Goal: Task Accomplishment & Management: Manage account settings

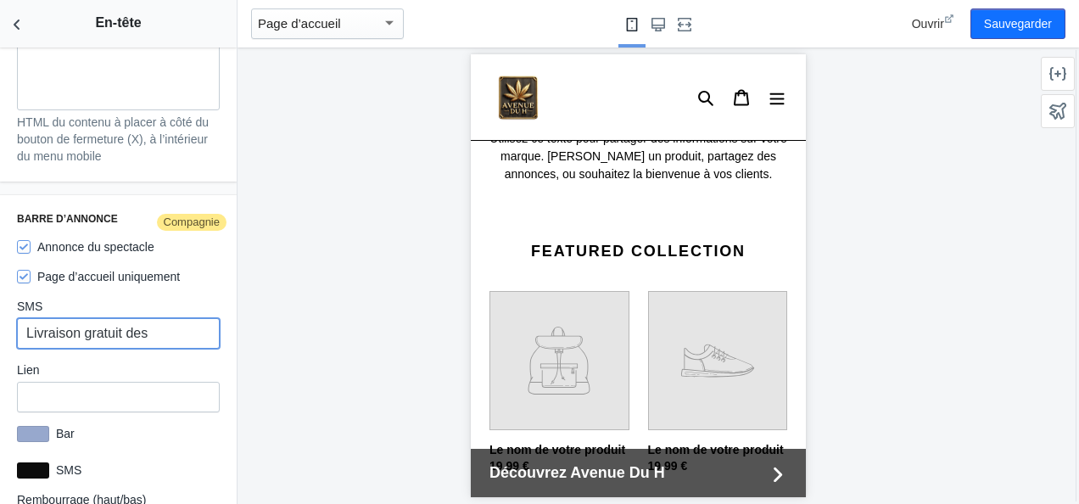
scroll to position [1261, 0]
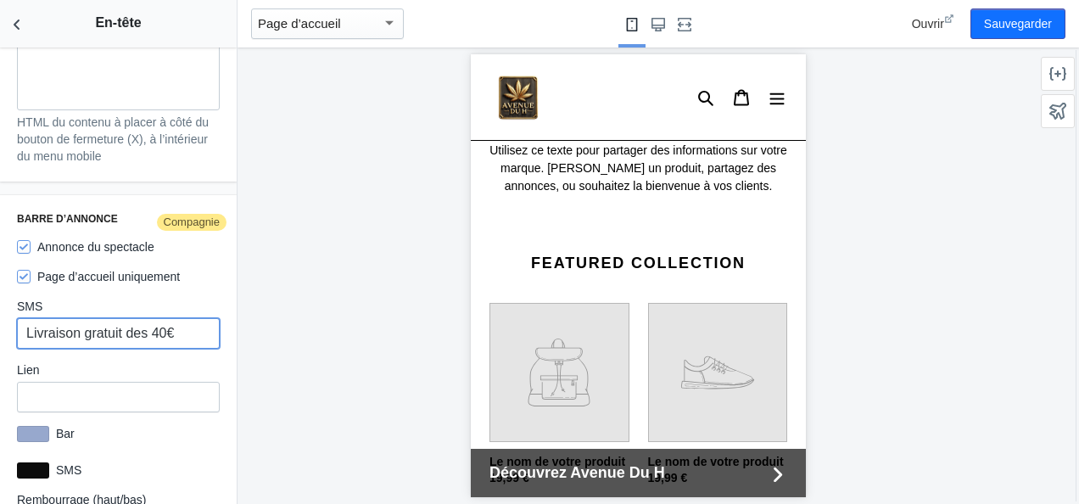
type input "Livraison gratuit des 40€"
click at [302, 330] on div at bounding box center [638, 276] width 801 height 456
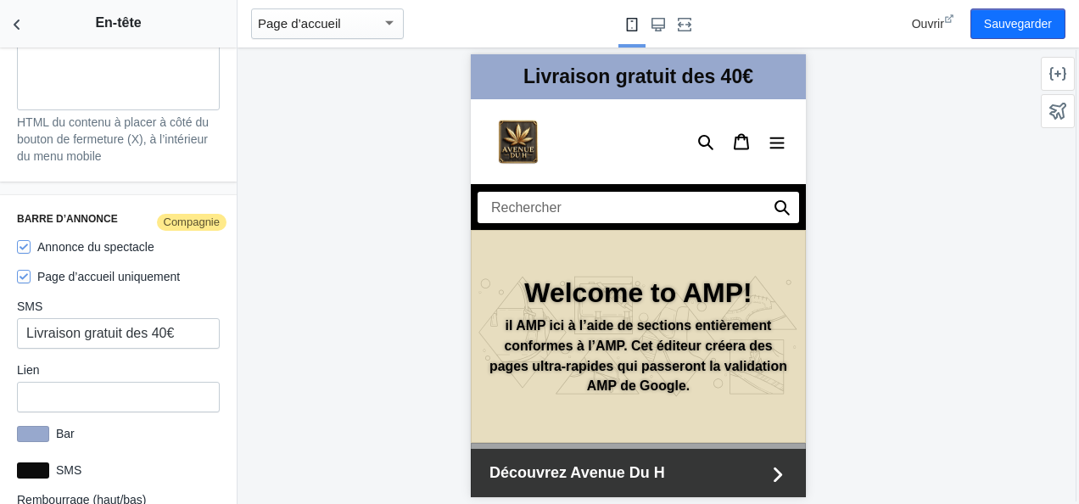
scroll to position [5, 0]
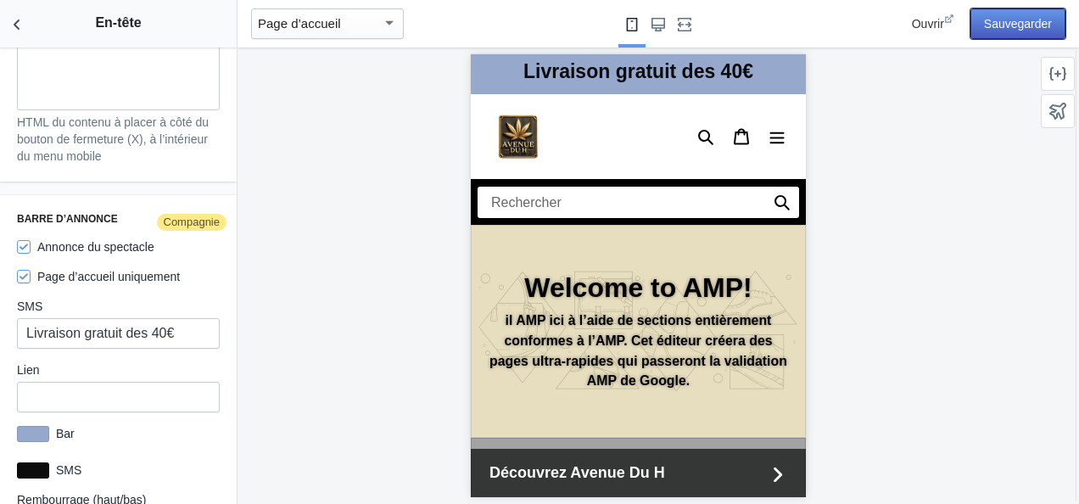
click at [982, 33] on button "Sauvegarder" at bounding box center [1018, 23] width 95 height 31
click at [42, 427] on div at bounding box center [33, 434] width 32 height 16
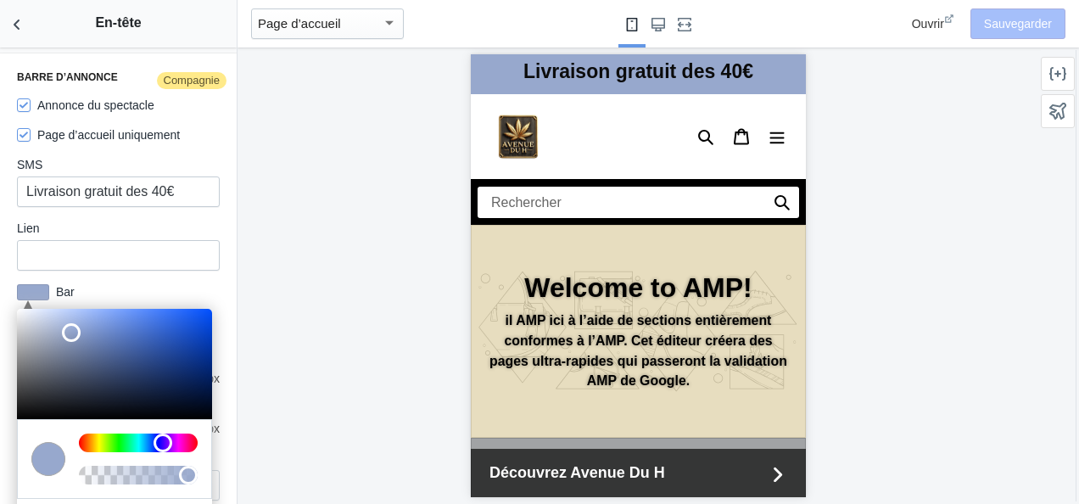
scroll to position [3086, 0]
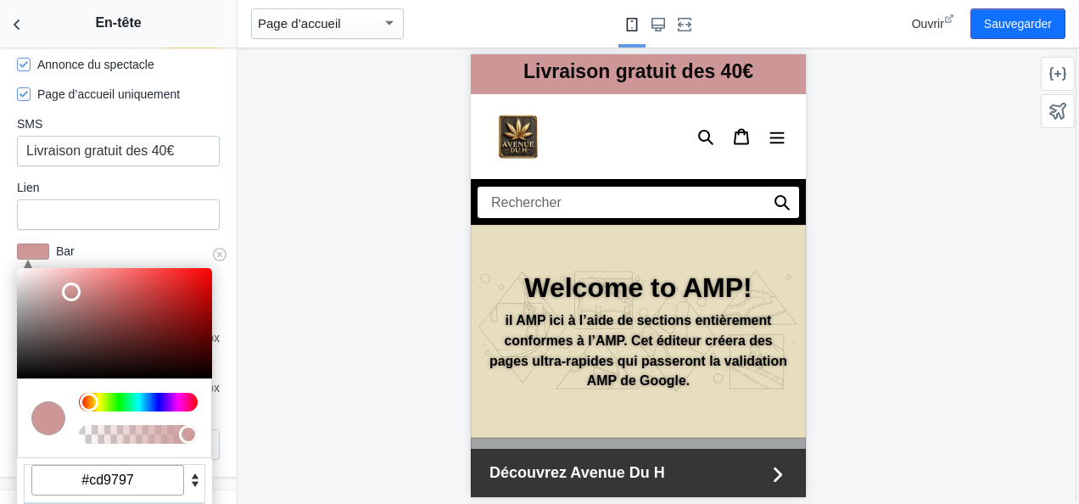
drag, startPoint x: 163, startPoint y: 402, endPoint x: 56, endPoint y: 414, distance: 107.6
click at [56, 414] on div at bounding box center [114, 418] width 195 height 80
drag, startPoint x: 56, startPoint y: 411, endPoint x: 19, endPoint y: 339, distance: 81.2
click at [19, 339] on div "C M Y K A 0 35 70 1 H S L A 205 151 151 1 R G B A #cd9797 Sortilège" at bounding box center [114, 400] width 195 height 264
drag, startPoint x: 73, startPoint y: 290, endPoint x: 14, endPoint y: 385, distance: 111.6
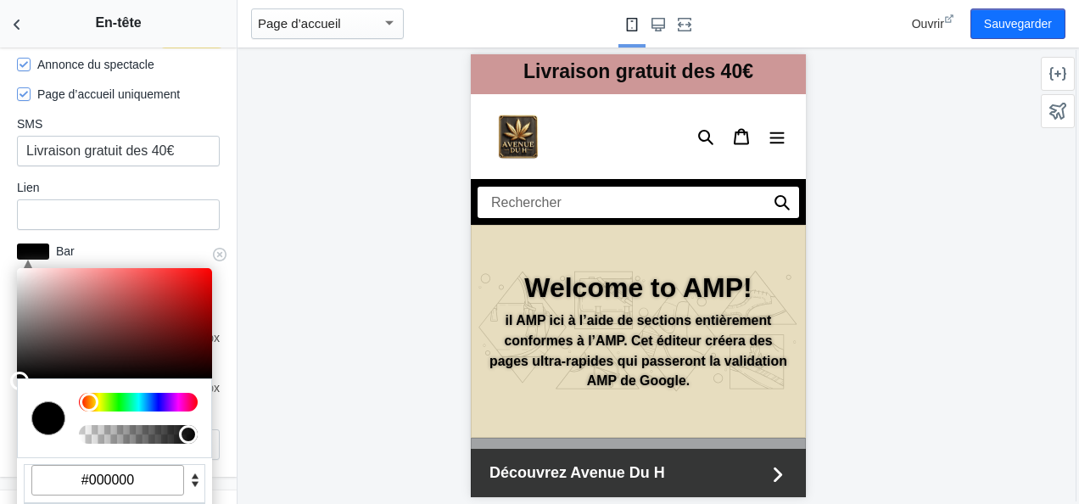
click at [14, 385] on div at bounding box center [19, 381] width 19 height 19
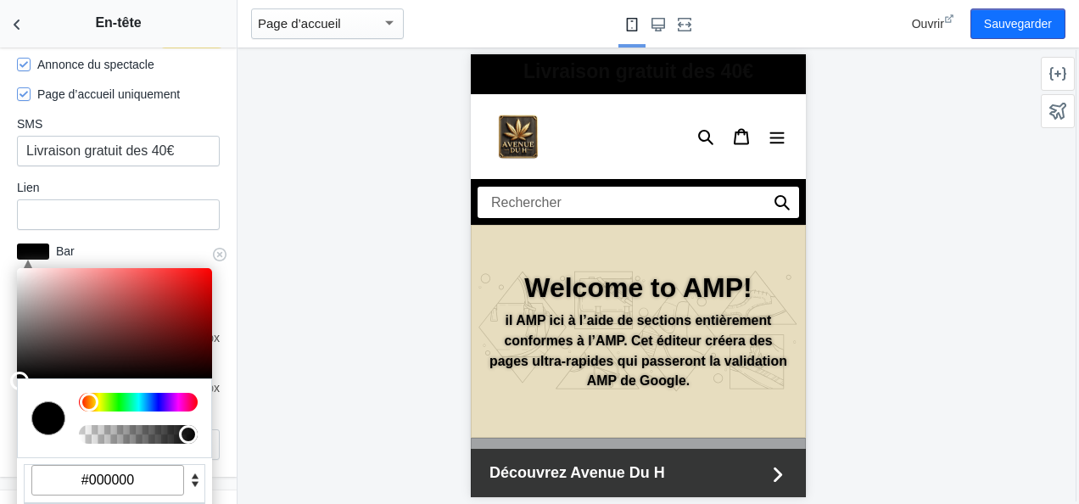
click at [144, 467] on input "#000000" at bounding box center [107, 480] width 153 height 31
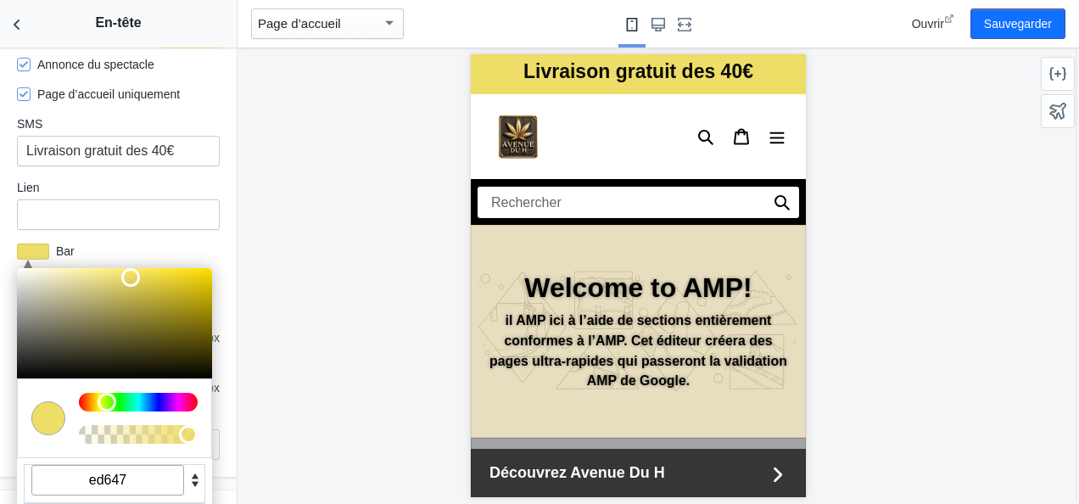
type input "#eedd66"
drag, startPoint x: 316, startPoint y: 319, endPoint x: 311, endPoint y: 309, distance: 11.4
click at [311, 309] on div at bounding box center [638, 276] width 801 height 456
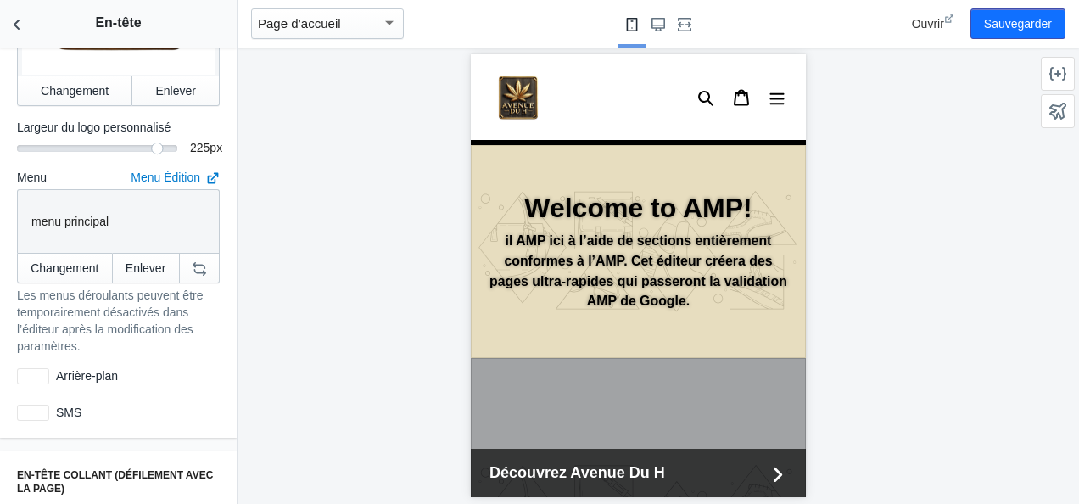
scroll to position [422, 0]
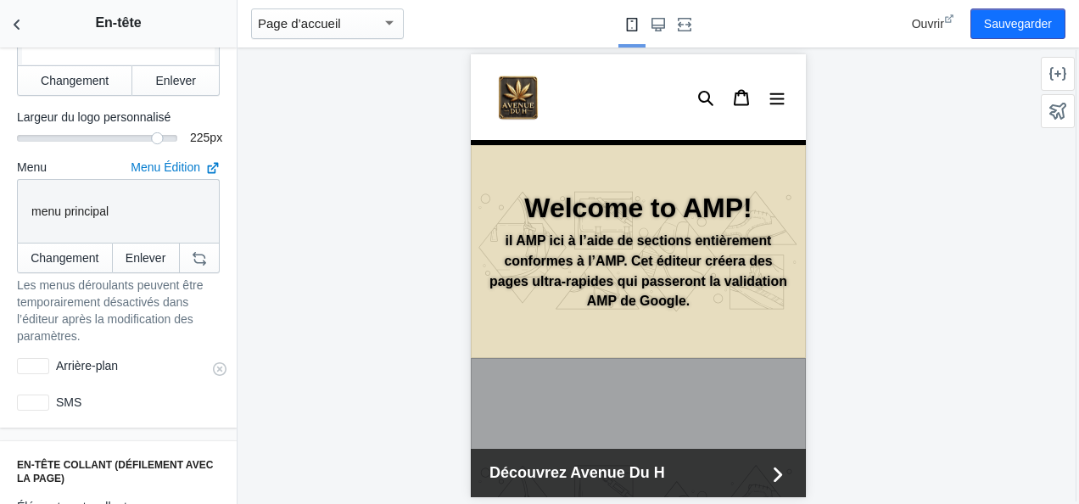
click at [46, 358] on div at bounding box center [33, 366] width 32 height 16
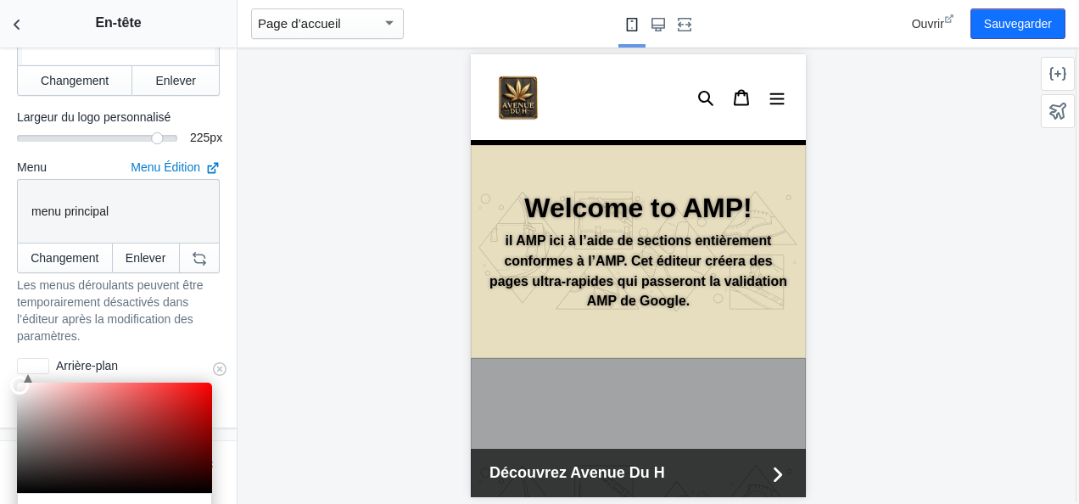
click at [125, 383] on div at bounding box center [114, 438] width 195 height 110
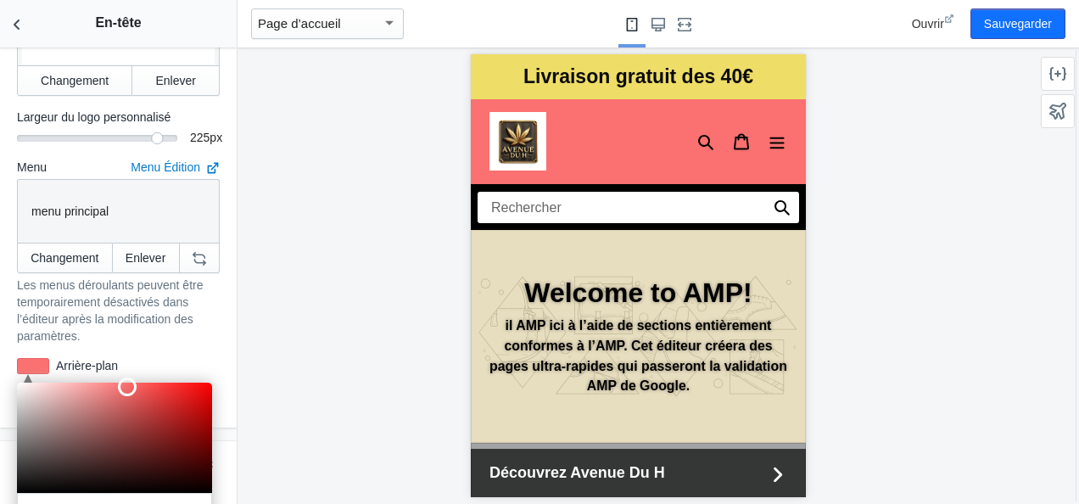
scroll to position [62, 0]
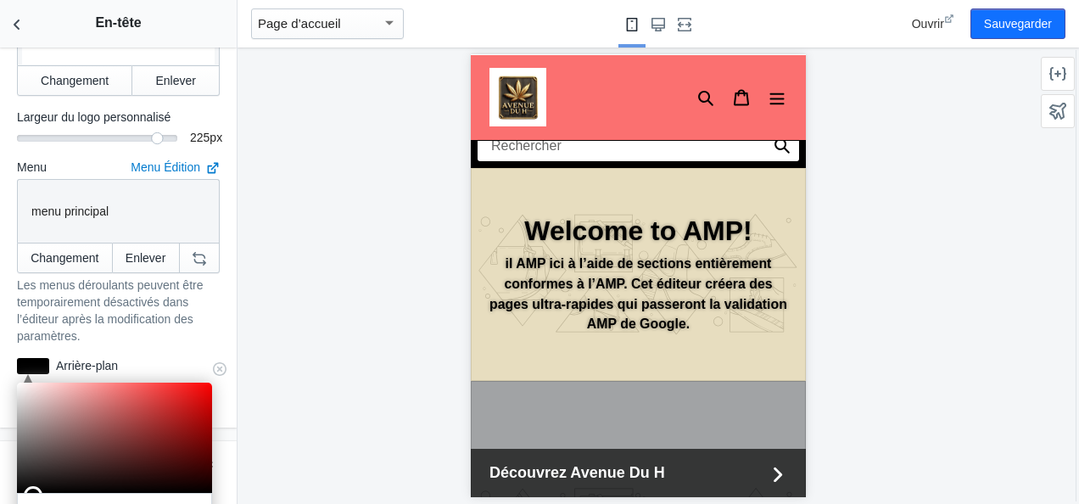
drag, startPoint x: 130, startPoint y: 377, endPoint x: 32, endPoint y: 480, distance: 142.2
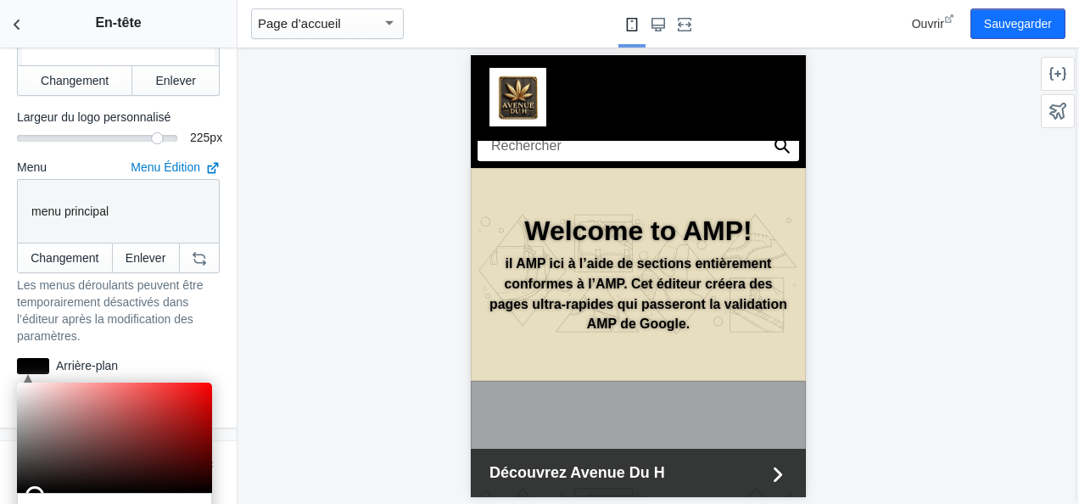
scroll to position [0, 0]
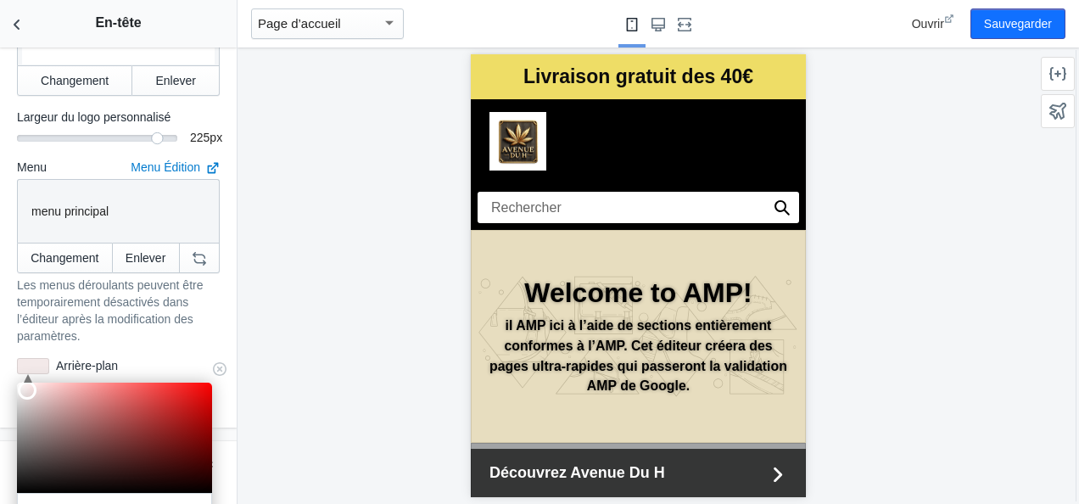
click at [25, 383] on div at bounding box center [114, 438] width 195 height 110
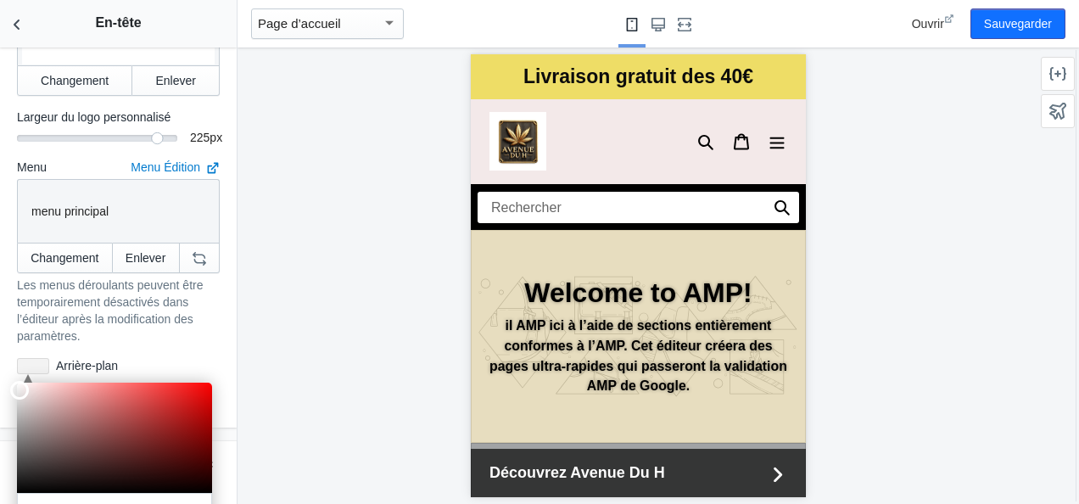
drag, startPoint x: 25, startPoint y: 373, endPoint x: 7, endPoint y: 373, distance: 17.8
click at [7, 373] on div "Alignement du logo mobile Gauche Centré Alignement du logo sur grand écran Gauc…" at bounding box center [118, 47] width 237 height 760
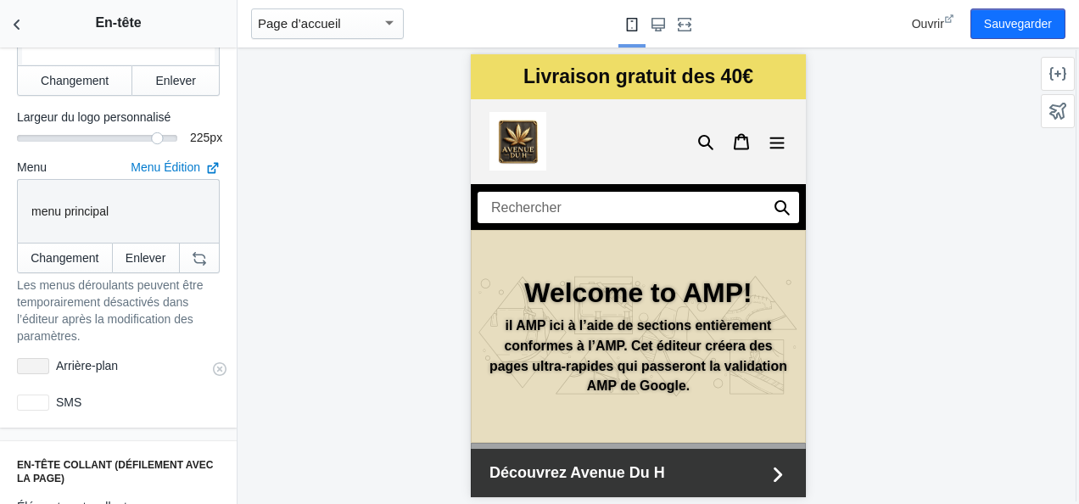
click at [44, 358] on div at bounding box center [33, 366] width 32 height 16
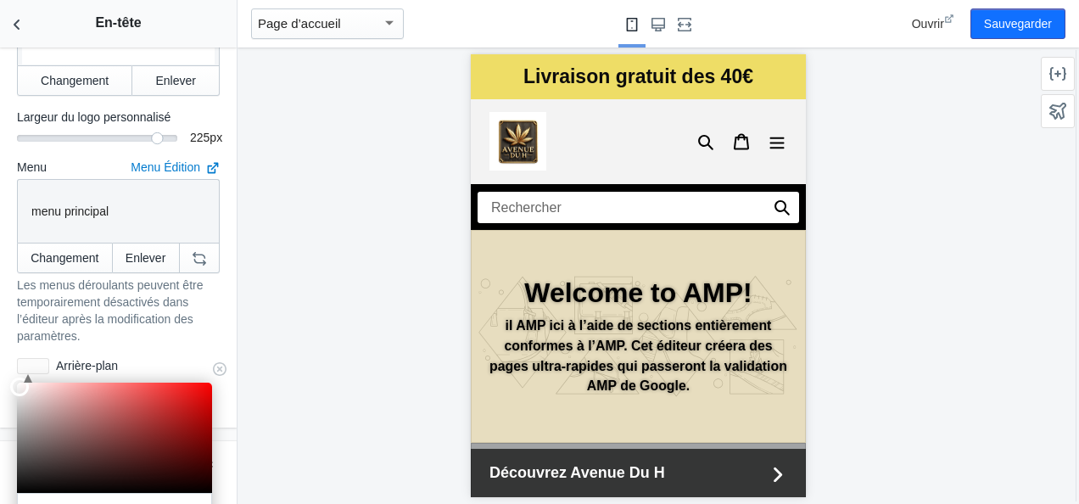
type input "#ffffff"
drag, startPoint x: 18, startPoint y: 375, endPoint x: 14, endPoint y: 361, distance: 14.8
click at [14, 361] on div "C M Y K A 0 100 100 1 H S L A 255 255 255 1 R G B A #ffffff Sortilège Arrière-p…" at bounding box center [118, 365] width 216 height 31
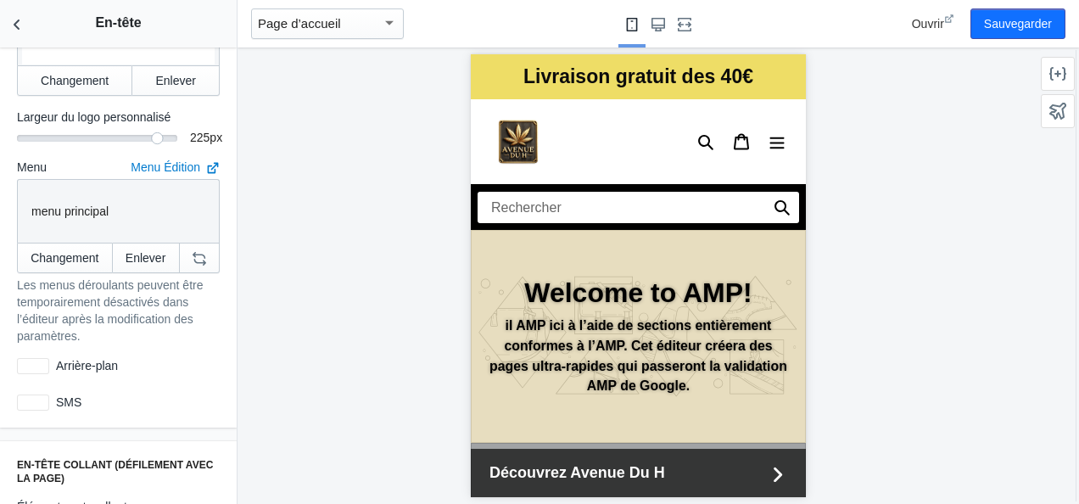
click at [411, 287] on div at bounding box center [638, 276] width 801 height 456
click at [35, 387] on div "SMS" at bounding box center [118, 402] width 216 height 31
click at [35, 394] on div at bounding box center [33, 402] width 32 height 16
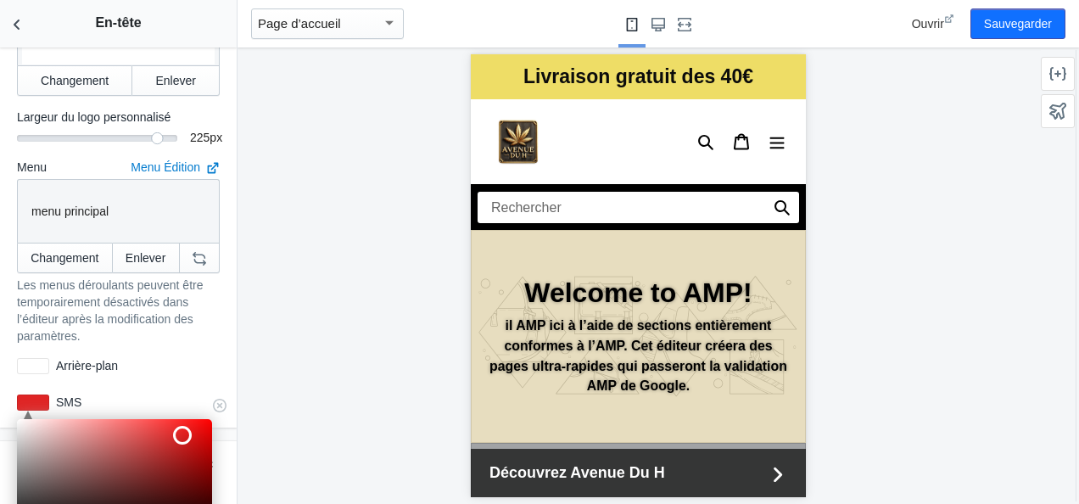
click at [180, 419] on div at bounding box center [114, 474] width 195 height 110
type input "#2d0202"
click at [205, 495] on div at bounding box center [114, 474] width 195 height 110
click at [215, 333] on div "Alignement du logo mobile Gauche Centré Alignement du logo sur grand écran Gauc…" at bounding box center [118, 47] width 237 height 760
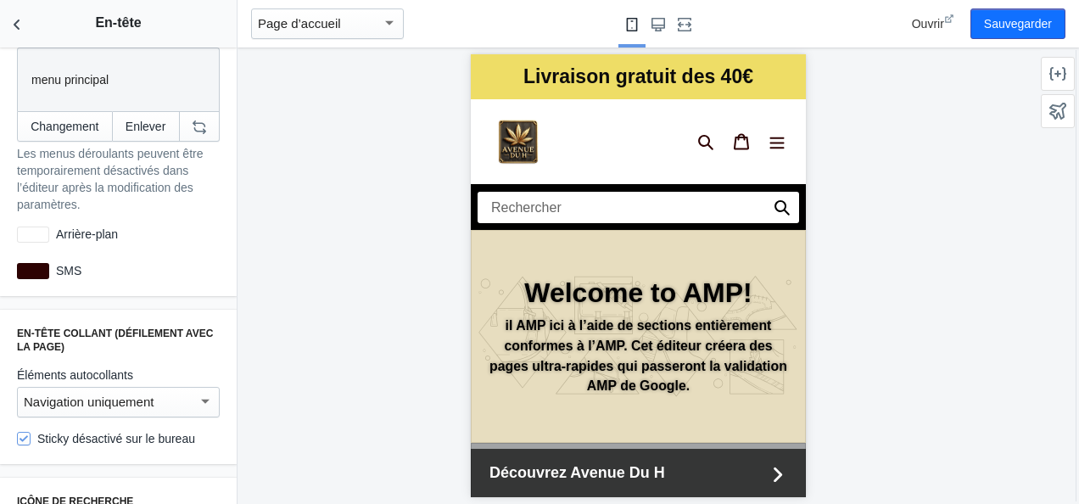
scroll to position [670, 0]
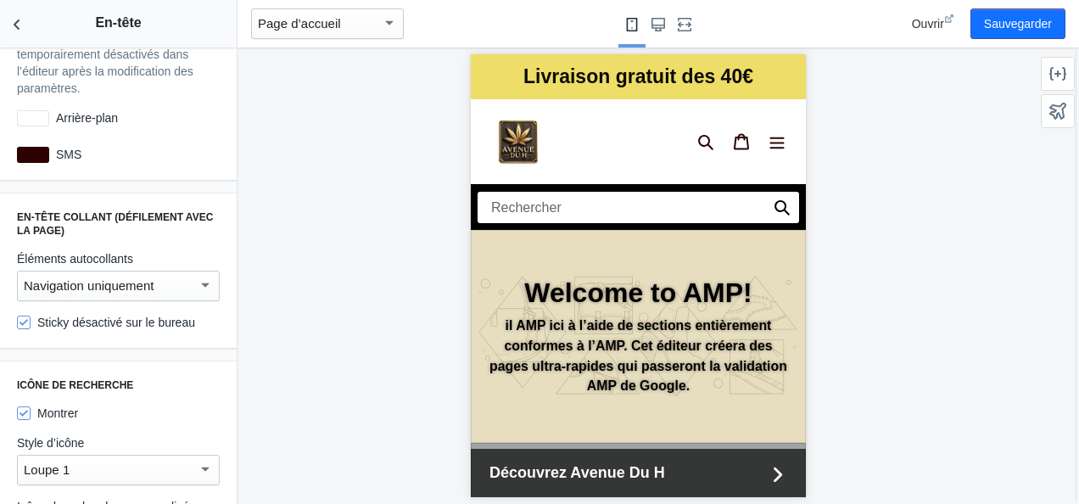
click at [165, 276] on div "Navigation uniquement" at bounding box center [111, 286] width 174 height 20
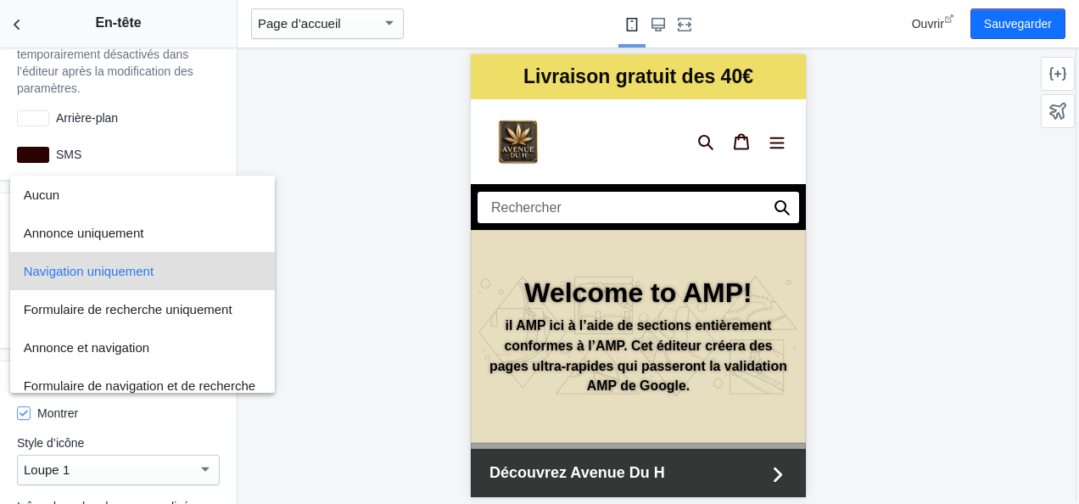
scroll to position [50, 0]
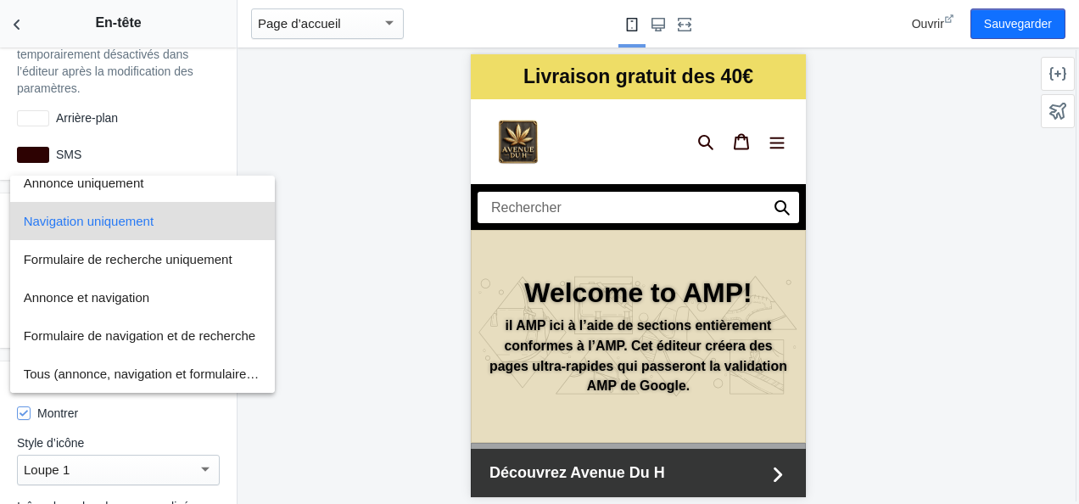
click at [281, 386] on div at bounding box center [539, 252] width 1079 height 504
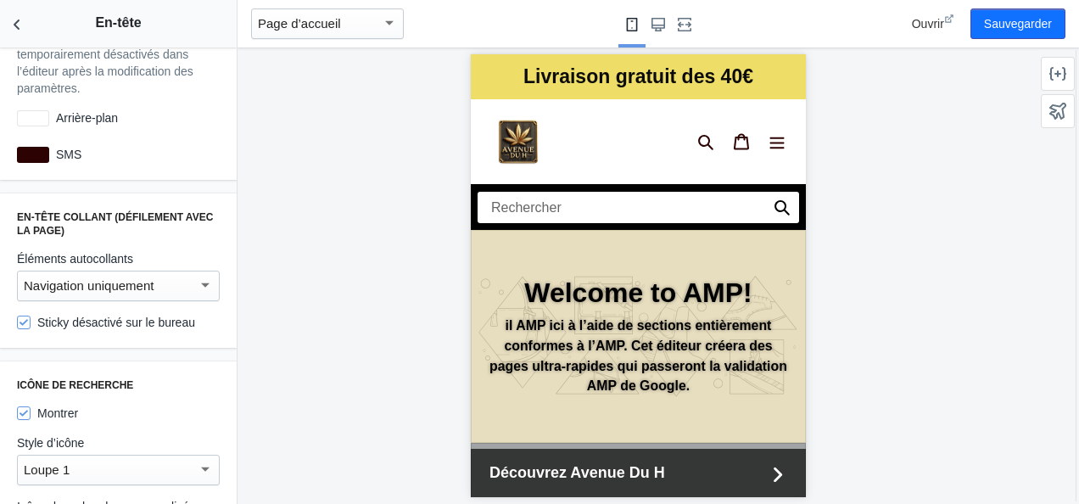
click at [281, 386] on div at bounding box center [638, 276] width 801 height 456
drag, startPoint x: 281, startPoint y: 386, endPoint x: 270, endPoint y: 204, distance: 182.7
click at [270, 204] on div at bounding box center [638, 276] width 801 height 456
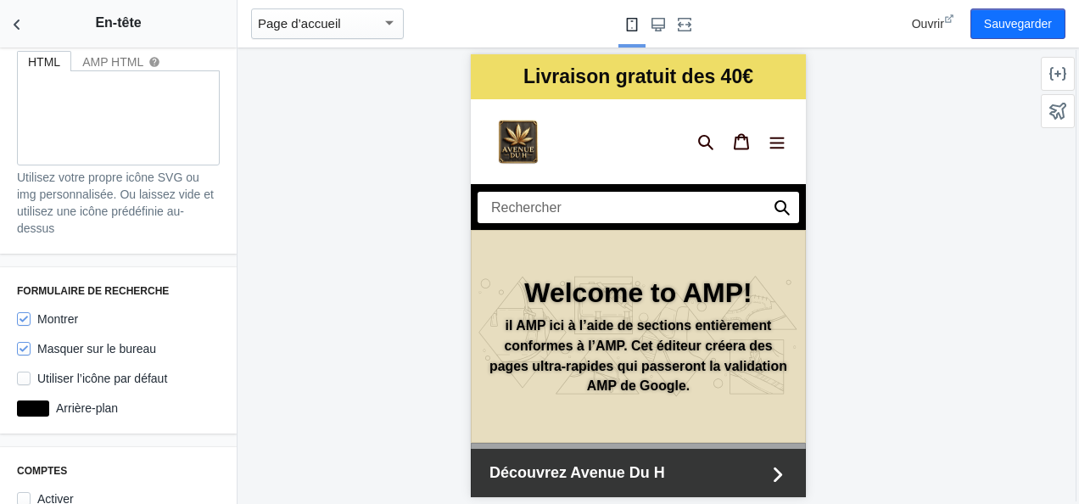
scroll to position [1217, 0]
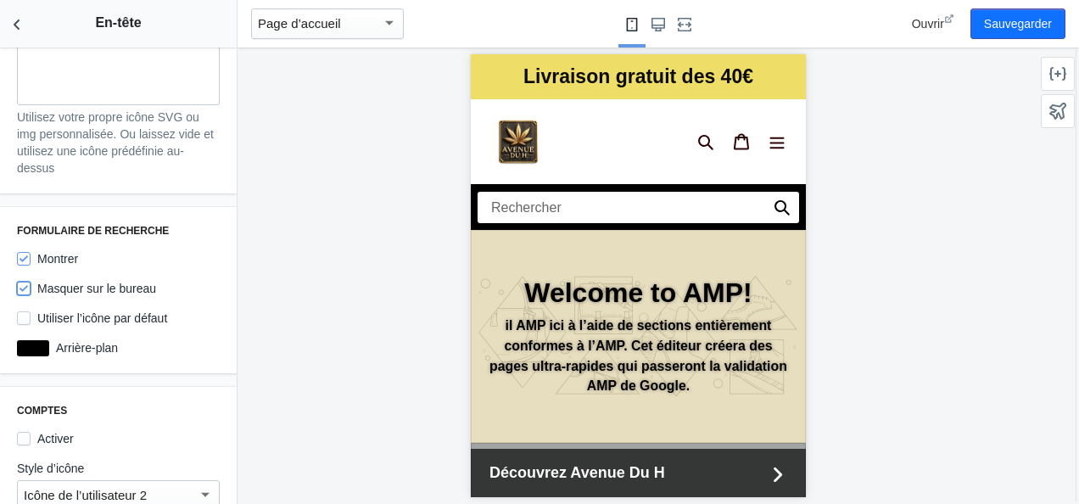
click at [26, 282] on input "Masquer sur le bureau" at bounding box center [24, 289] width 14 height 14
checkbox input "false"
click at [22, 311] on input "Utiliser l’icône par défaut" at bounding box center [24, 318] width 14 height 14
checkbox input "false"
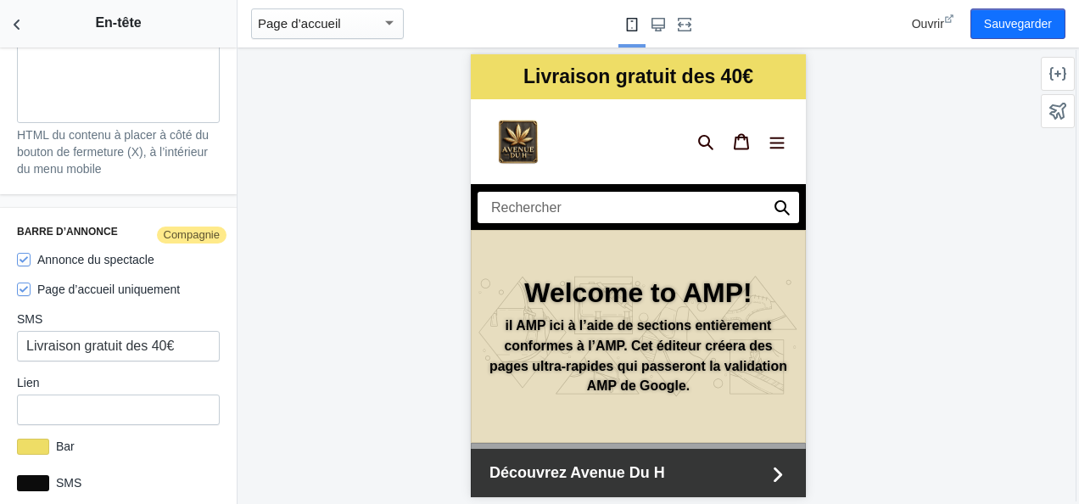
scroll to position [2881, 0]
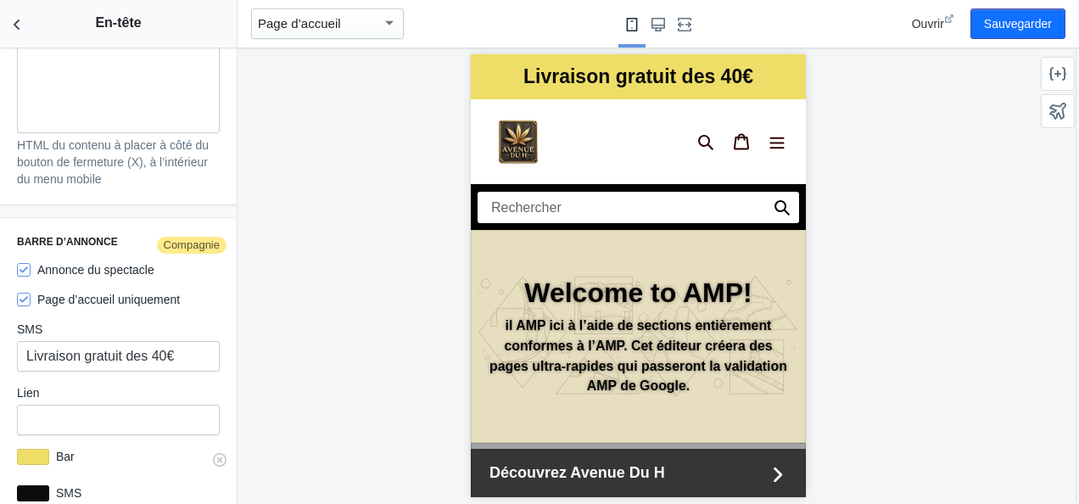
click at [36, 450] on div at bounding box center [33, 457] width 32 height 16
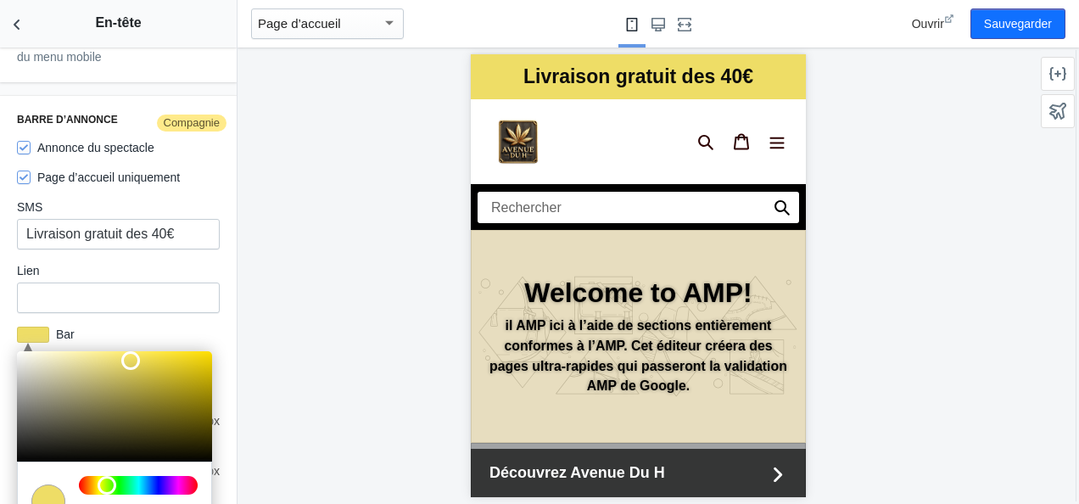
scroll to position [3063, 0]
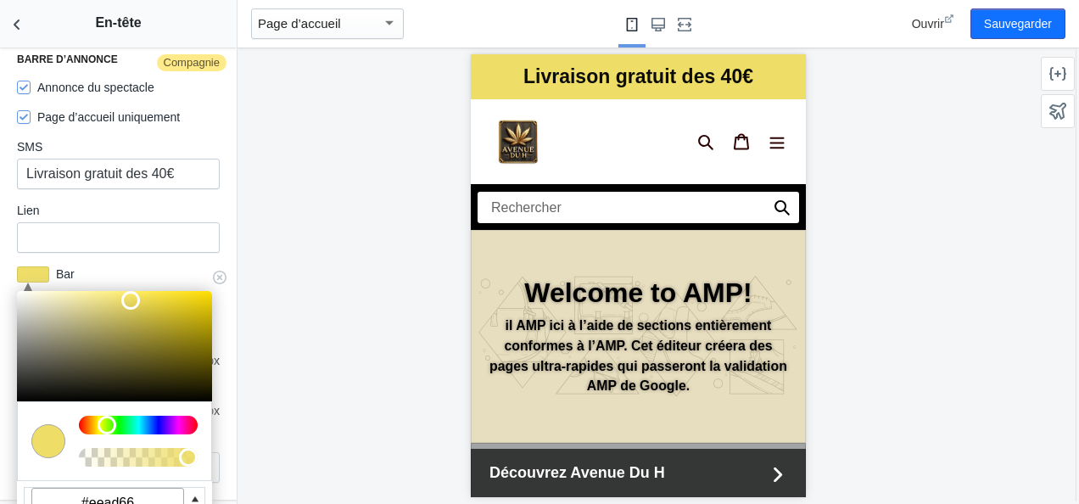
click at [89, 418] on div at bounding box center [138, 425] width 119 height 19
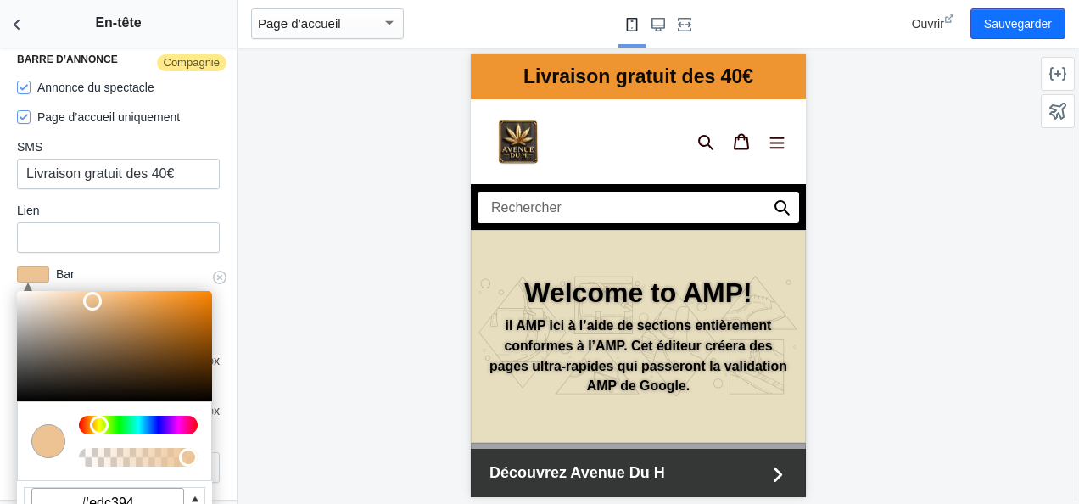
type input "#edc395"
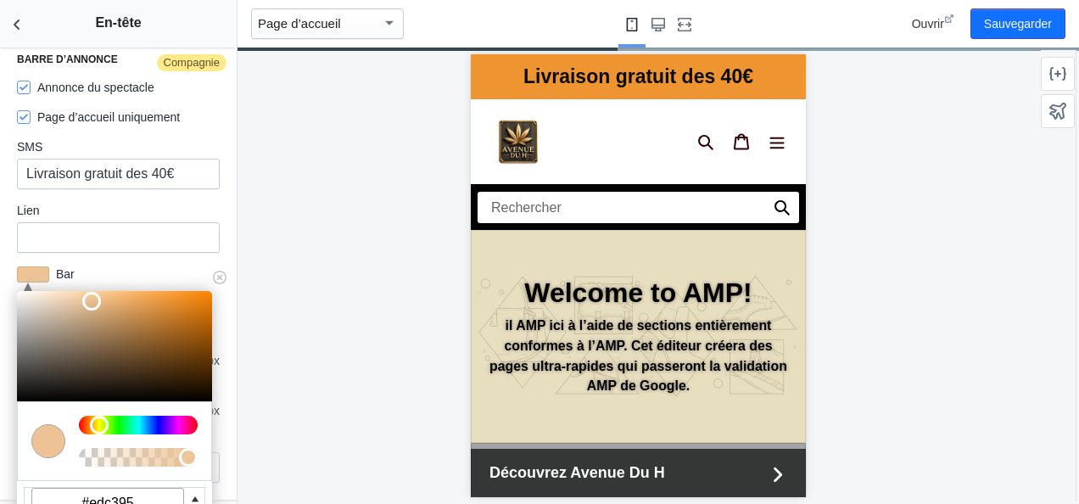
drag, startPoint x: 134, startPoint y: 300, endPoint x: 89, endPoint y: 297, distance: 45.1
click at [89, 297] on div at bounding box center [91, 301] width 19 height 19
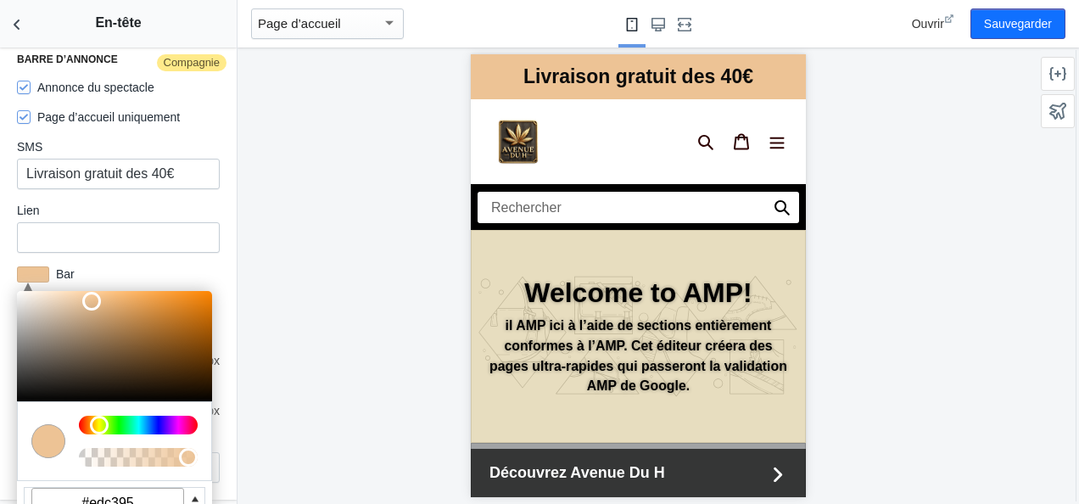
click at [365, 234] on div at bounding box center [638, 276] width 801 height 456
click at [1020, 31] on button "Sauvegarder" at bounding box center [1018, 23] width 95 height 31
click at [14, 30] on icon "Retour aux sections" at bounding box center [16, 24] width 17 height 17
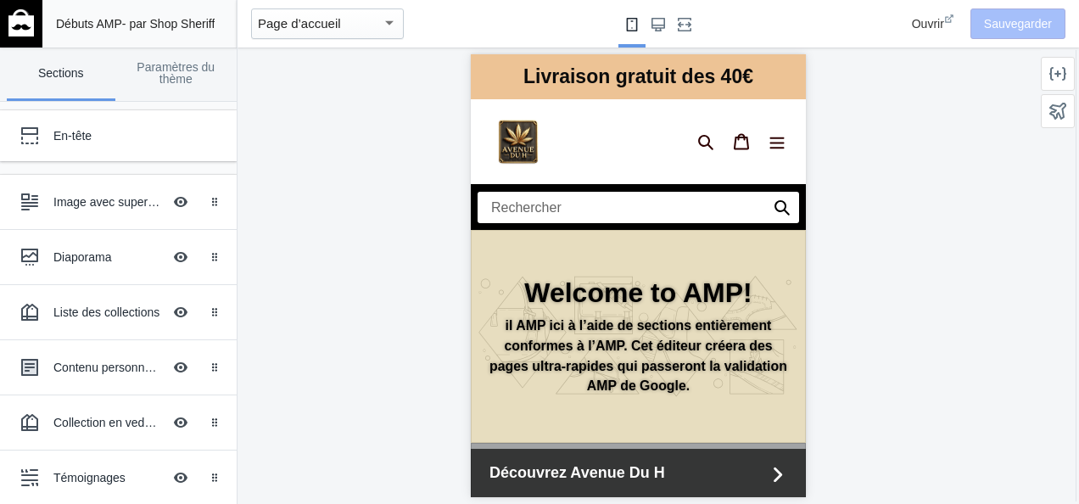
scroll to position [2581, 0]
click at [105, 205] on div "Image avec superposition de texte" at bounding box center [107, 201] width 109 height 17
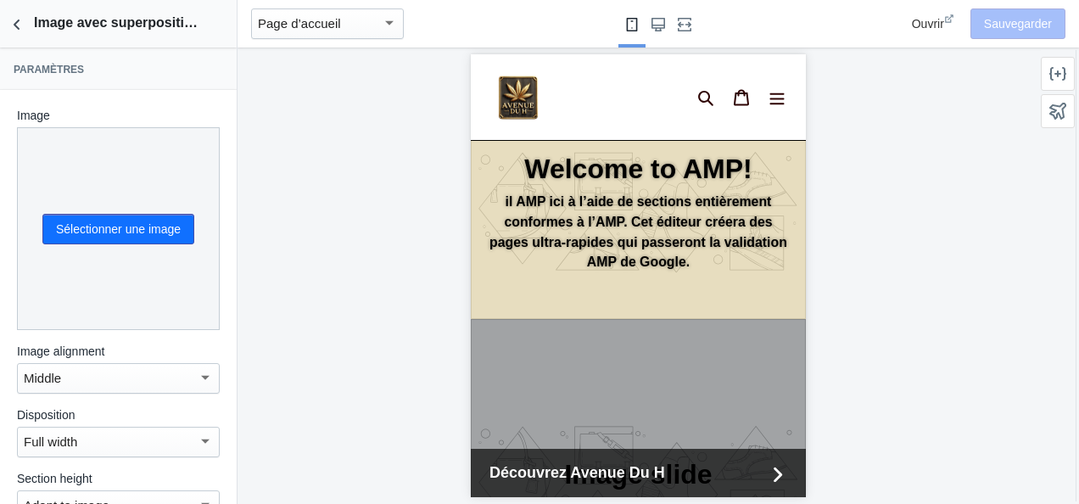
scroll to position [175, 0]
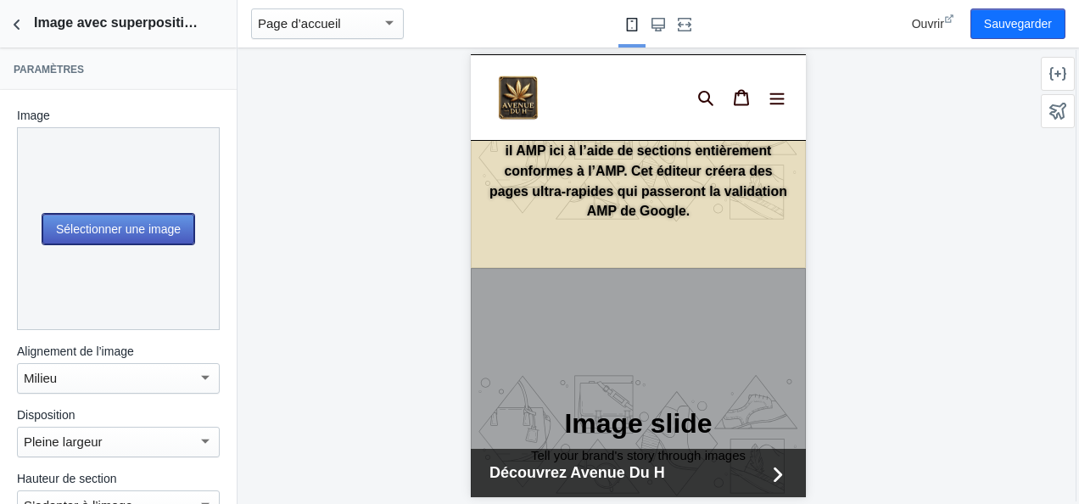
click at [137, 219] on button "Sélectionner une image" at bounding box center [118, 229] width 152 height 31
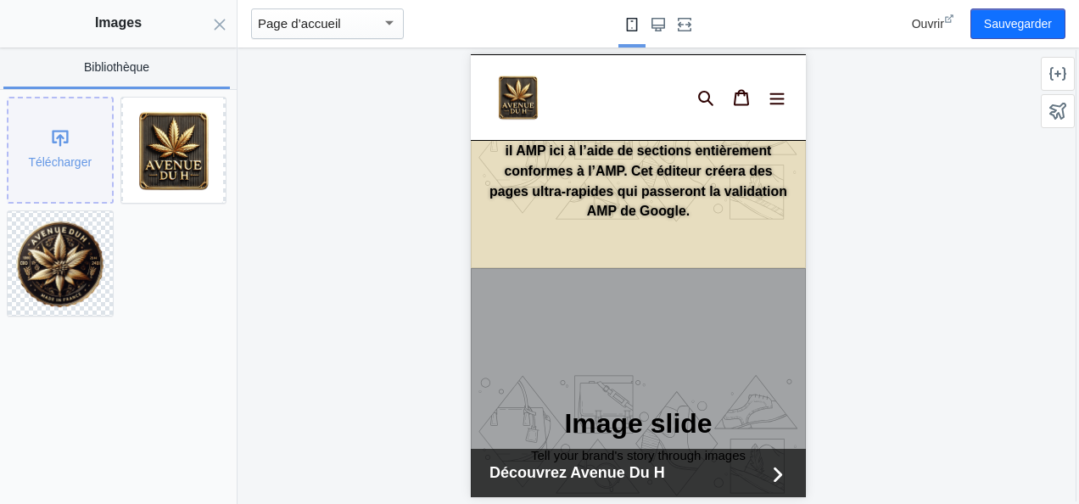
click at [74, 156] on div "Télécharger" at bounding box center [59, 149] width 103 height 103
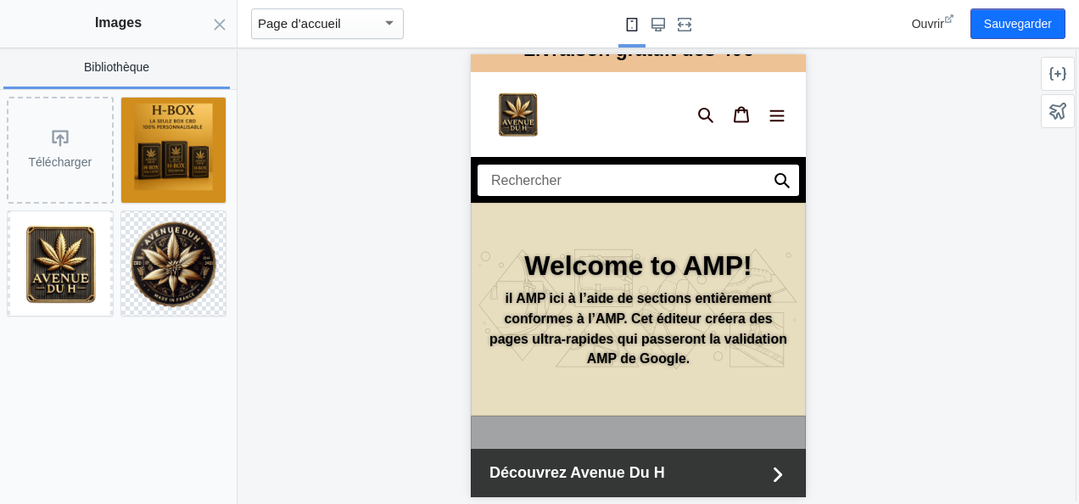
scroll to position [0, 0]
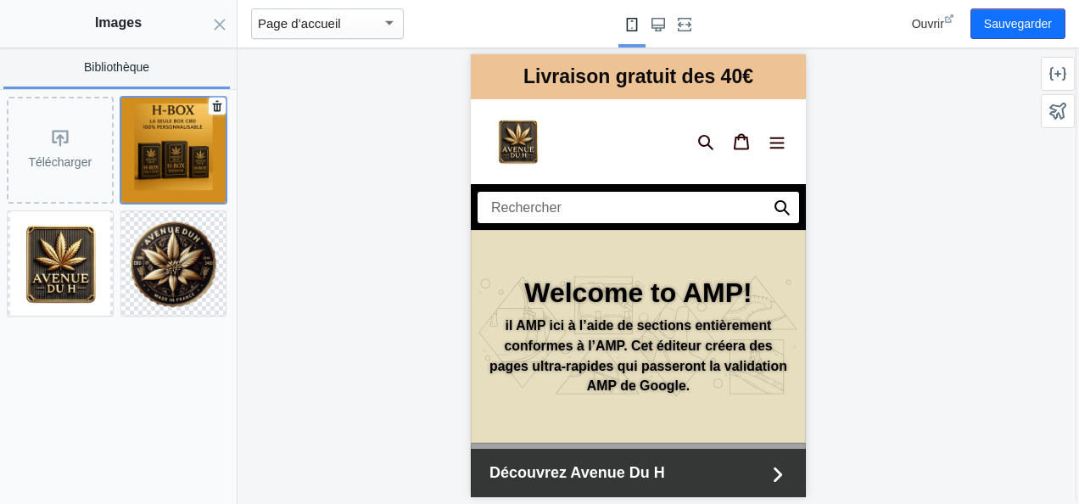
click at [219, 128] on img at bounding box center [173, 150] width 105 height 105
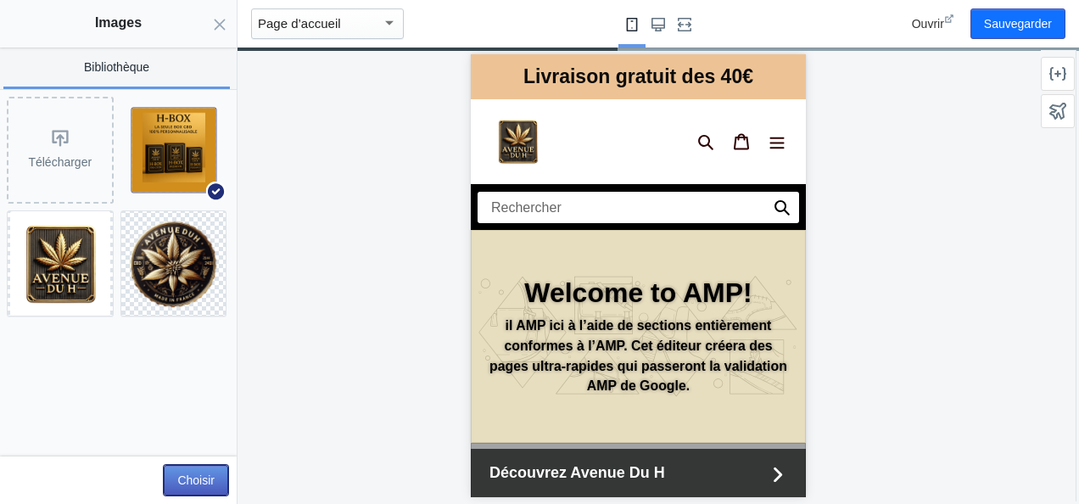
click at [204, 480] on button "Choisir" at bounding box center [196, 480] width 64 height 31
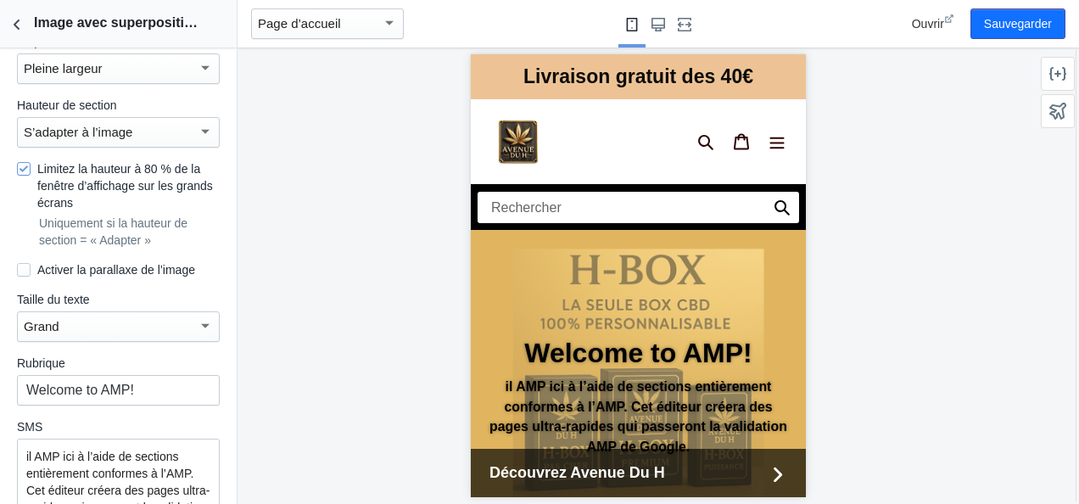
scroll to position [417, 0]
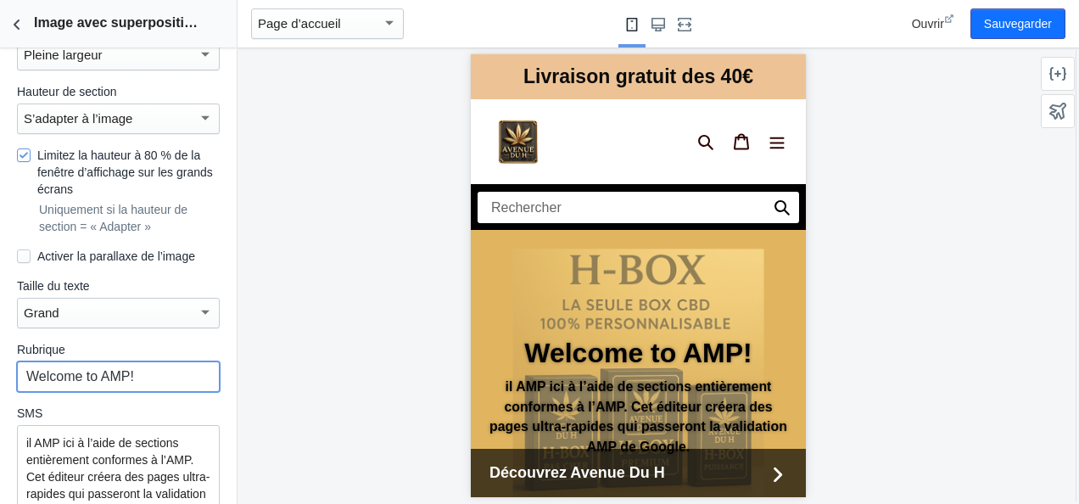
drag, startPoint x: 144, startPoint y: 356, endPoint x: 0, endPoint y: 358, distance: 144.2
click at [0, 358] on html "Chargement de votre thème AMP Cet éditeur génère des pages Shopify entièrement …" at bounding box center [539, 252] width 1079 height 504
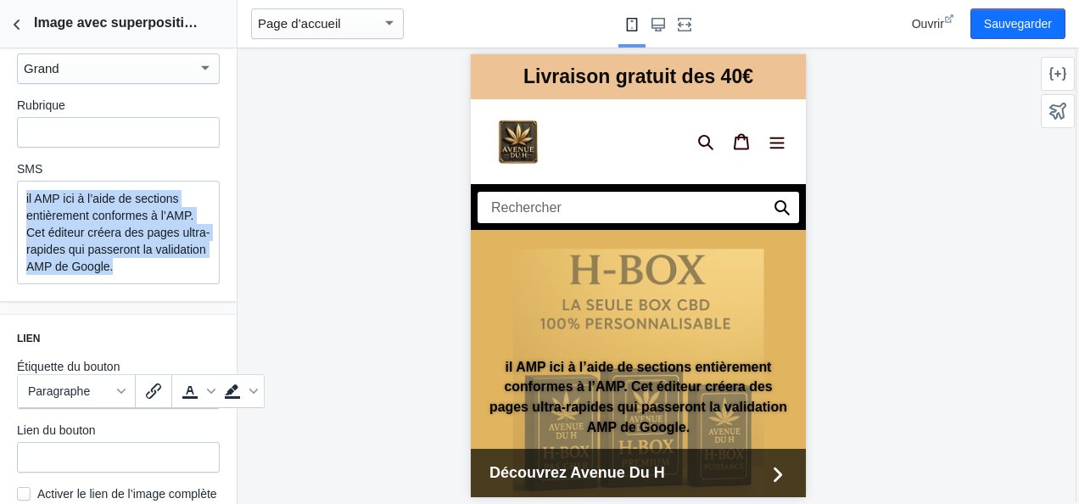
scroll to position [810, 0]
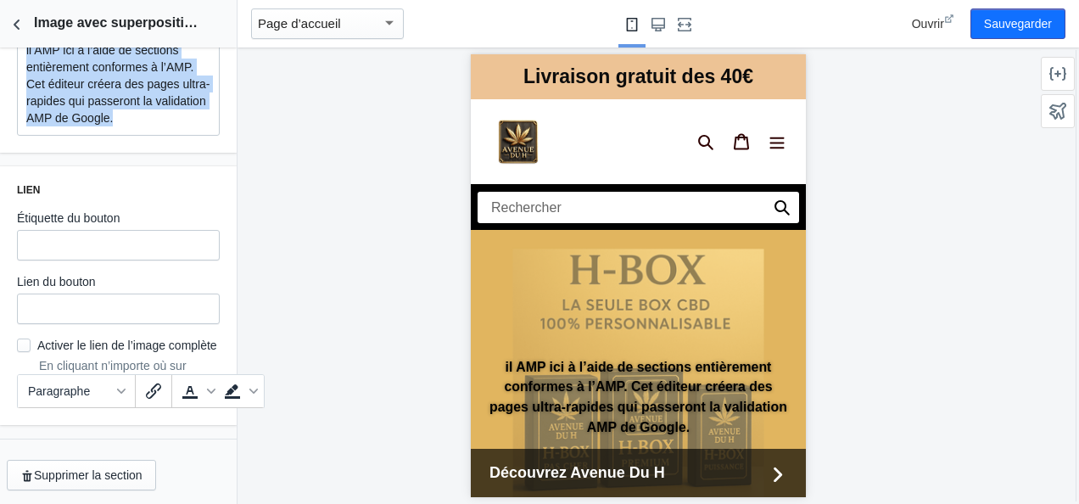
drag, startPoint x: 22, startPoint y: 421, endPoint x: 193, endPoint y: 110, distance: 354.2
click at [193, 110] on div "il AMP ici à l’aide de sections entièrement conformes à l’AMP. Cet éditeur crée…" at bounding box center [118, 83] width 203 height 103
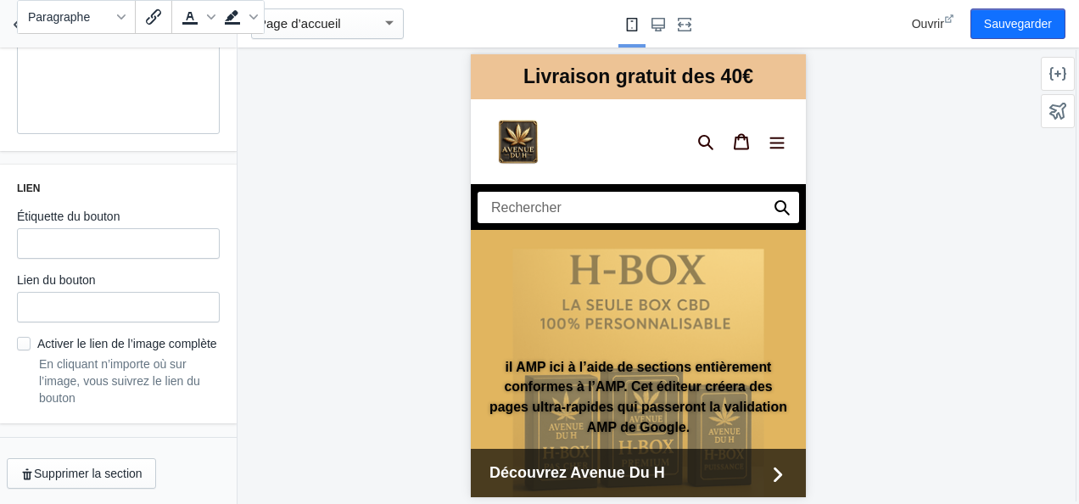
scroll to position [809, 0]
click at [292, 134] on div at bounding box center [638, 276] width 801 height 456
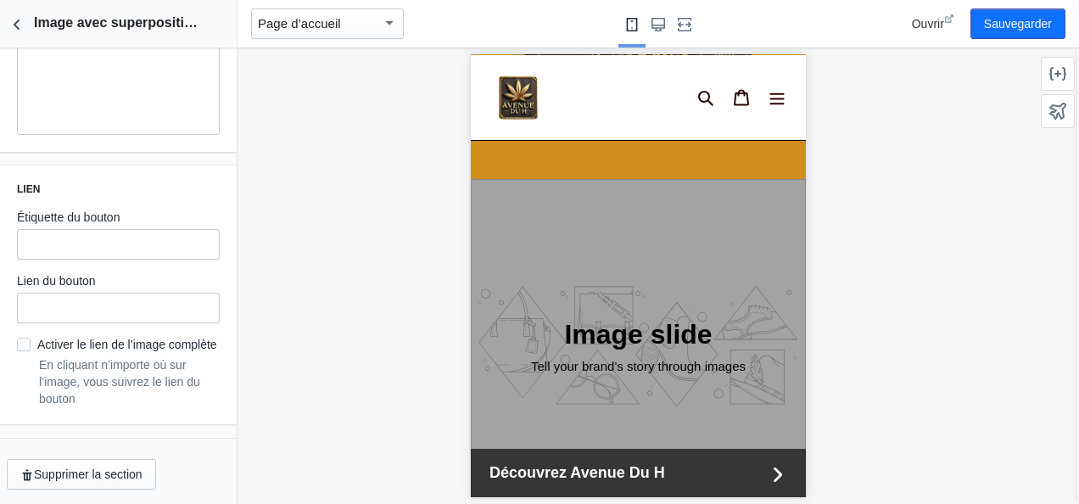
scroll to position [0, 0]
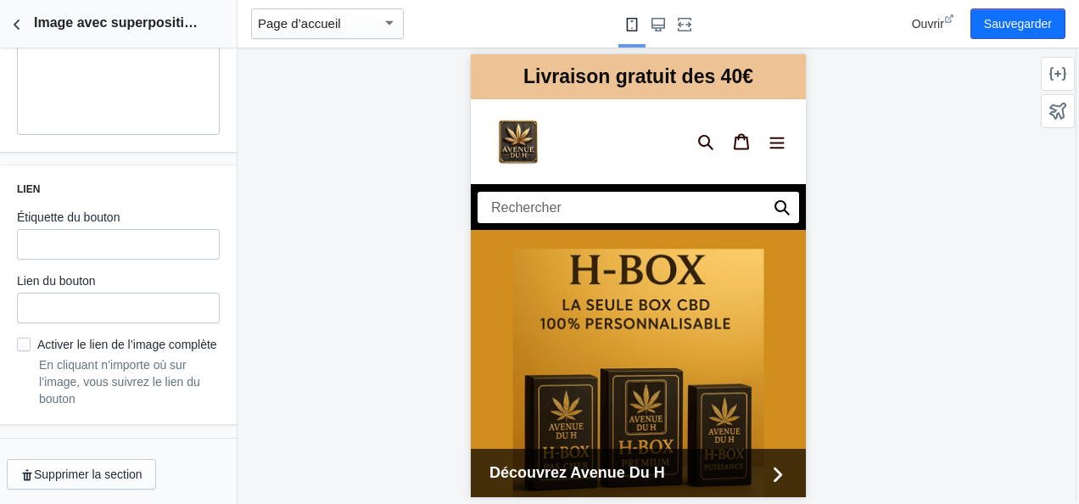
drag, startPoint x: 799, startPoint y: 90, endPoint x: 1279, endPoint y: 127, distance: 481.6
click at [1020, 20] on button "Sauvegarder" at bounding box center [1018, 23] width 95 height 31
click at [19, 26] on icon "Retour aux sections" at bounding box center [16, 24] width 17 height 17
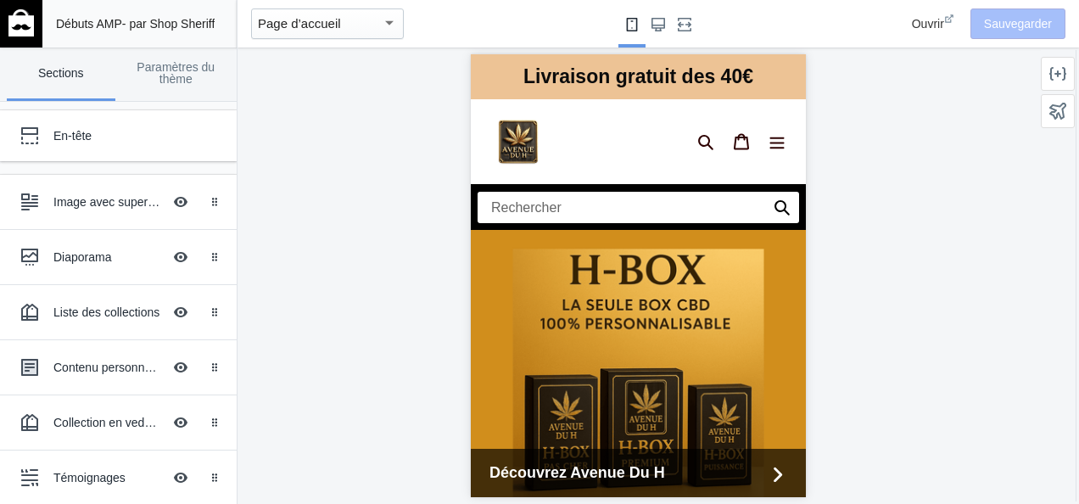
scroll to position [708, 0]
click at [126, 139] on div "En-tête" at bounding box center [126, 135] width 146 height 17
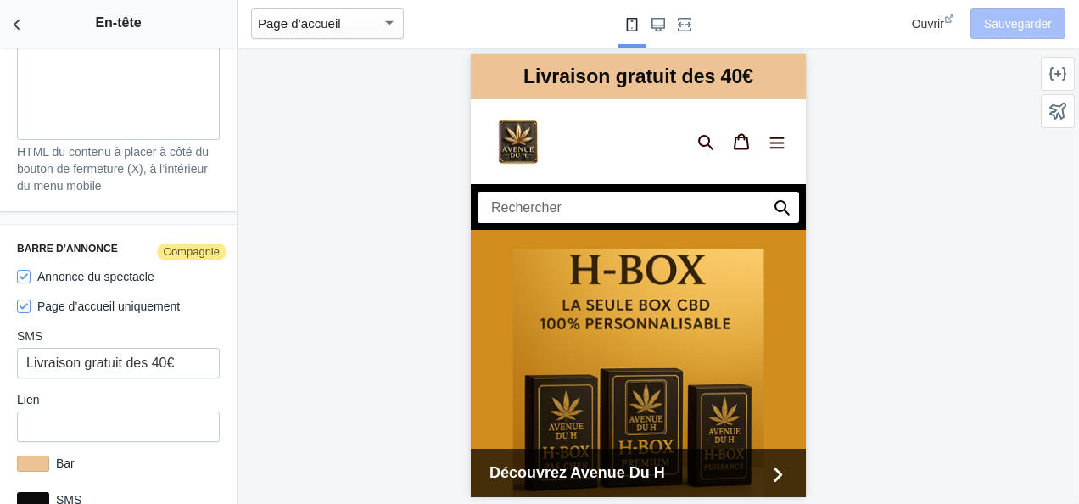
scroll to position [2884, 0]
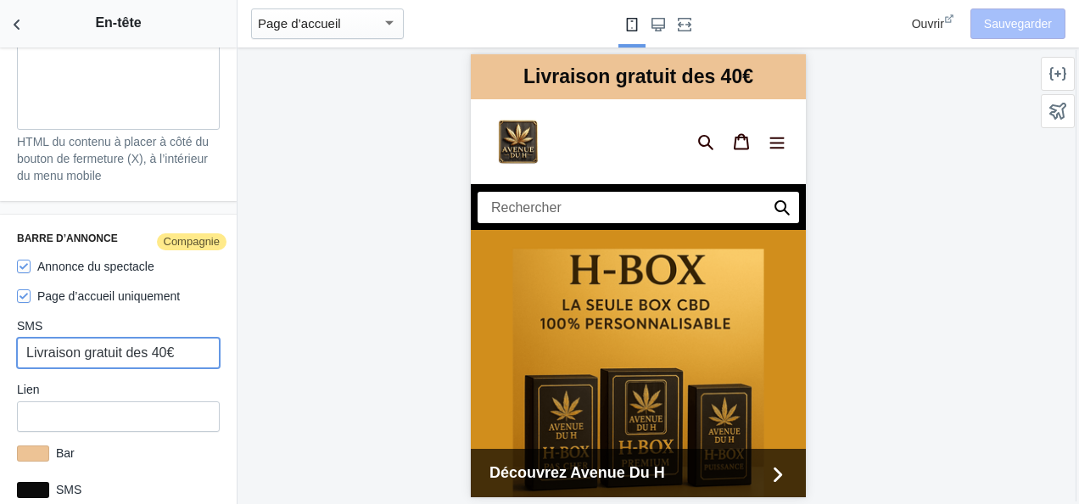
click at [126, 346] on input "Livraison gratuit des 40€" at bounding box center [118, 353] width 203 height 31
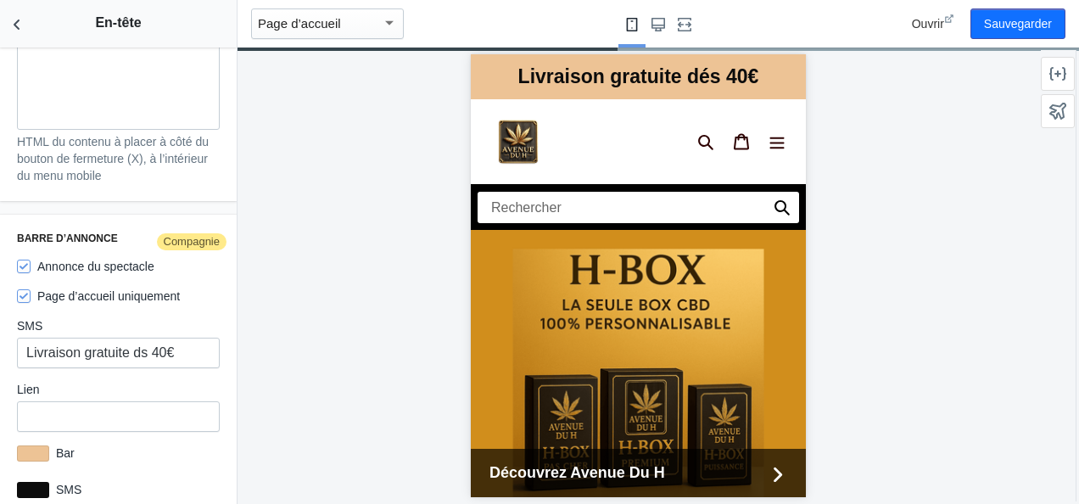
click at [221, 281] on div "Barre d’annonce Compagnie Annonce du spectacle Page d’accueil uniquement SMS Li…" at bounding box center [118, 447] width 237 height 464
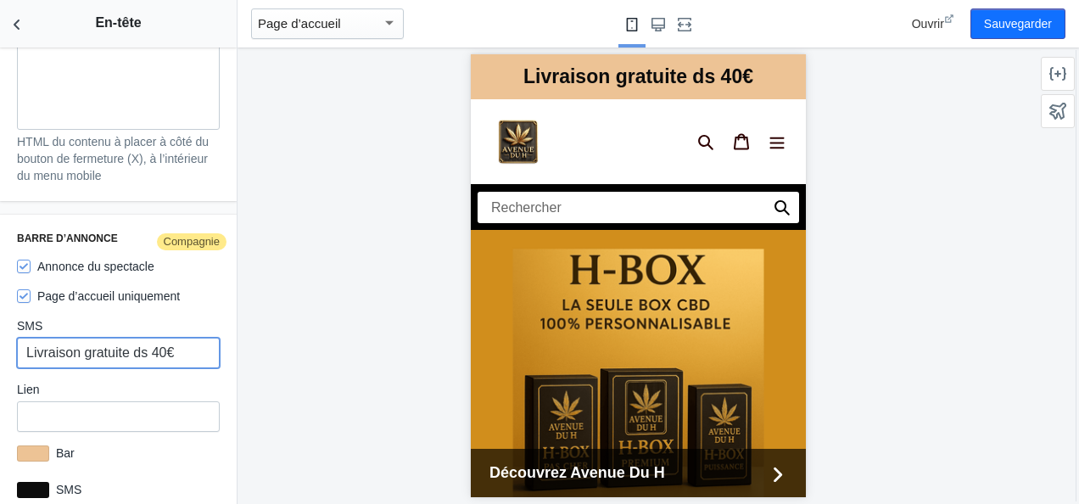
click at [140, 346] on input "Livraison gratuite ds 40€" at bounding box center [118, 353] width 203 height 31
type input "Livraison gratuite dès 40€"
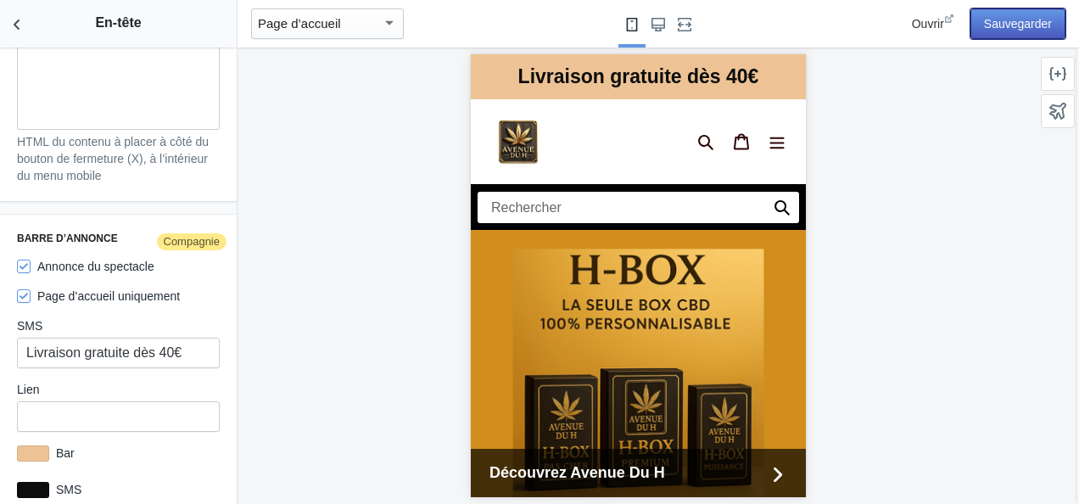
click at [1011, 29] on button "Sauvegarder" at bounding box center [1018, 23] width 95 height 31
click at [20, 31] on icon "Retour aux sections" at bounding box center [16, 24] width 17 height 17
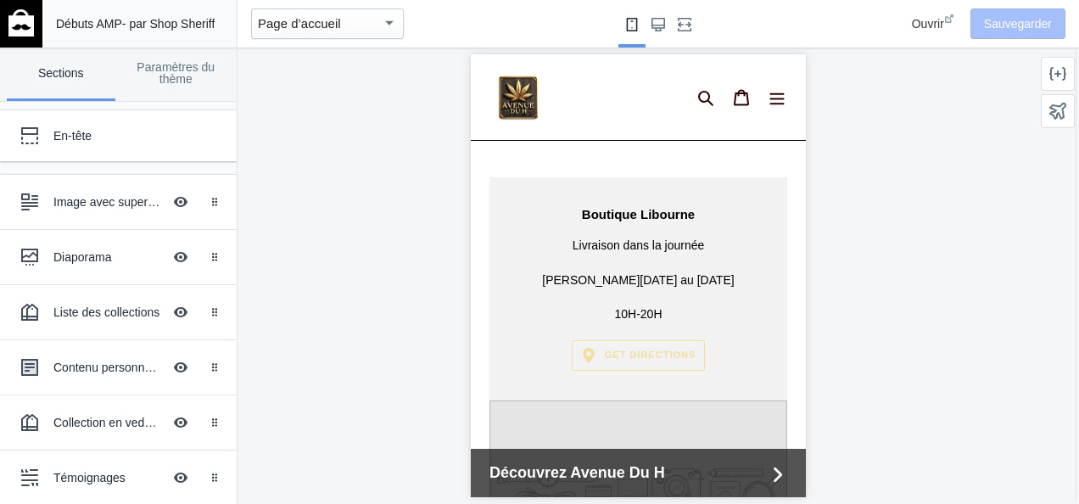
scroll to position [2336, 0]
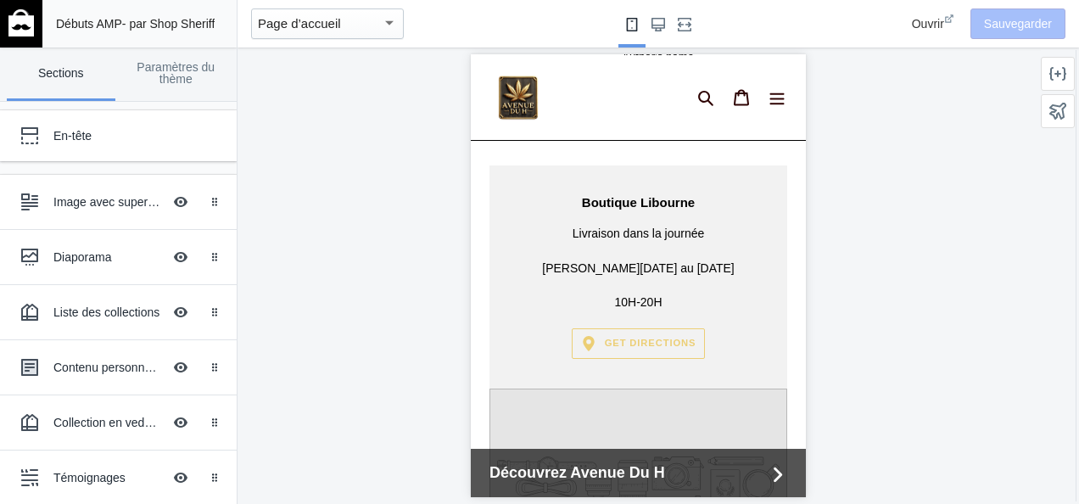
click at [638, 338] on span "Get directions" at bounding box center [650, 343] width 92 height 10
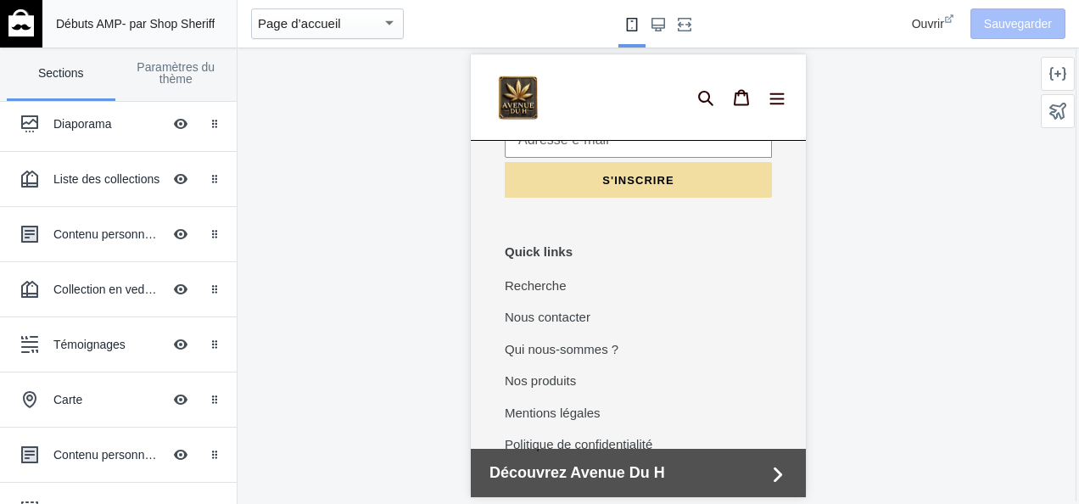
scroll to position [136, 0]
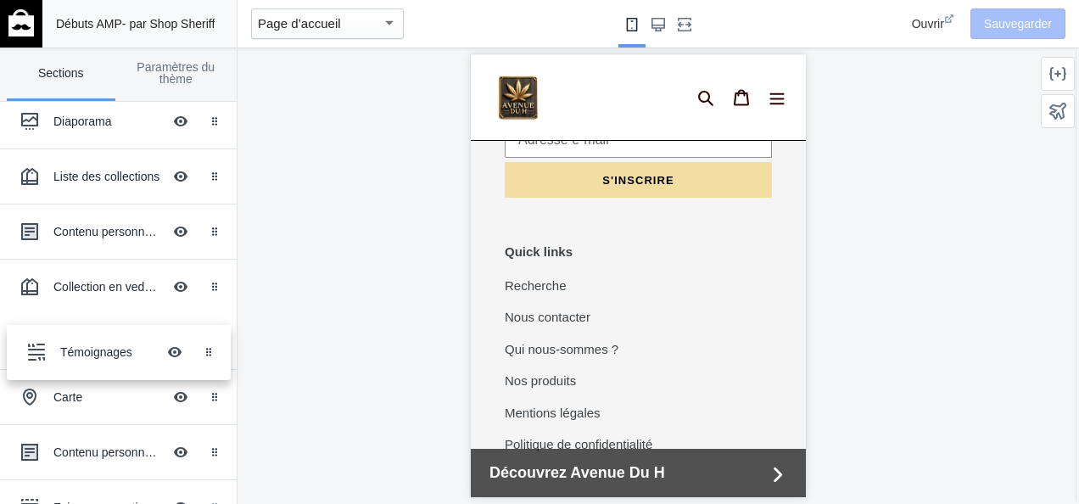
drag, startPoint x: 82, startPoint y: 337, endPoint x: 90, endPoint y: 350, distance: 15.6
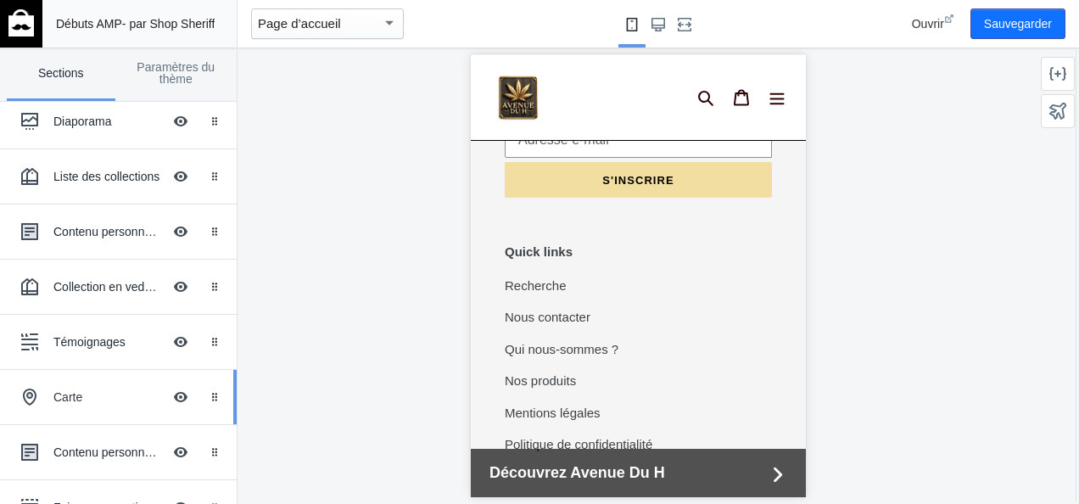
click at [71, 402] on div "Carte Masquer l’image avec superposition de texte" at bounding box center [106, 396] width 187 height 37
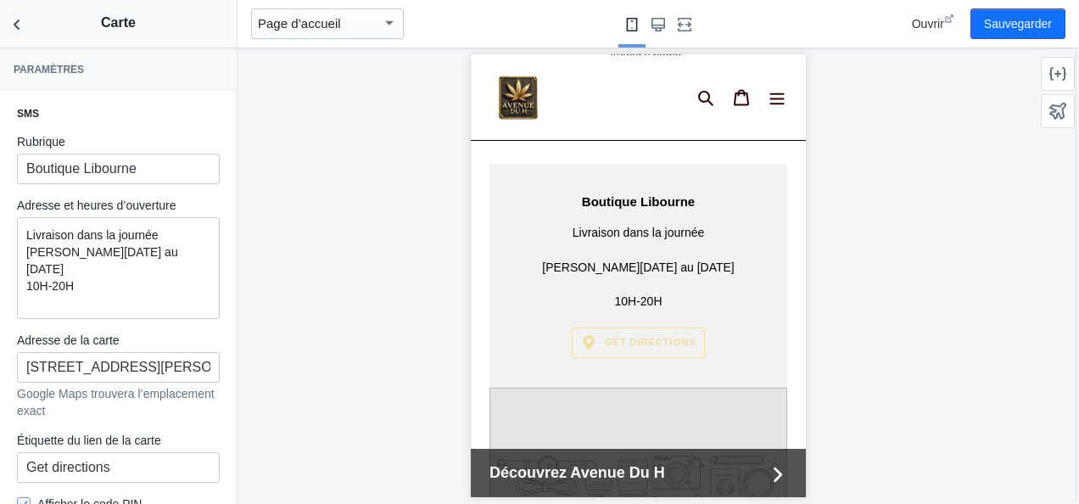
scroll to position [2325, 0]
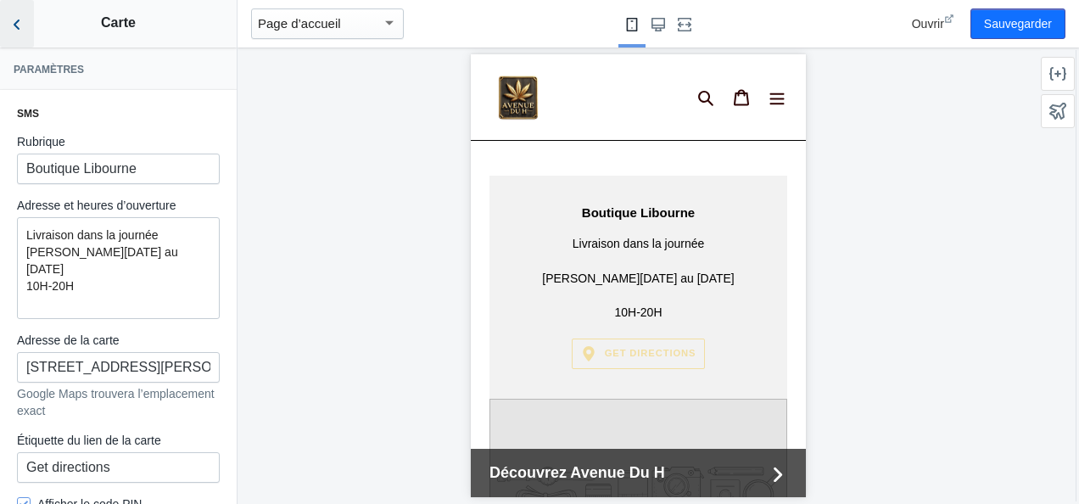
click at [19, 27] on icon "Retour aux sections" at bounding box center [16, 24] width 17 height 17
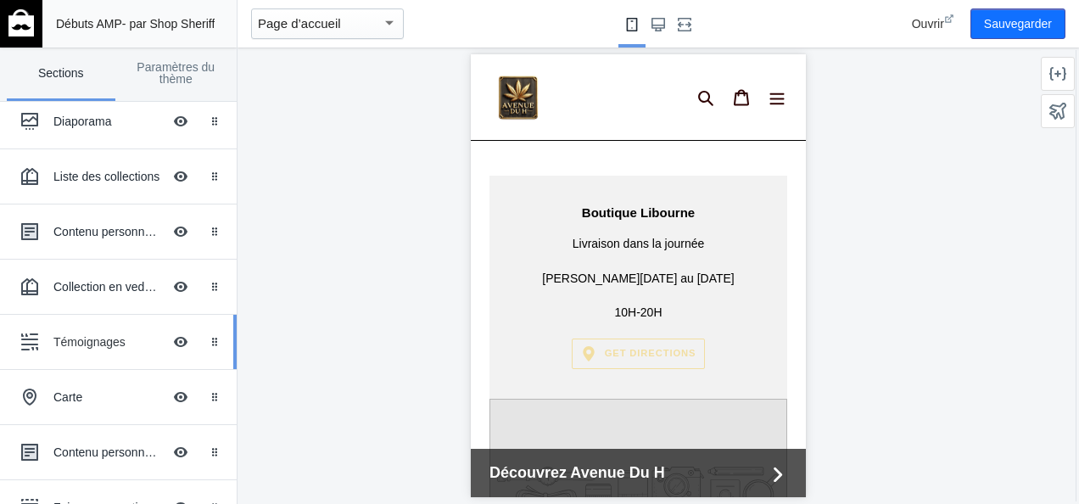
click at [116, 337] on div "Témoignages" at bounding box center [107, 341] width 109 height 17
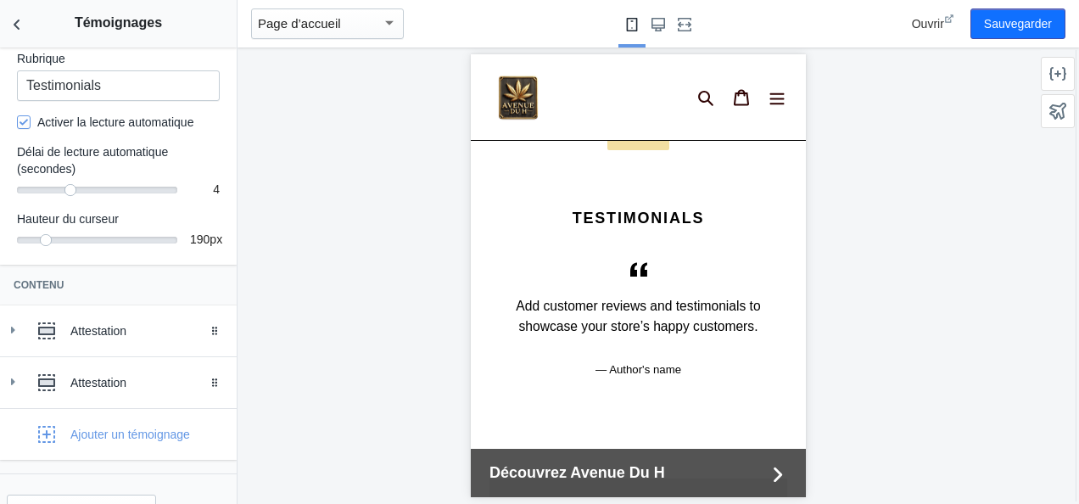
scroll to position [92, 0]
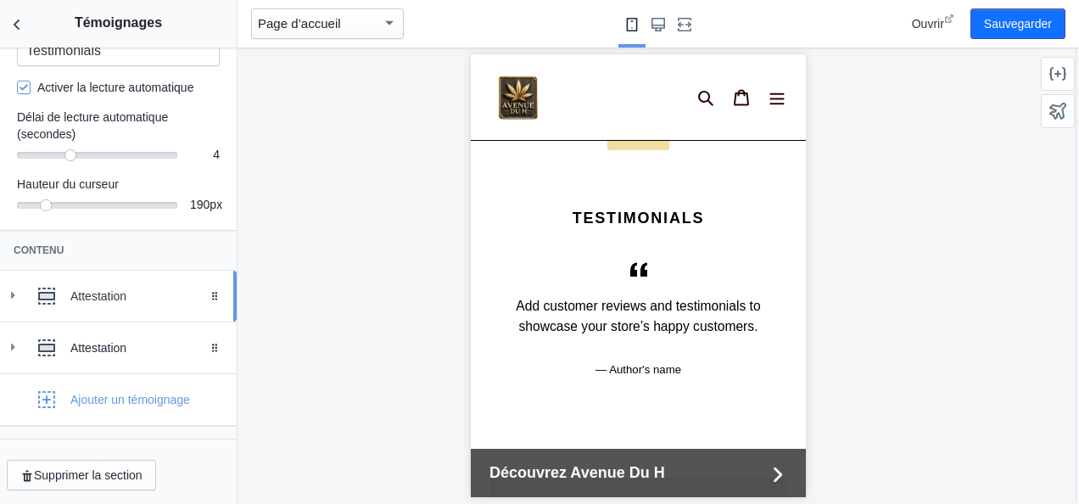
click at [109, 305] on div "Attestation" at bounding box center [118, 296] width 211 height 34
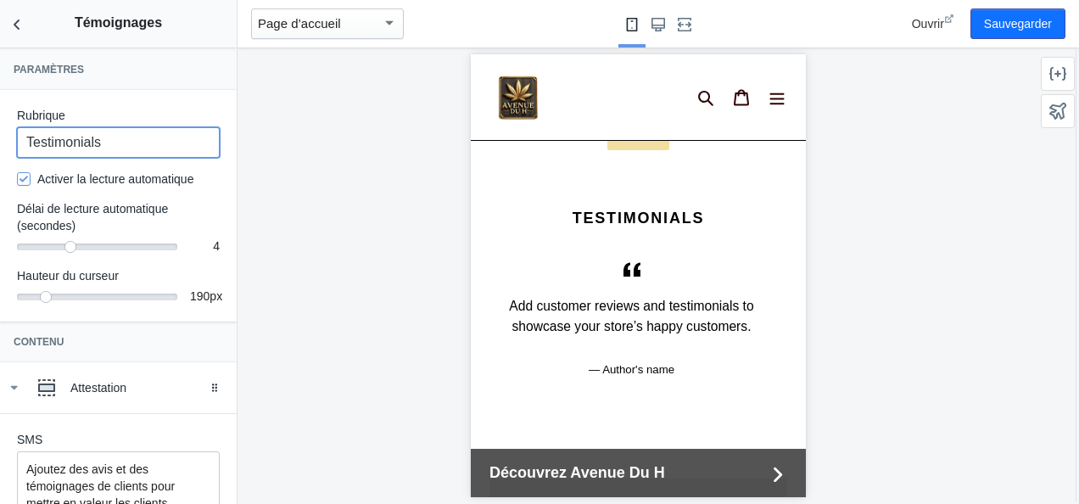
scroll to position [0, 0]
drag, startPoint x: 124, startPoint y: 146, endPoint x: 0, endPoint y: 149, distance: 123.9
click at [0, 149] on html "Chargement de votre thème AMP Cet éditeur génère des pages Shopify entièrement …" at bounding box center [539, 252] width 1079 height 504
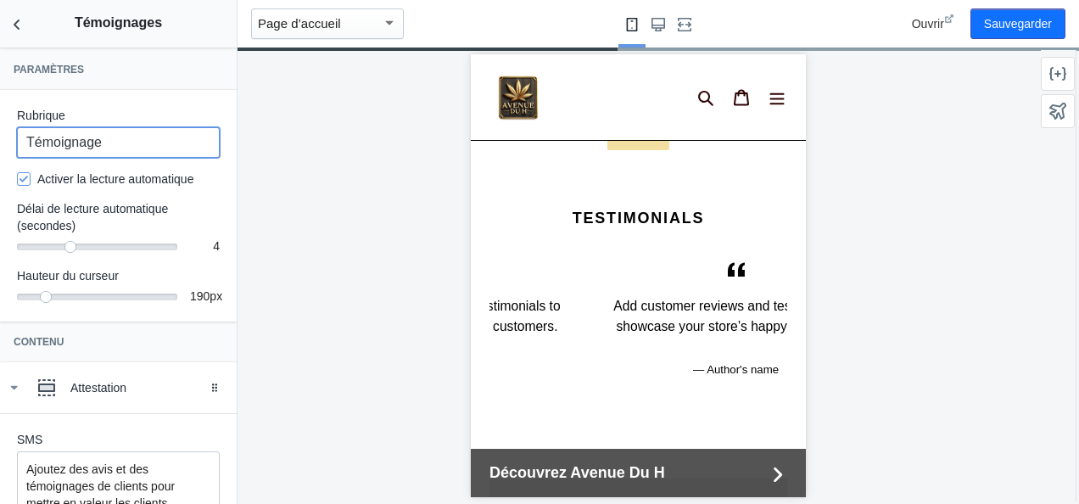
scroll to position [0, 285]
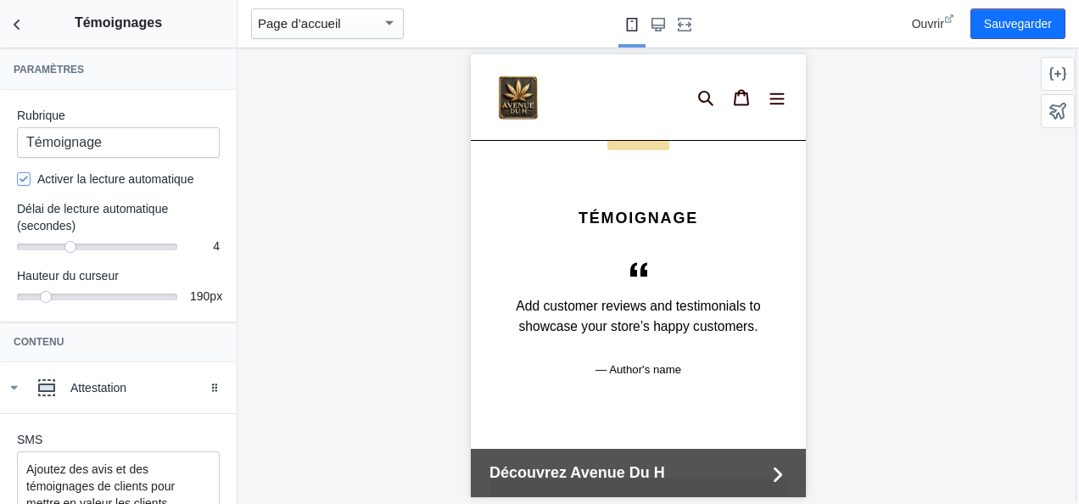
click at [305, 138] on div at bounding box center [638, 276] width 801 height 456
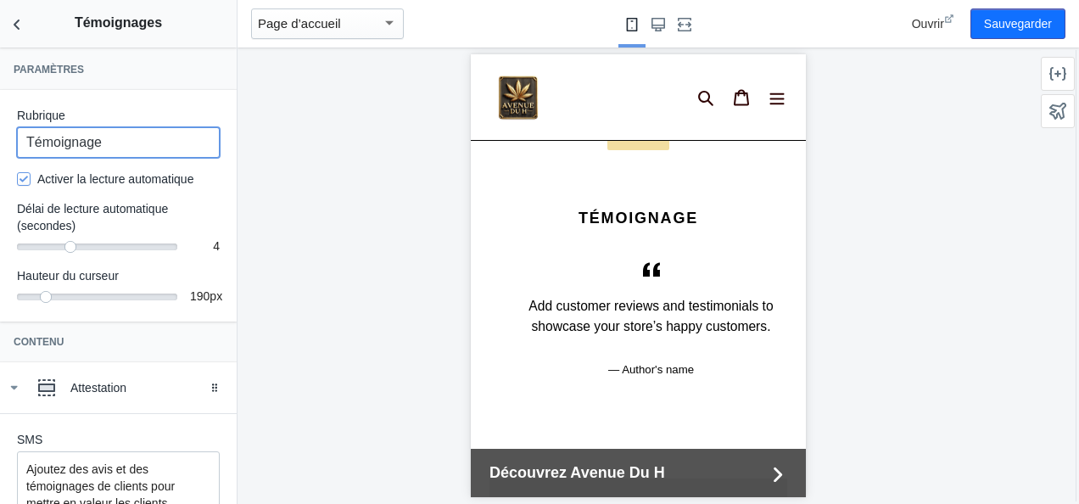
click at [145, 137] on input "Témoignage" at bounding box center [118, 142] width 203 height 31
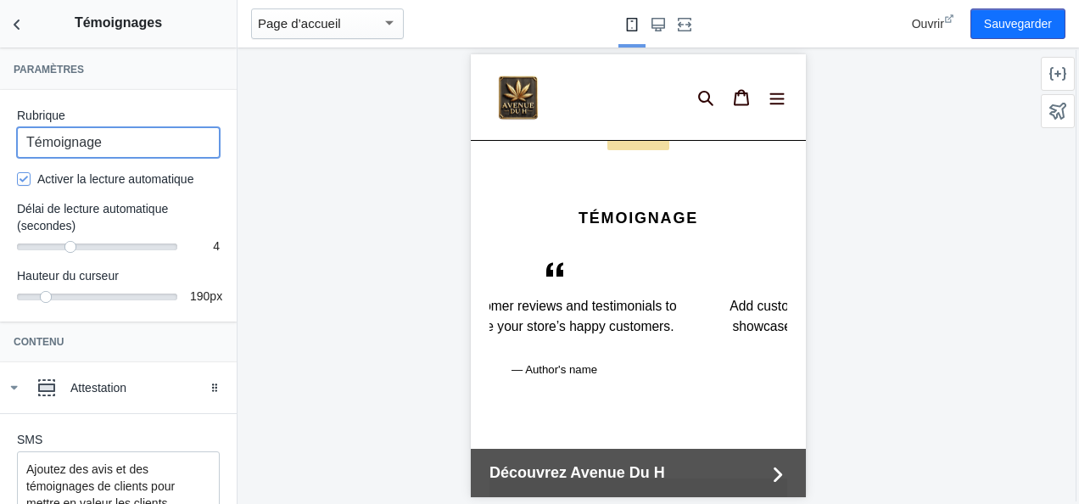
scroll to position [0, 0]
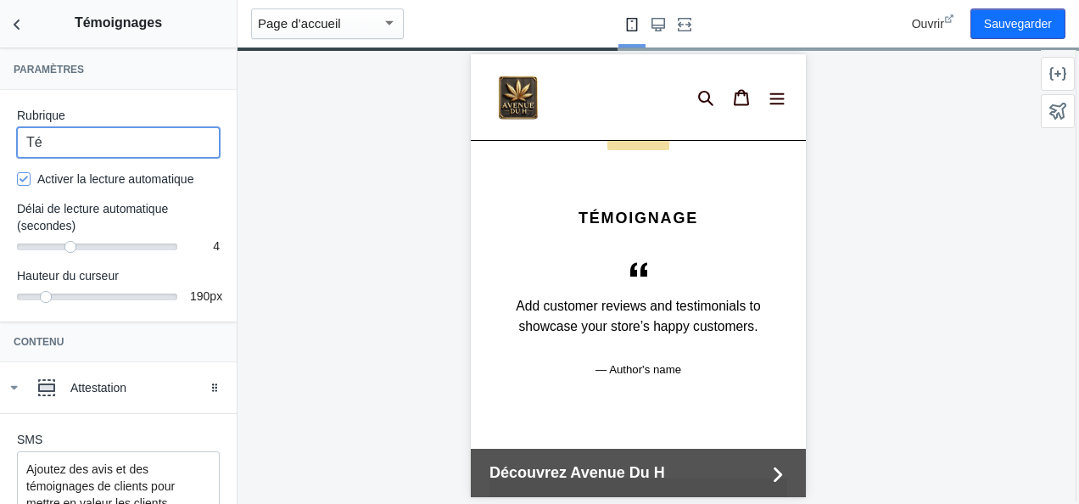
type input "T"
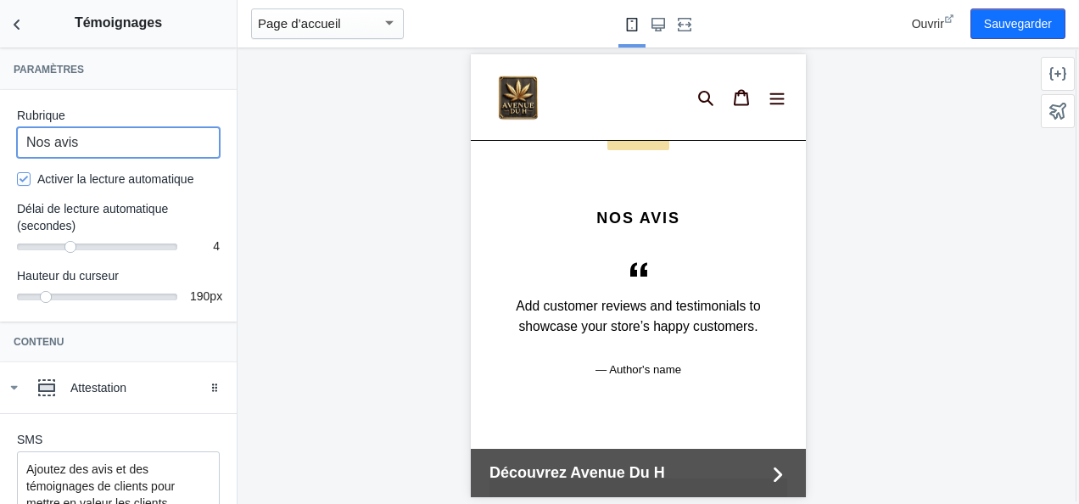
type input "Nos avis"
click at [331, 182] on div at bounding box center [638, 276] width 801 height 456
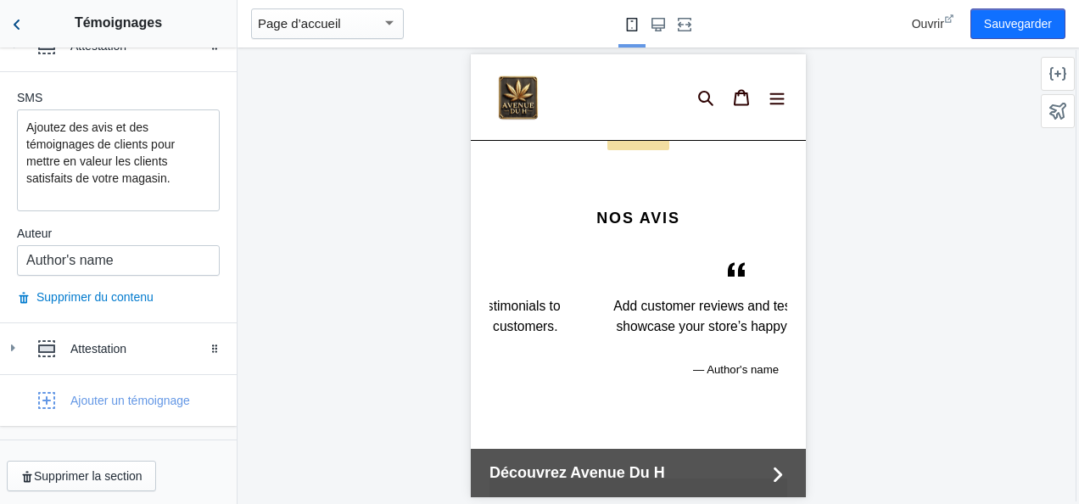
scroll to position [0, 285]
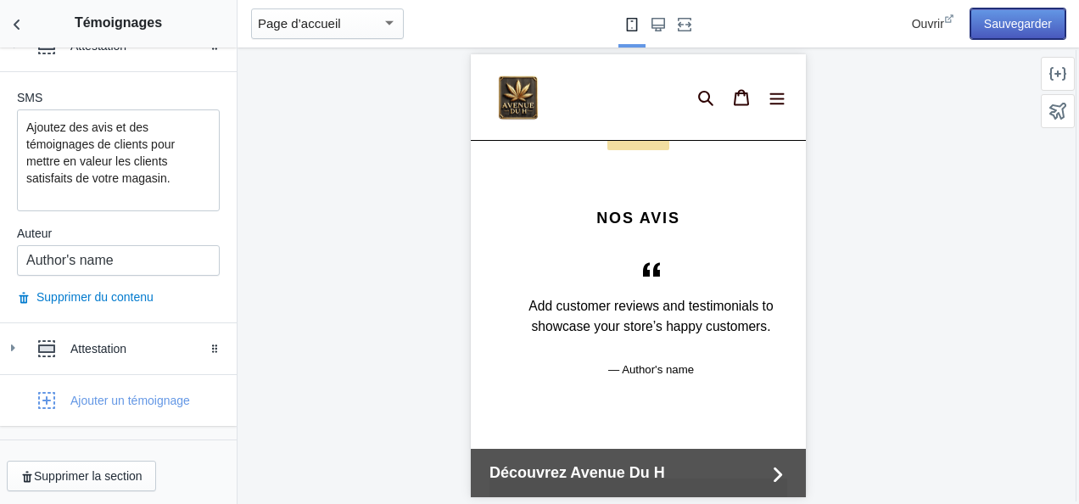
click at [1018, 32] on button "Sauvegarder" at bounding box center [1018, 23] width 95 height 31
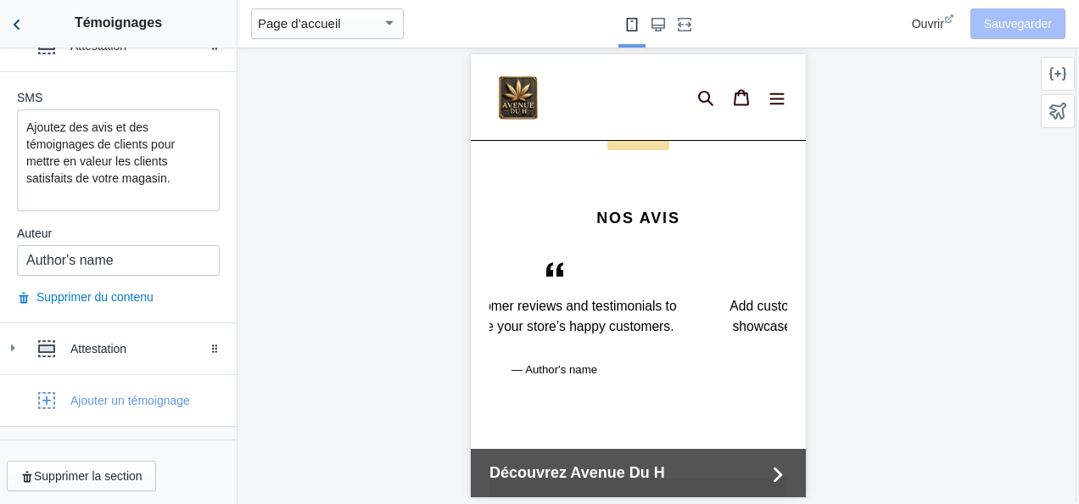
scroll to position [0, 0]
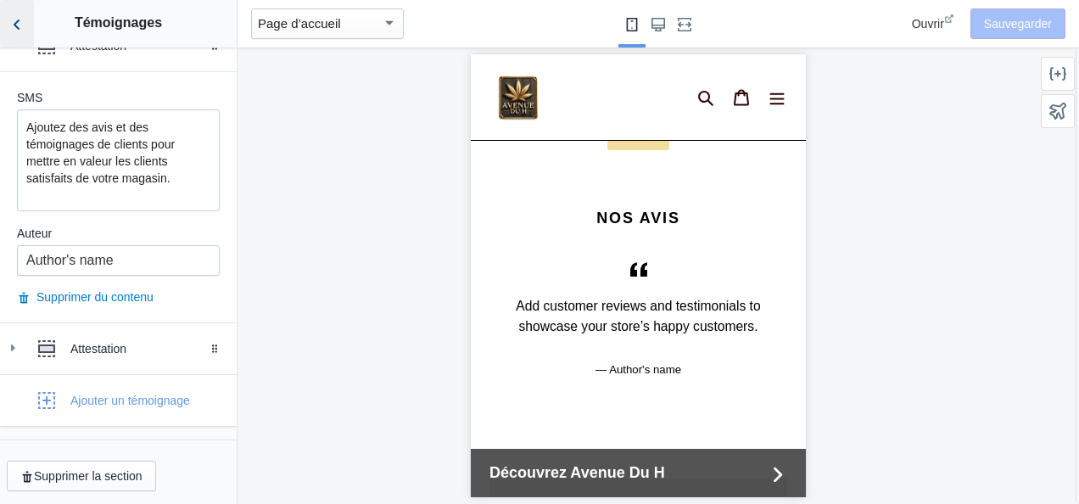
click at [18, 31] on icon "Retour aux sections" at bounding box center [16, 24] width 17 height 17
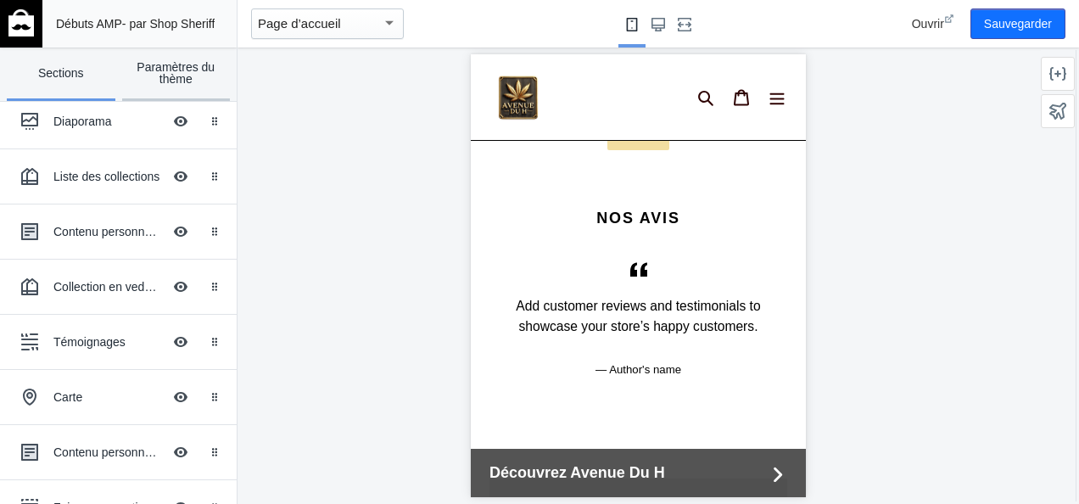
click at [180, 86] on link "Paramètres du thème" at bounding box center [176, 74] width 109 height 53
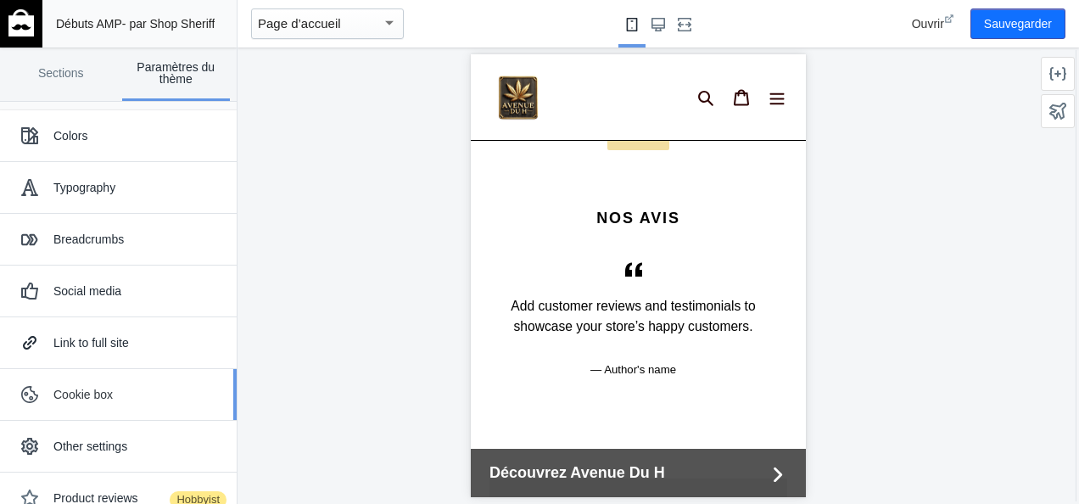
click at [84, 396] on font "Cookie box" at bounding box center [82, 395] width 59 height 14
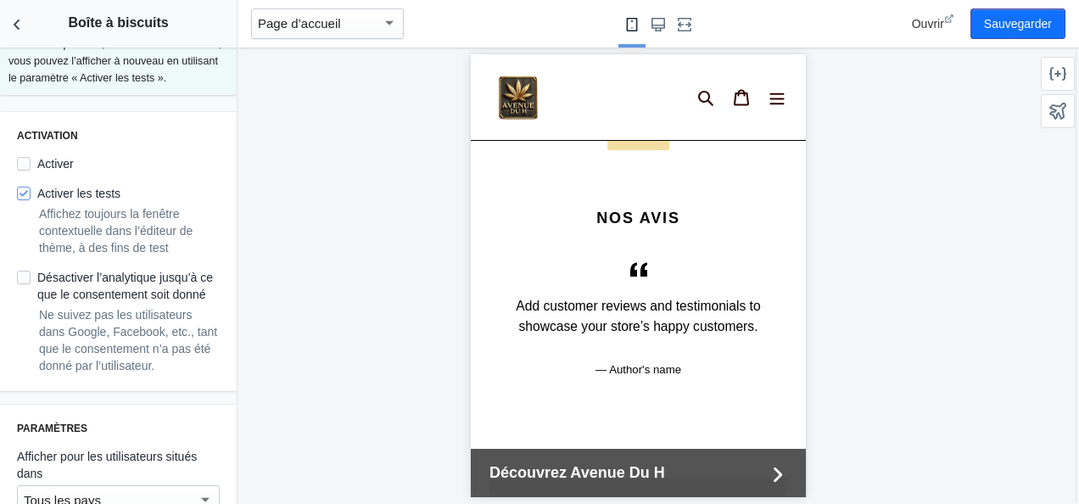
scroll to position [205, 0]
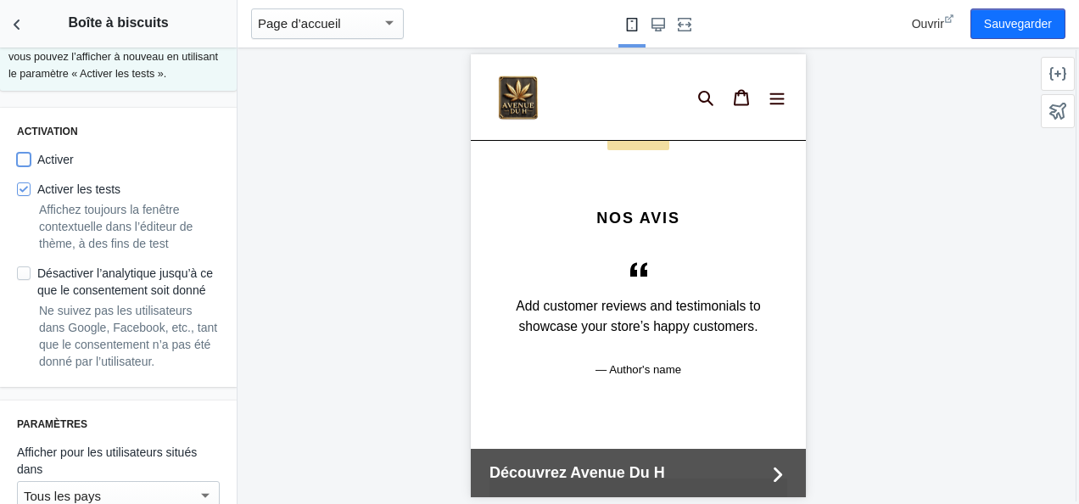
click at [25, 166] on input "Activer" at bounding box center [24, 160] width 14 height 14
checkbox input "true"
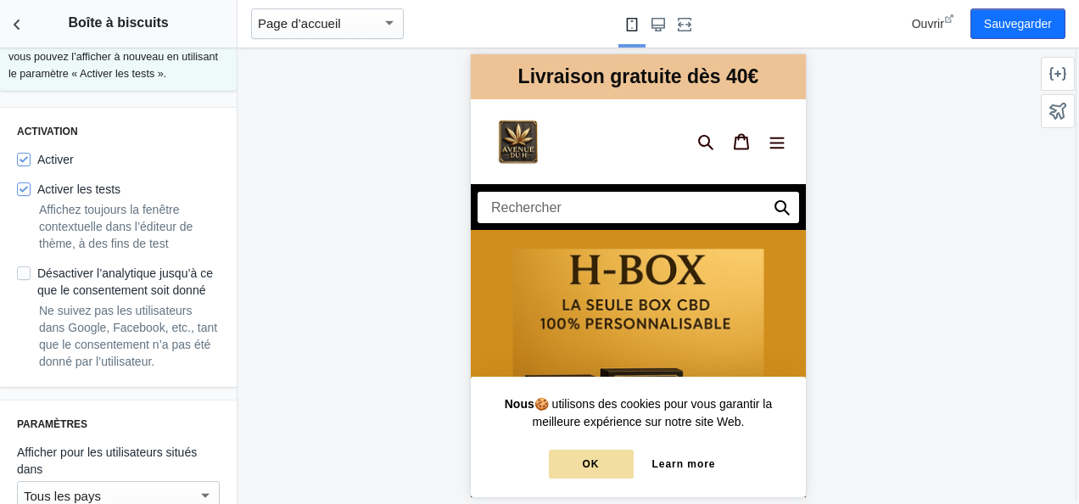
scroll to position [0, 0]
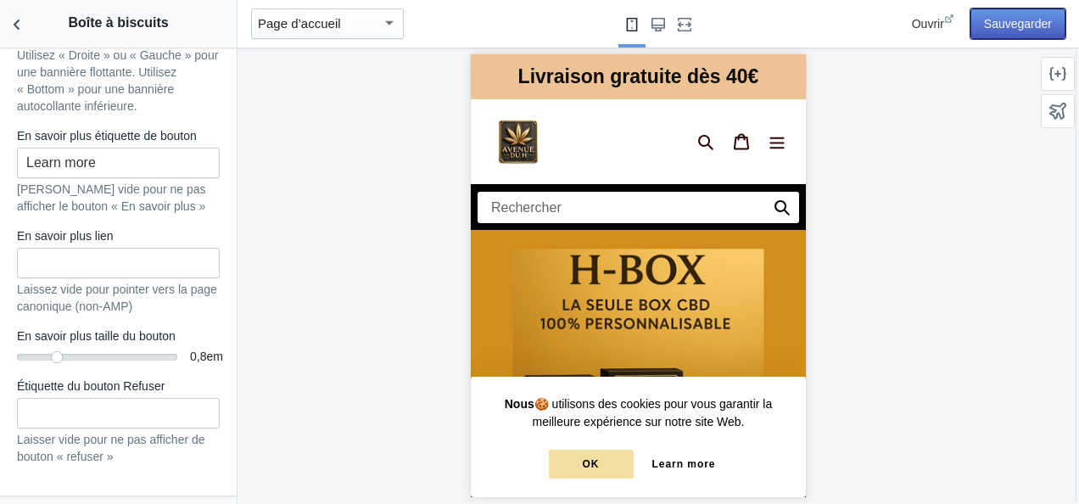
click at [1020, 22] on button "Sauvegarder" at bounding box center [1018, 23] width 95 height 31
click at [20, 25] on icon "Retour aux sections" at bounding box center [16, 24] width 17 height 17
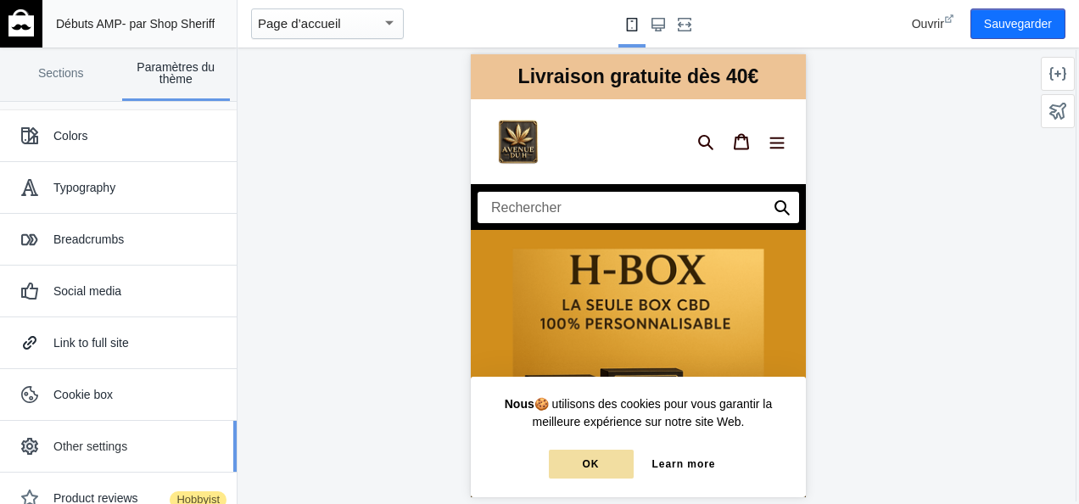
click at [109, 443] on font "Other settings" at bounding box center [90, 446] width 74 height 14
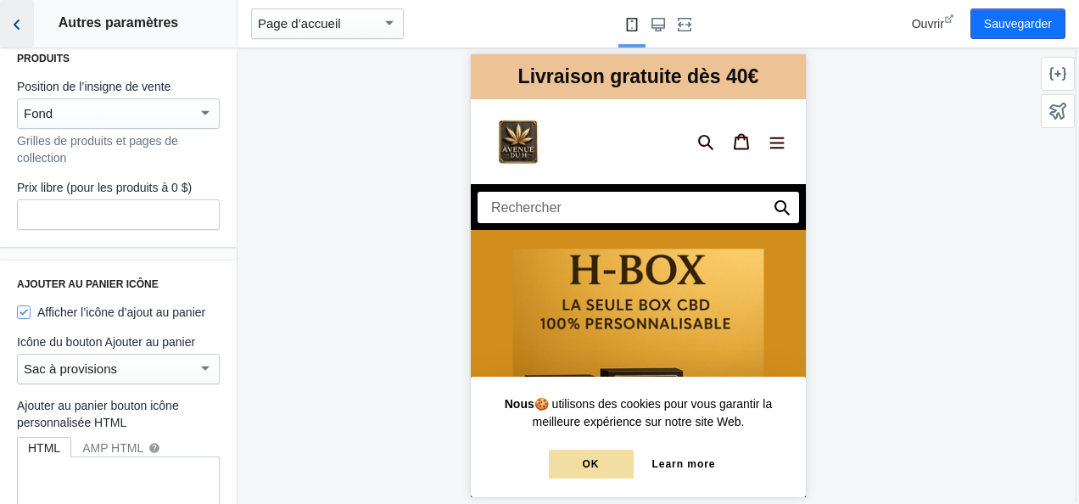
click at [12, 22] on icon "Retour aux sections" at bounding box center [16, 24] width 17 height 17
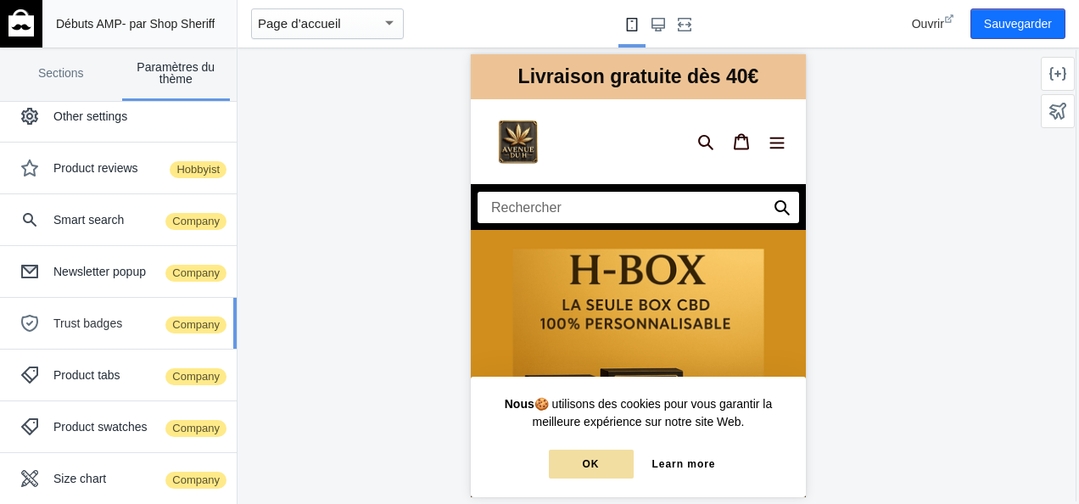
click at [103, 321] on font "Trust badges" at bounding box center [87, 323] width 69 height 14
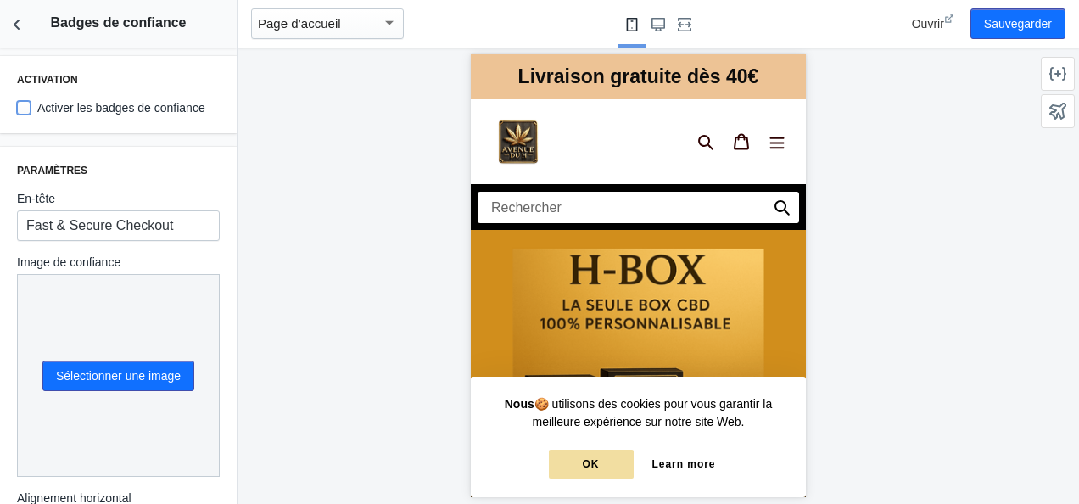
click at [27, 103] on input "Activer les badges de confiance" at bounding box center [24, 108] width 14 height 14
checkbox input "true"
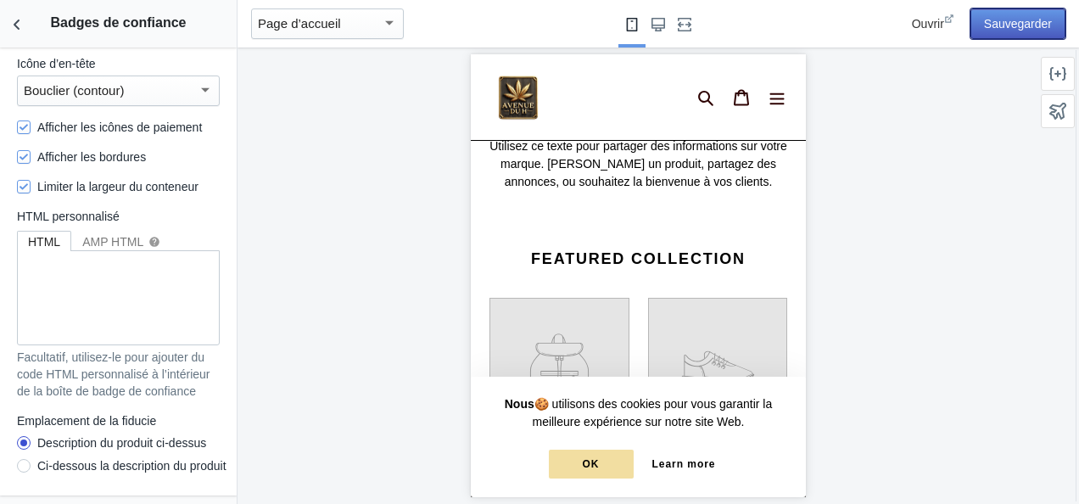
click at [1010, 22] on button "Sauvegarder" at bounding box center [1018, 23] width 95 height 31
click at [21, 25] on icon "Retour aux sections" at bounding box center [16, 24] width 17 height 17
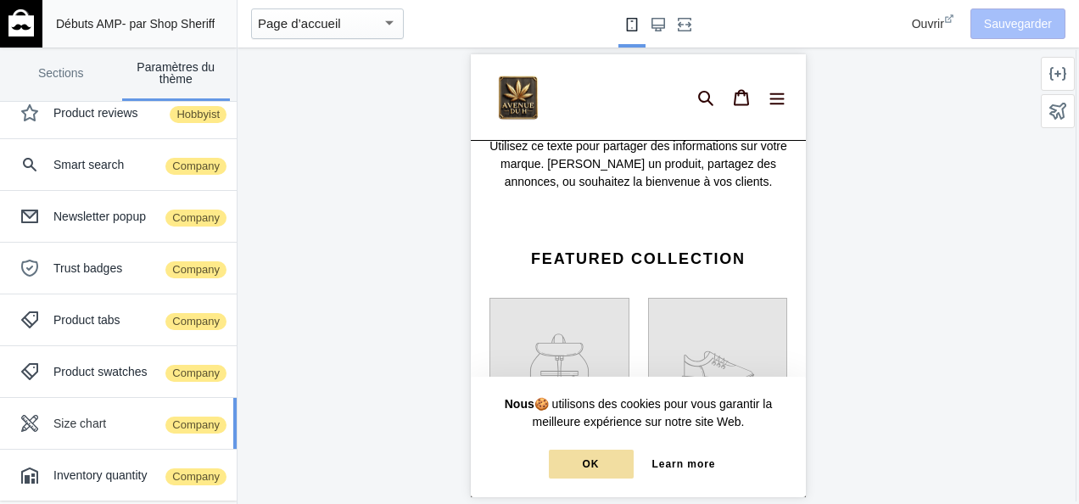
click at [93, 423] on font "Size chart" at bounding box center [79, 424] width 53 height 14
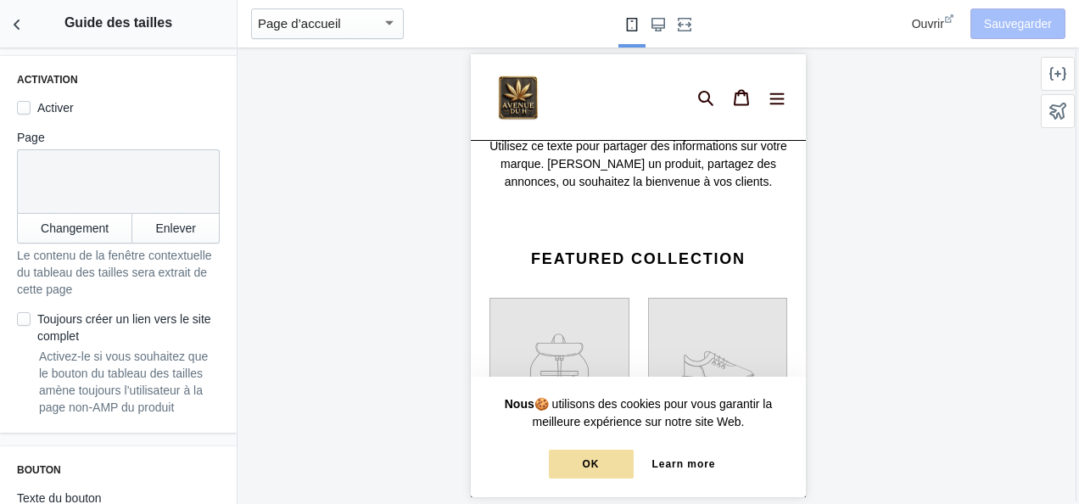
scroll to position [0, 104]
click at [15, 25] on use "Retour aux sections" at bounding box center [17, 25] width 6 height 10
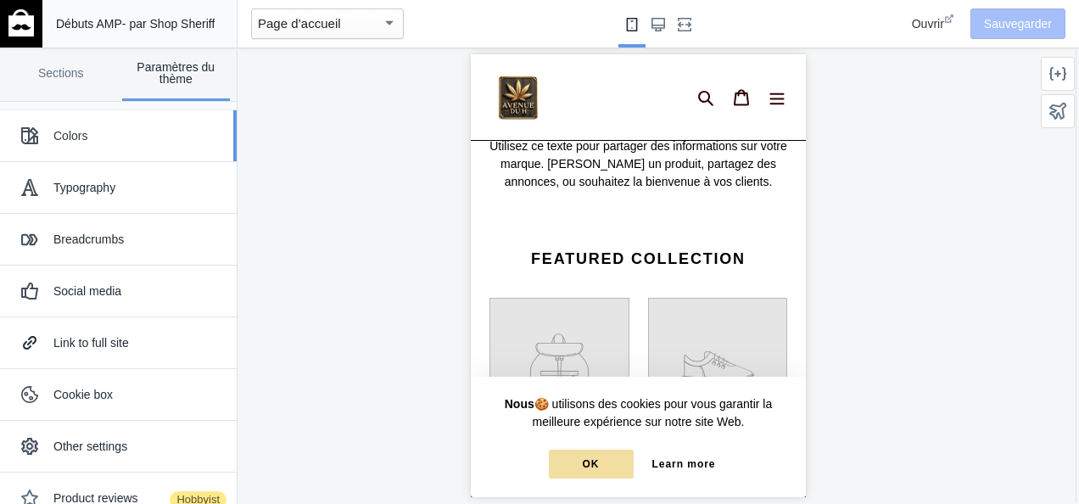
click at [87, 125] on div "Colors" at bounding box center [118, 136] width 211 height 34
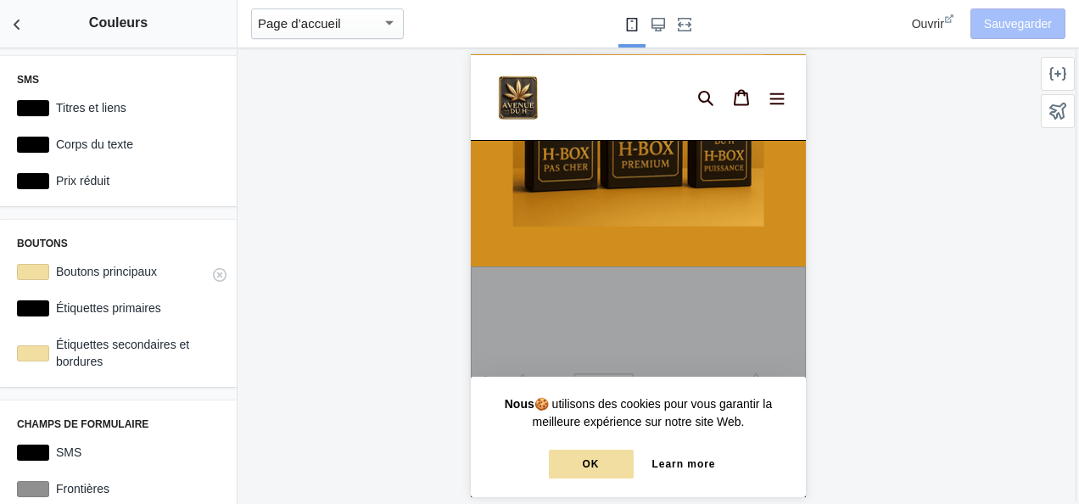
click at [108, 277] on label "Boutons principaux" at bounding box center [134, 271] width 171 height 17
click at [40, 275] on div at bounding box center [33, 272] width 32 height 16
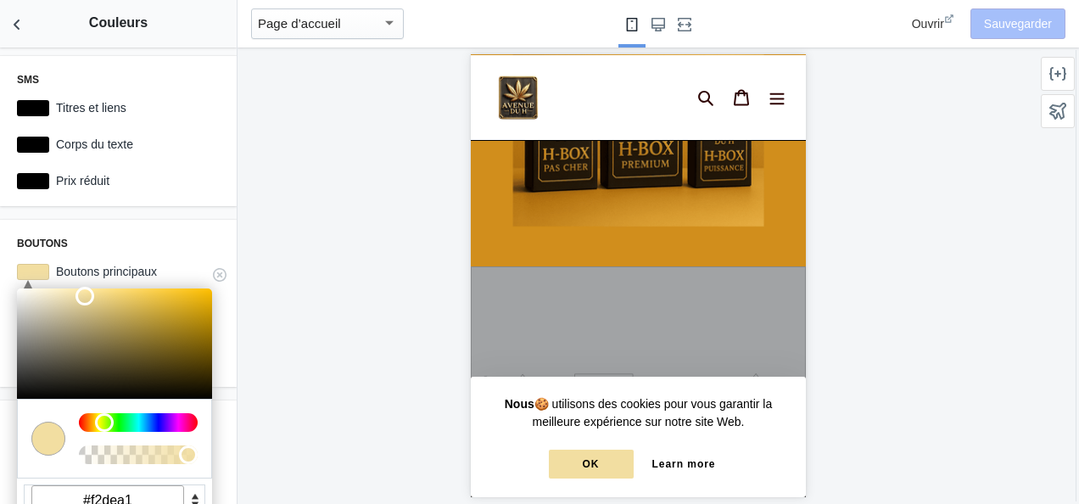
click at [127, 494] on input "#f2dea1" at bounding box center [107, 500] width 153 height 31
click at [20, 25] on icon "Retour aux sections" at bounding box center [16, 24] width 17 height 17
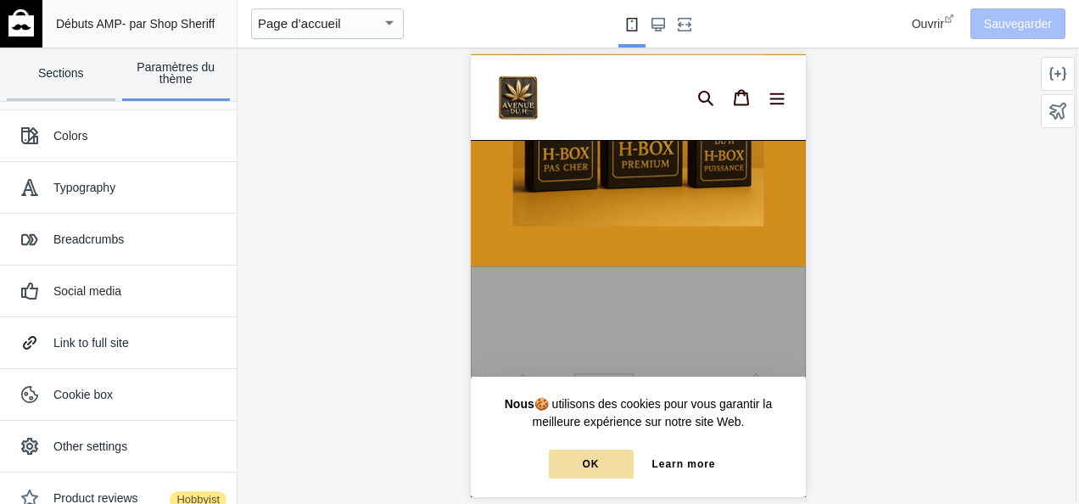
click at [62, 66] on link "Sections" at bounding box center [61, 74] width 109 height 53
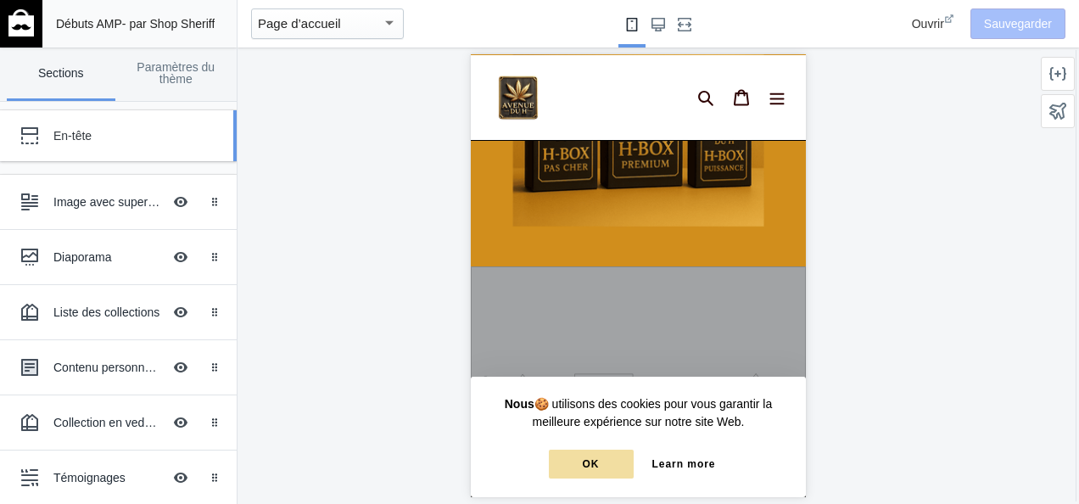
click at [69, 143] on div "En-tête" at bounding box center [126, 135] width 146 height 17
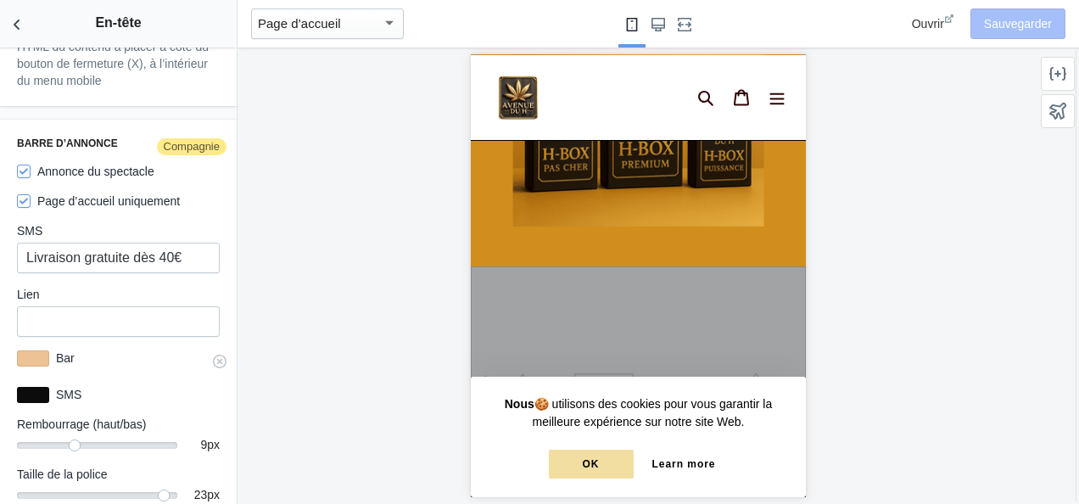
click at [30, 350] on div at bounding box center [33, 358] width 32 height 16
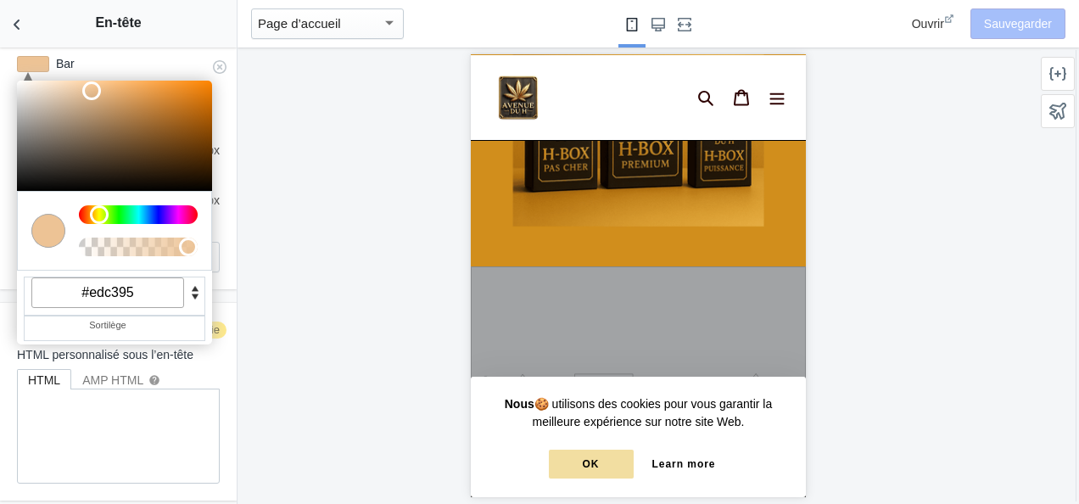
click at [151, 297] on input "#edc395" at bounding box center [107, 292] width 153 height 31
paste input "f2dea1"
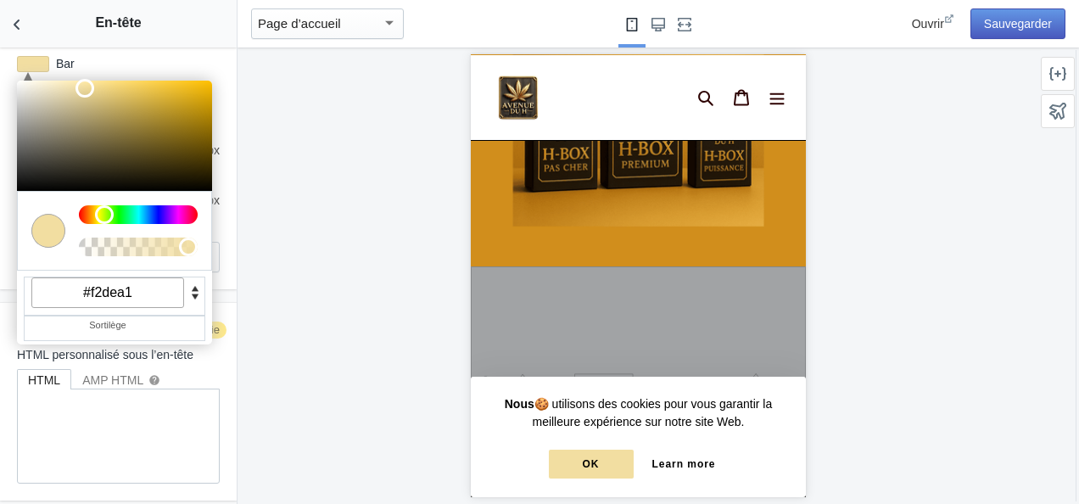
type input "#f2dea1"
click at [1037, 25] on button "Sauvegarder" at bounding box center [1018, 23] width 95 height 31
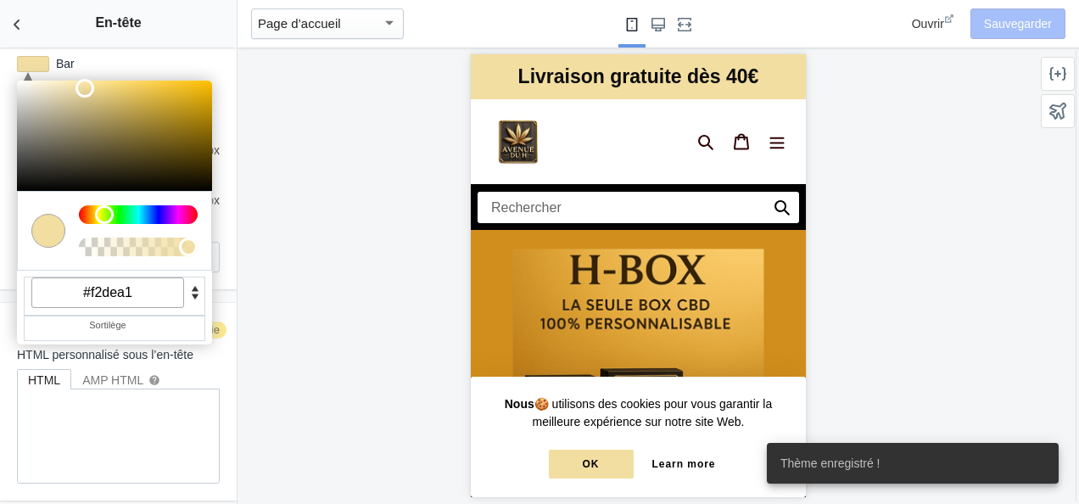
drag, startPoint x: 799, startPoint y: 104, endPoint x: 1268, endPoint y: 103, distance: 469.1
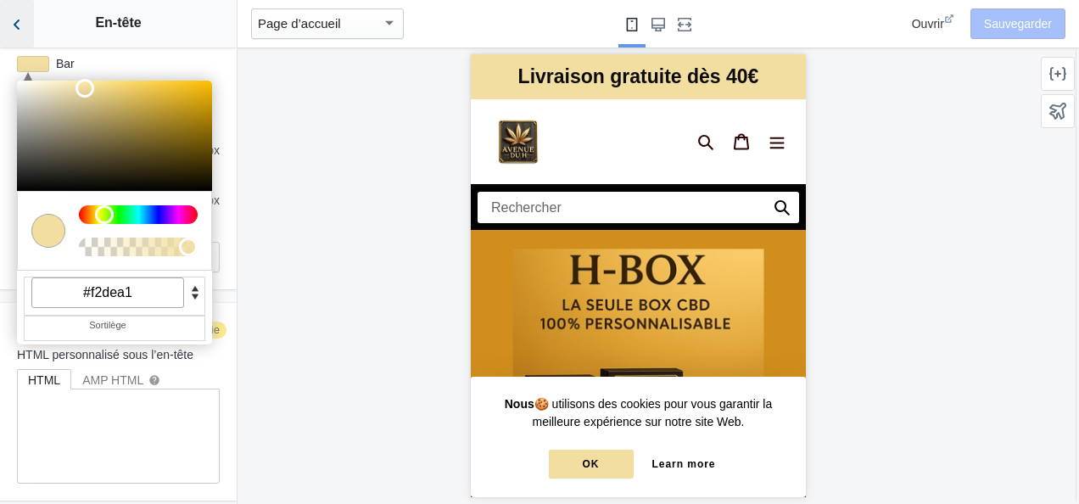
click at [15, 25] on use "Retour aux sections" at bounding box center [17, 25] width 6 height 10
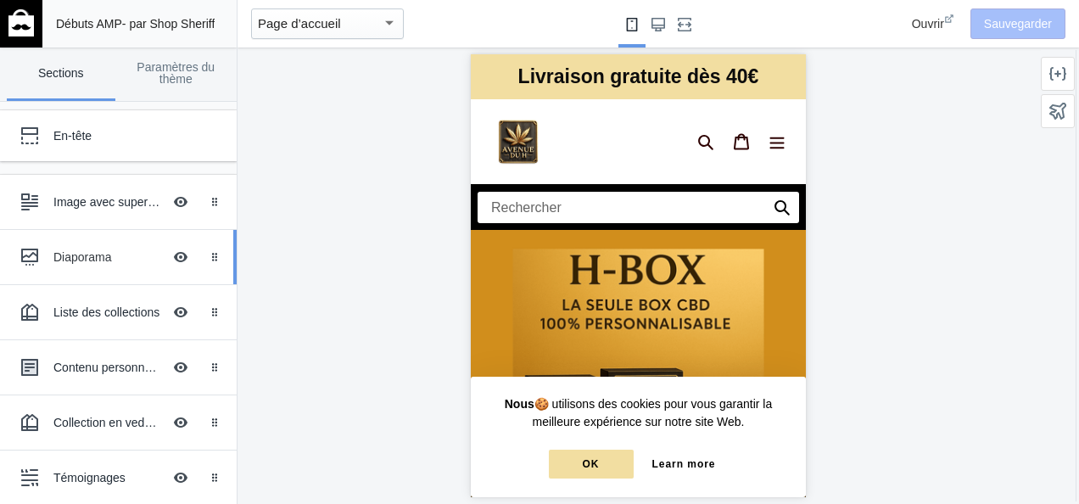
click at [99, 260] on div "Diaporama" at bounding box center [107, 257] width 109 height 17
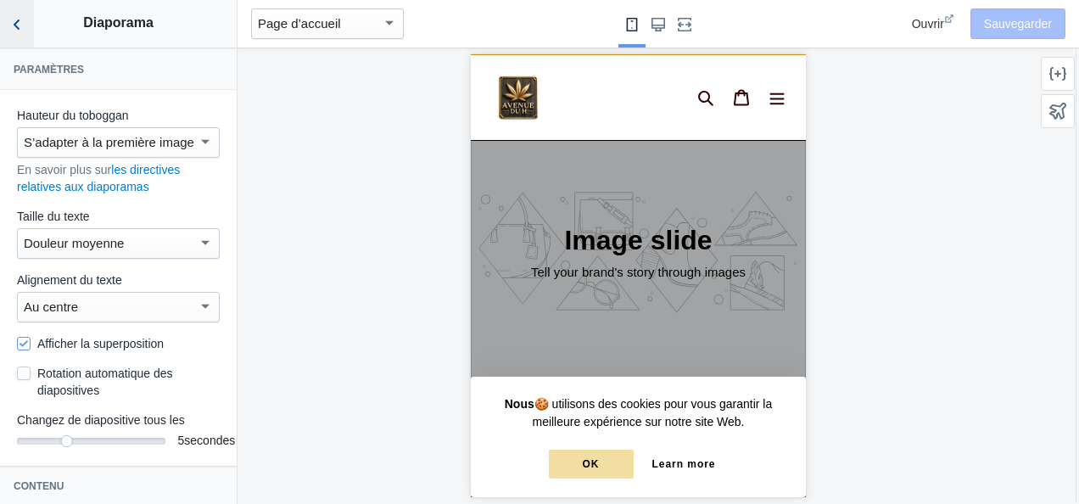
click at [14, 24] on use "Retour aux sections" at bounding box center [17, 25] width 6 height 10
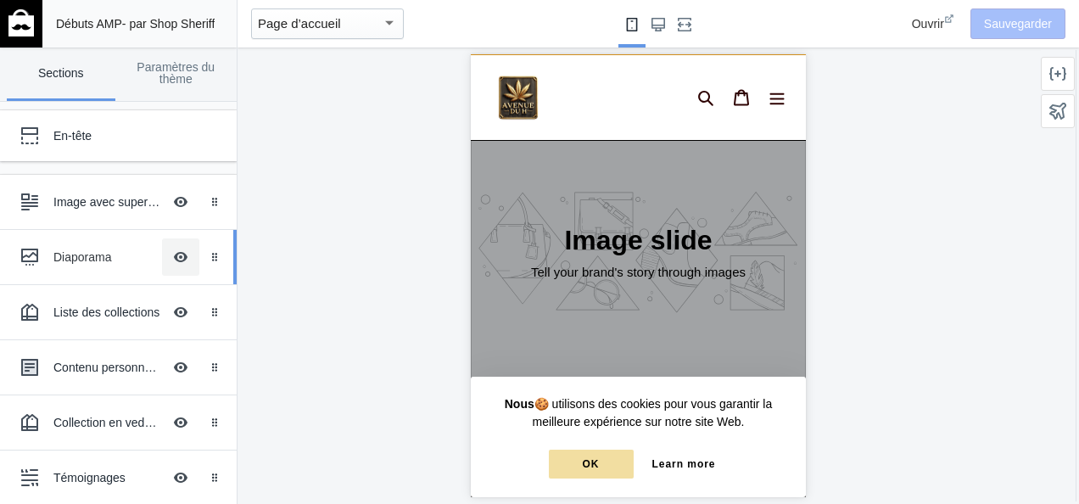
click at [173, 263] on button "Masquer l’image avec superposition de texte" at bounding box center [180, 256] width 37 height 37
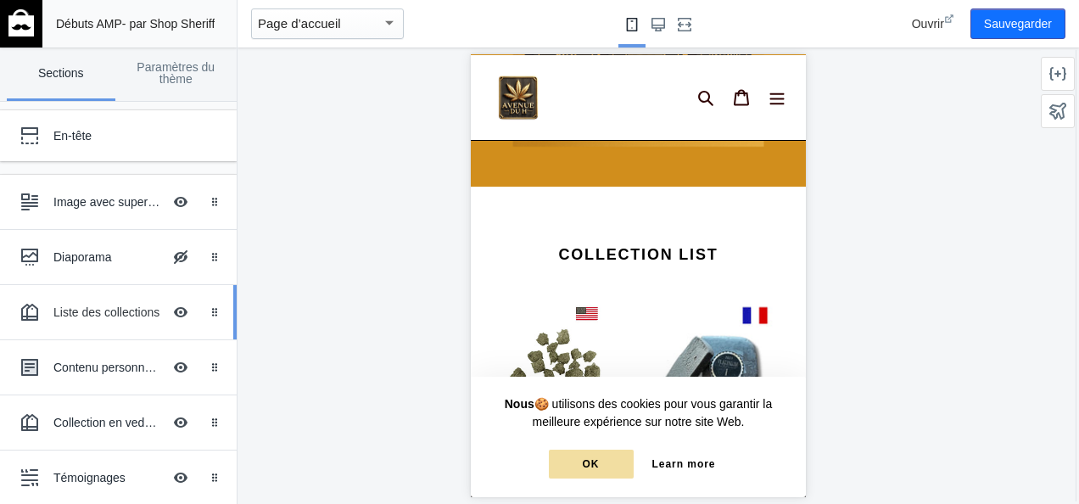
click at [108, 312] on div "Liste des collections" at bounding box center [107, 312] width 109 height 17
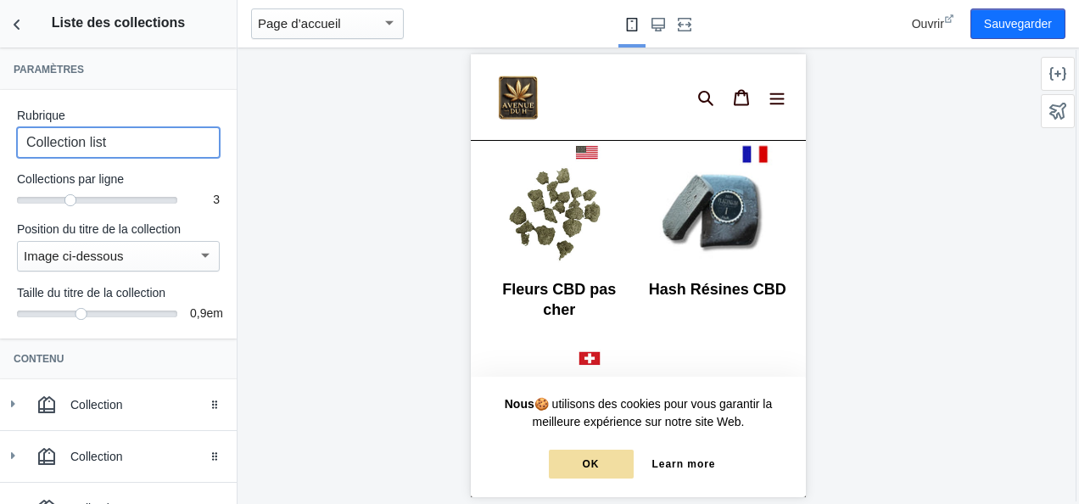
click at [136, 143] on input "Collection list" at bounding box center [118, 142] width 203 height 31
type input "Nos produits CBD"
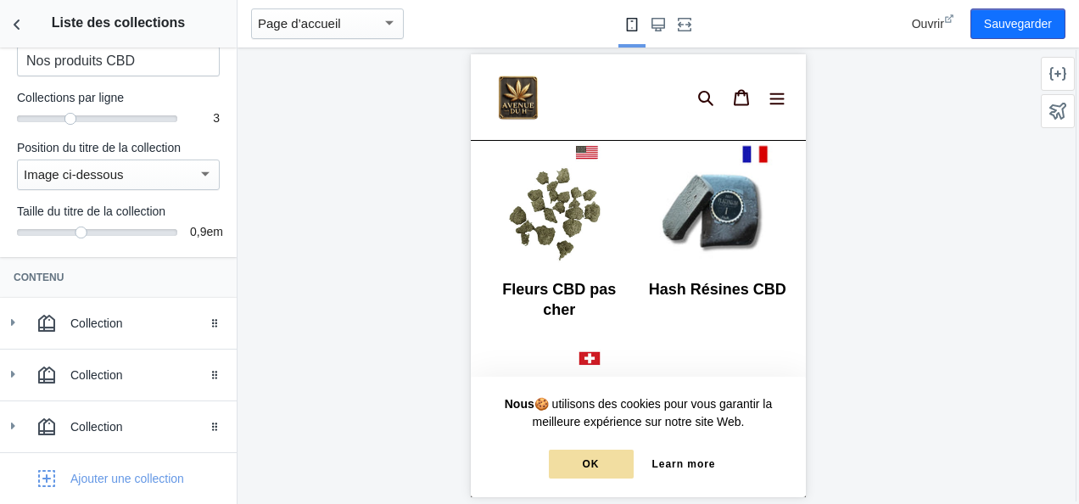
scroll to position [137, 0]
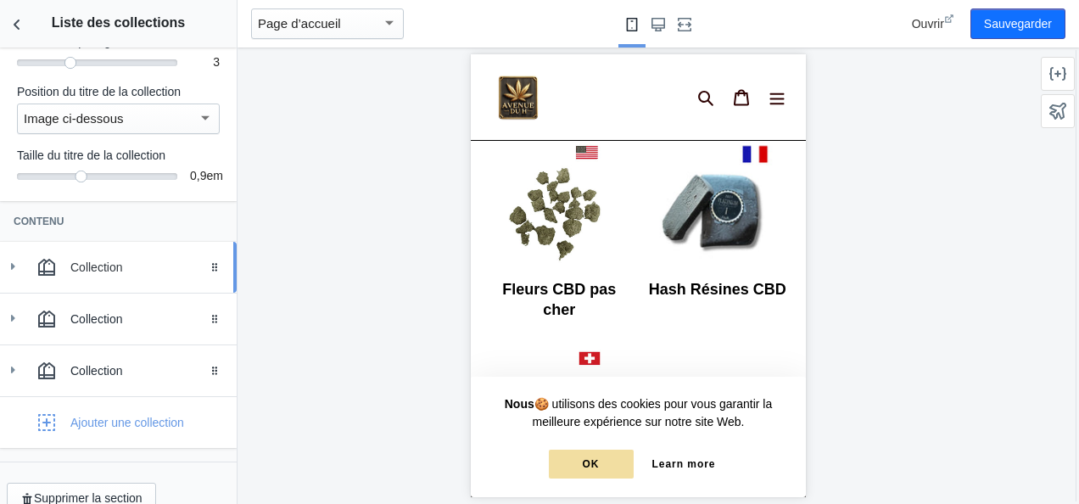
click at [122, 265] on div "Collection" at bounding box center [147, 267] width 154 height 17
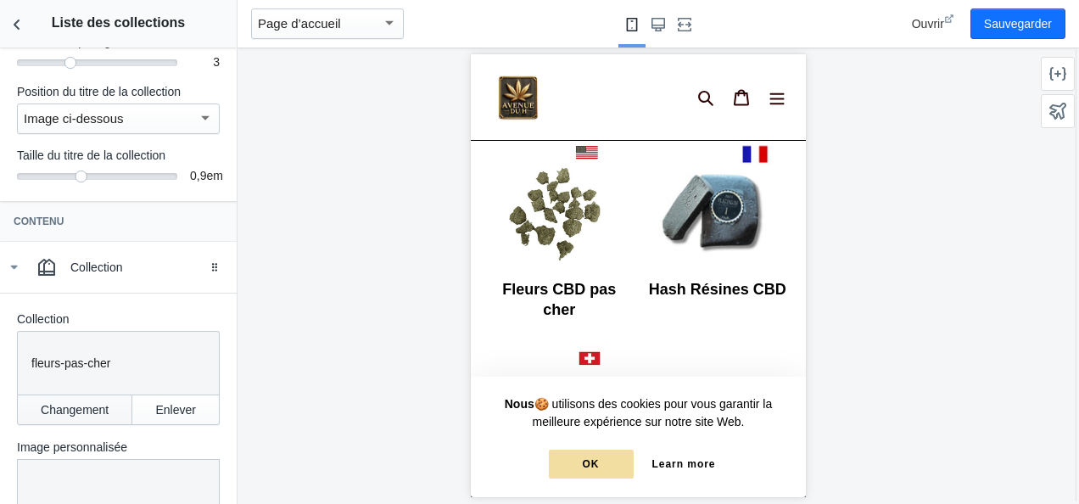
scroll to position [0, 285]
click at [105, 395] on button "Changement" at bounding box center [74, 409] width 115 height 31
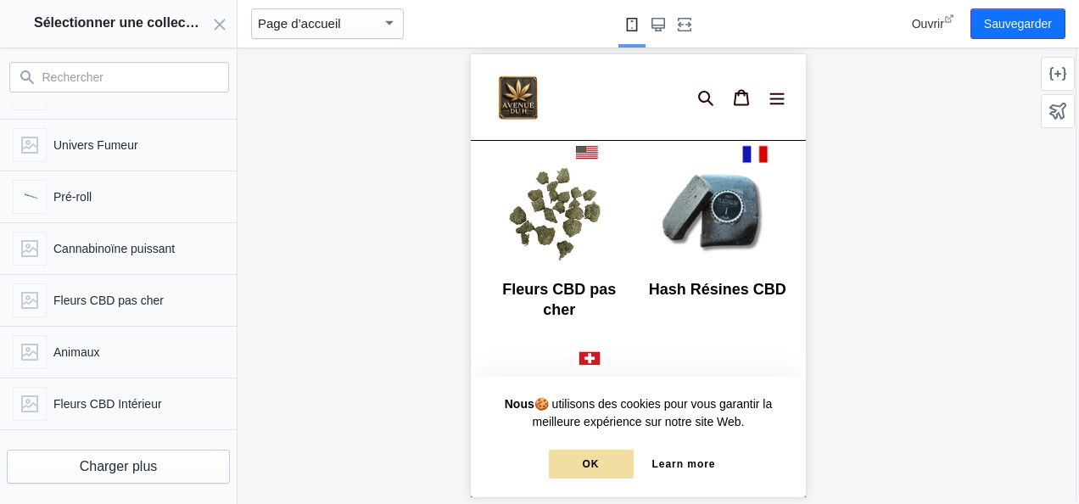
scroll to position [250, 0]
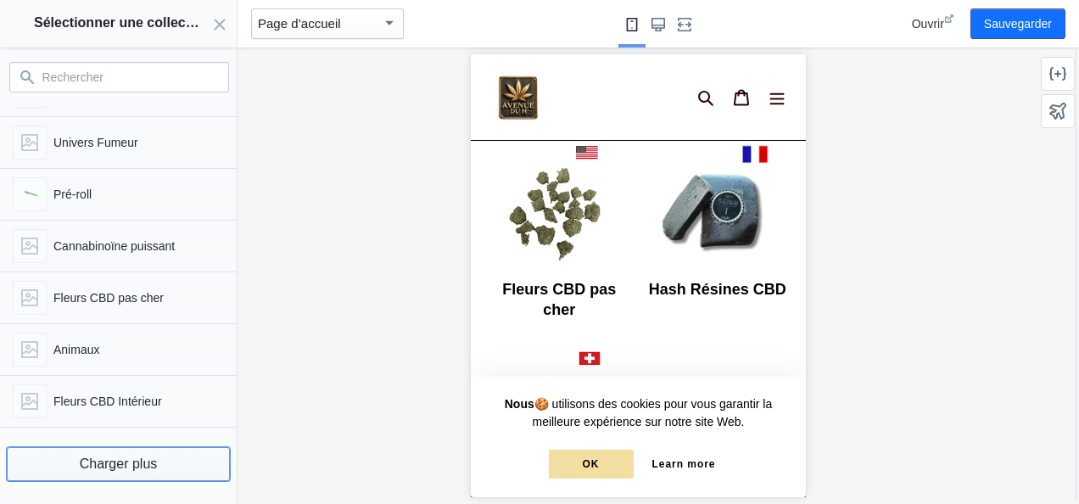
click at [169, 460] on button "Charger plus" at bounding box center [118, 464] width 223 height 34
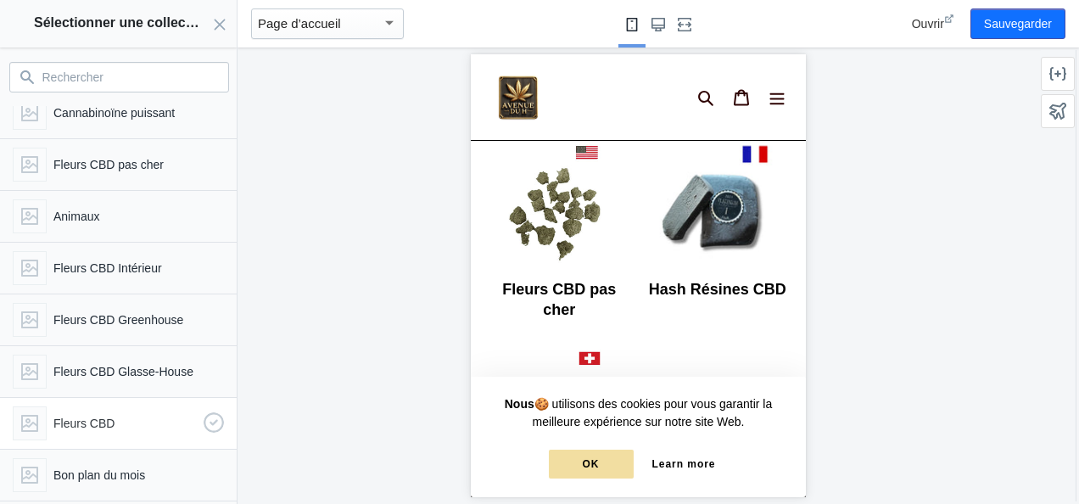
scroll to position [0, 0]
click at [119, 421] on p "Fleurs CBD" at bounding box center [124, 423] width 143 height 17
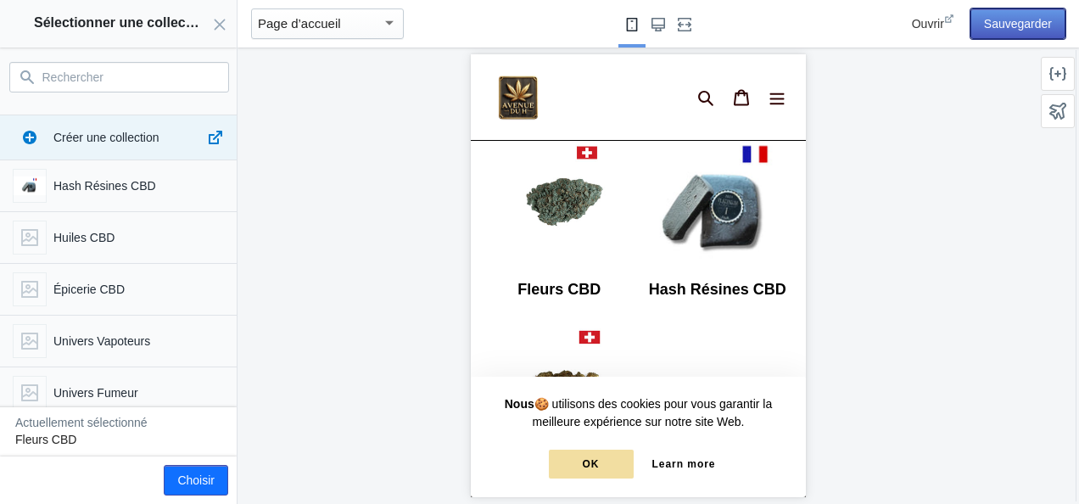
scroll to position [0, 285]
click at [1029, 28] on button "Sauvegarder" at bounding box center [1018, 23] width 95 height 31
click at [217, 32] on button "Fermer le panneau" at bounding box center [220, 24] width 34 height 48
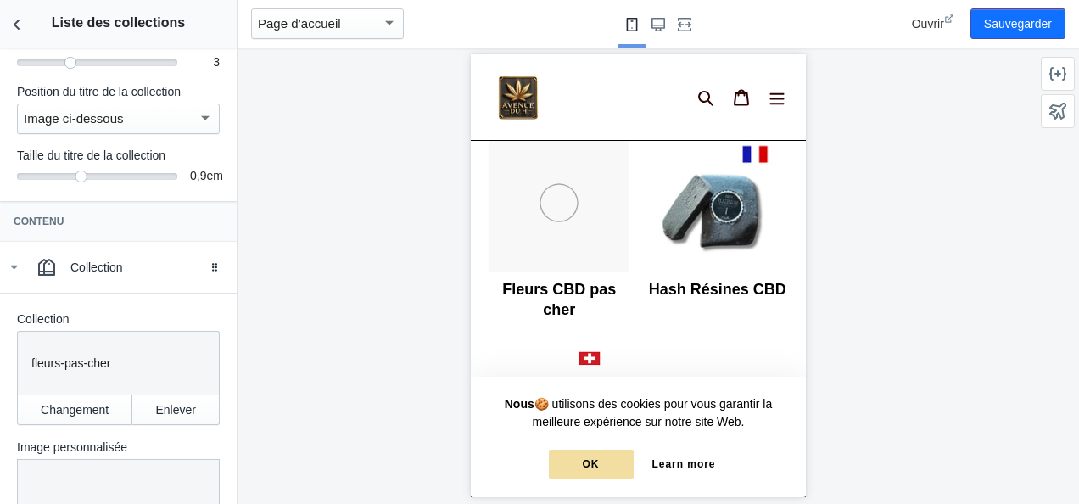
click at [217, 34] on h2 "Liste des collections" at bounding box center [118, 23] width 237 height 46
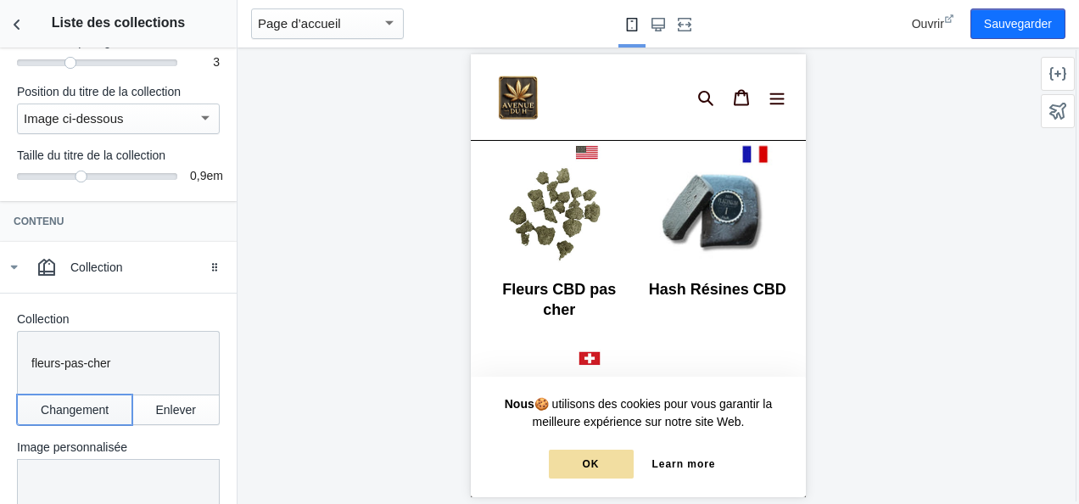
click at [88, 402] on button "Changement" at bounding box center [74, 409] width 115 height 31
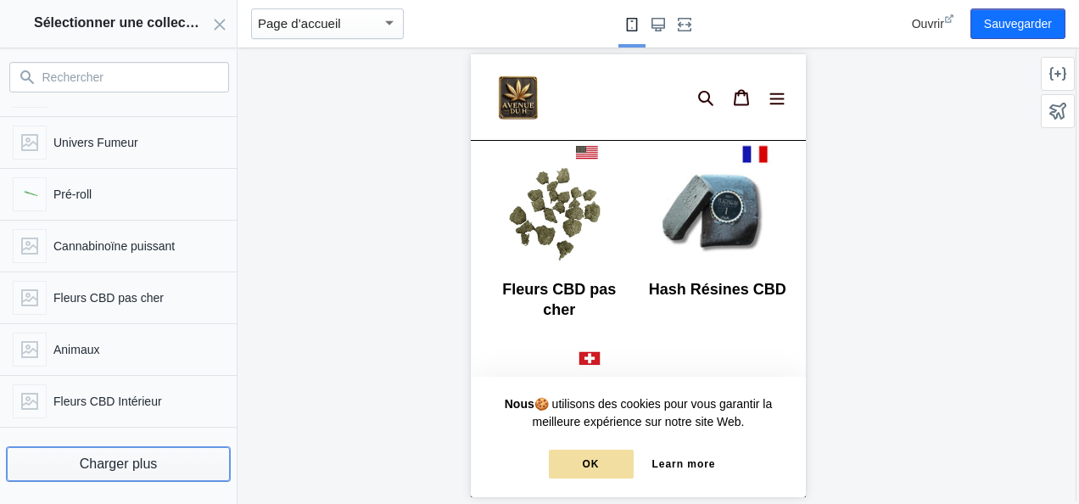
click at [108, 465] on button "Charger plus" at bounding box center [118, 464] width 223 height 34
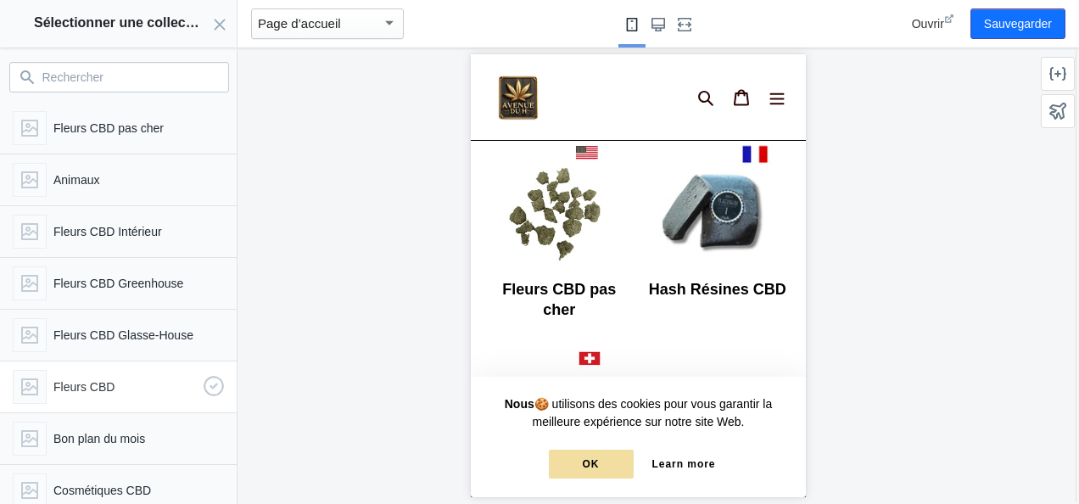
click at [80, 384] on p "Fleurs CBD" at bounding box center [124, 386] width 143 height 17
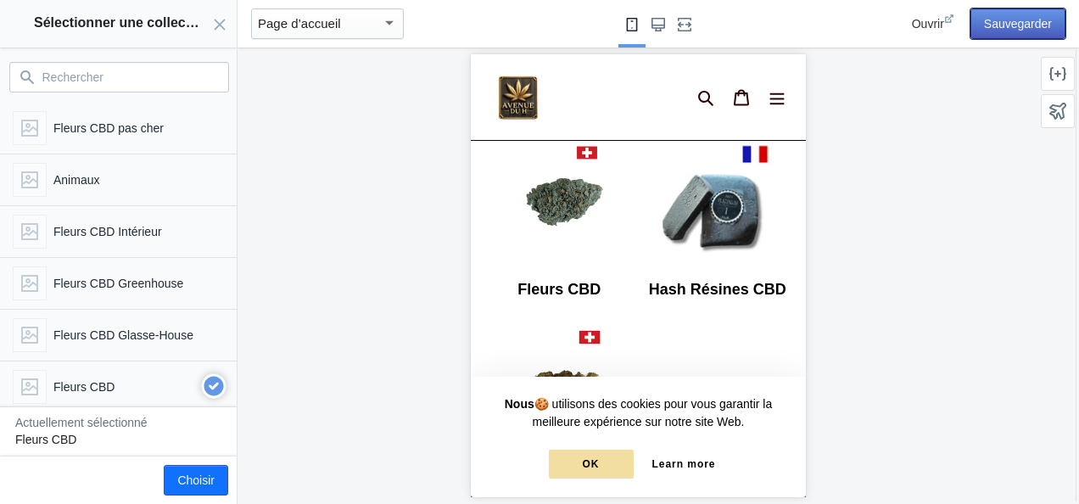
click at [1021, 29] on button "Sauvegarder" at bounding box center [1018, 23] width 95 height 31
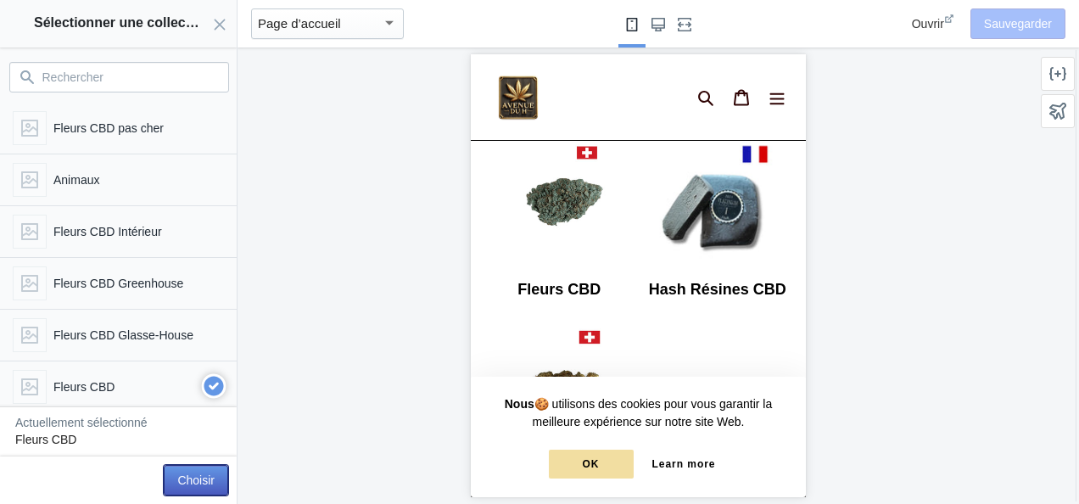
click at [185, 470] on button "Choisir" at bounding box center [196, 480] width 64 height 31
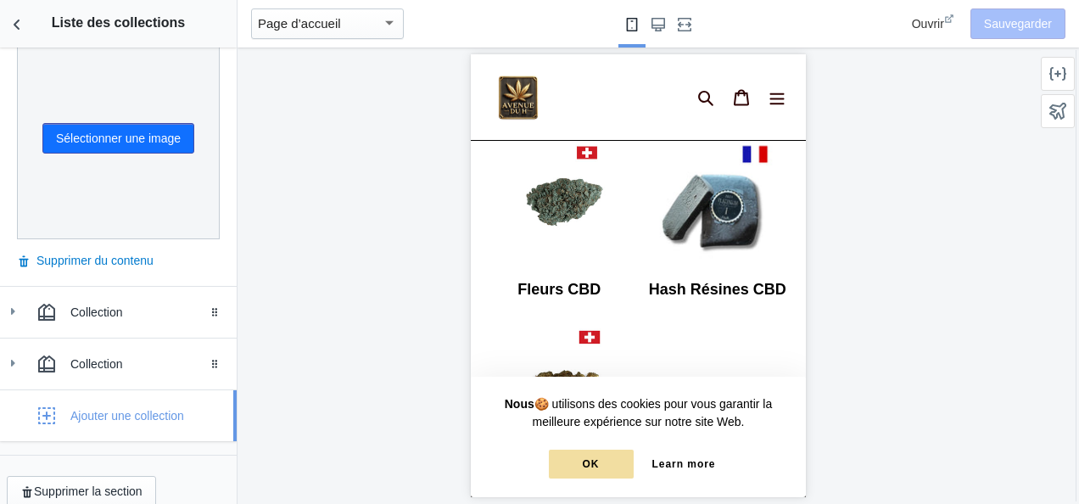
click at [143, 407] on div "Ajouter une collection" at bounding box center [127, 415] width 114 height 17
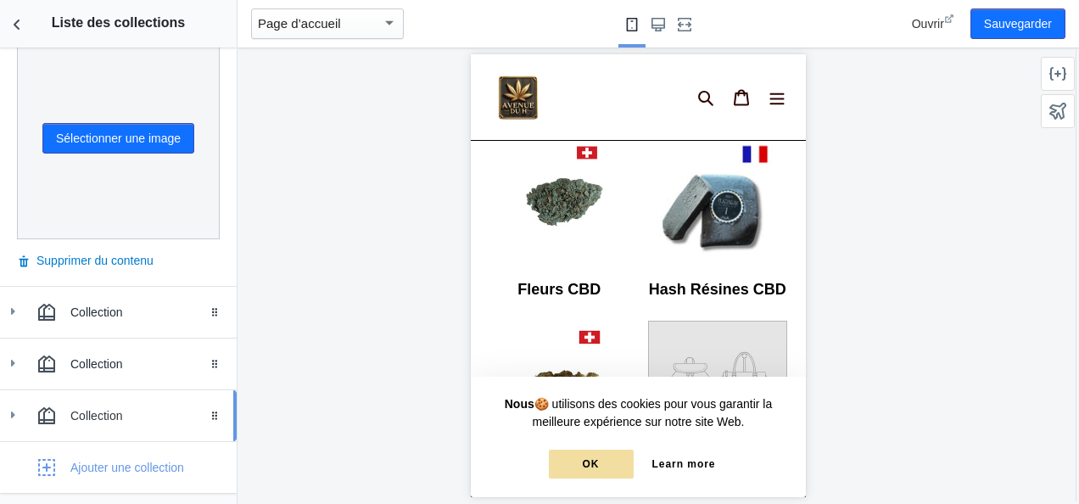
click at [110, 407] on div "Collection" at bounding box center [147, 415] width 154 height 17
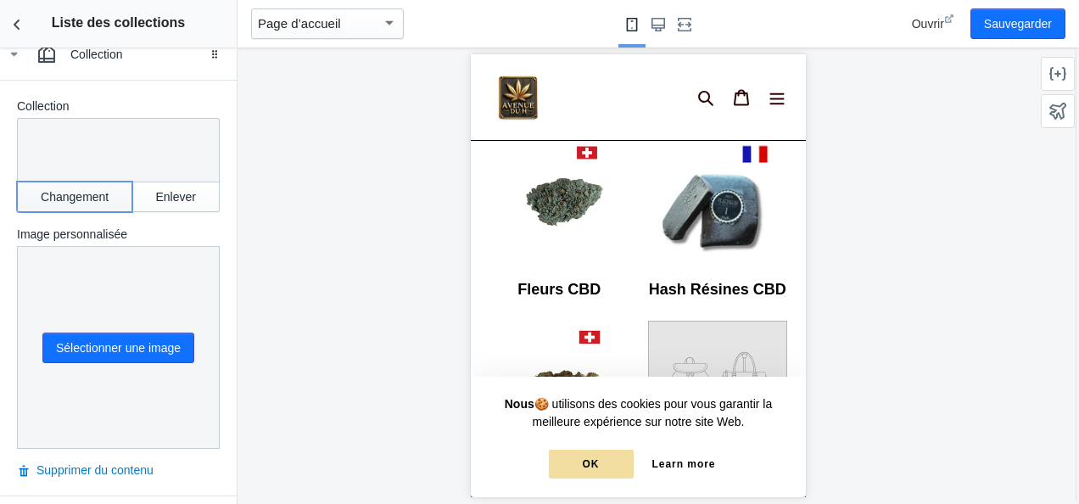
click at [94, 182] on button "Changement" at bounding box center [74, 197] width 115 height 31
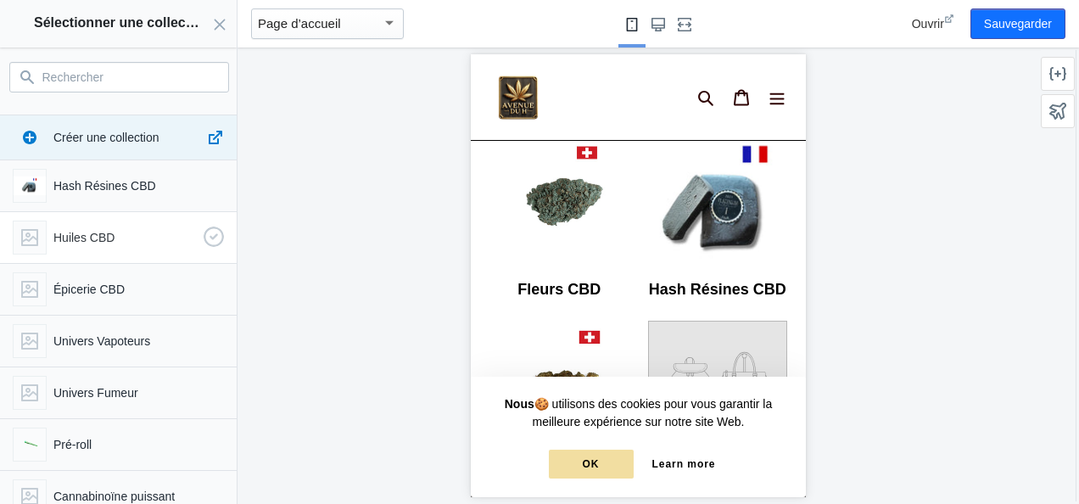
click at [109, 229] on p "Huiles CBD" at bounding box center [124, 237] width 143 height 17
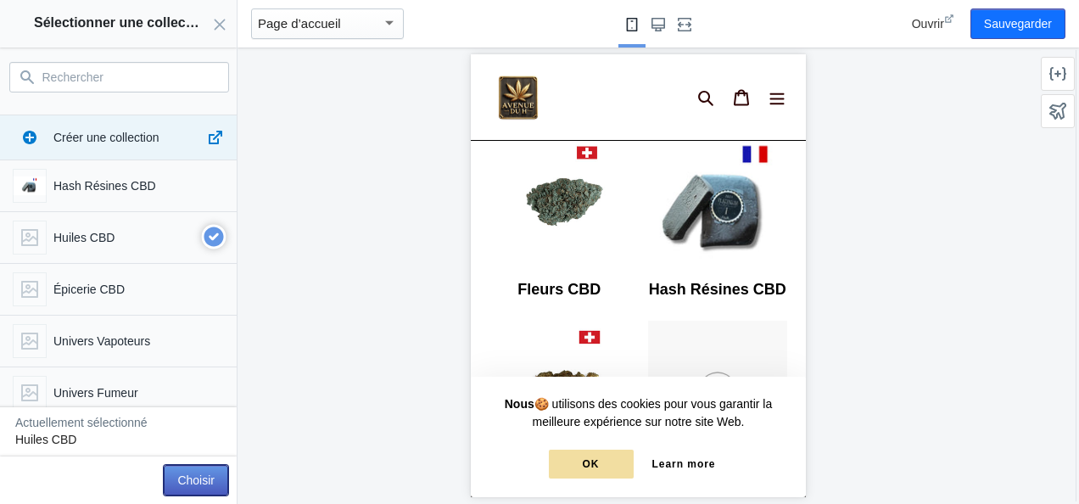
click at [192, 474] on button "Choisir" at bounding box center [196, 480] width 64 height 31
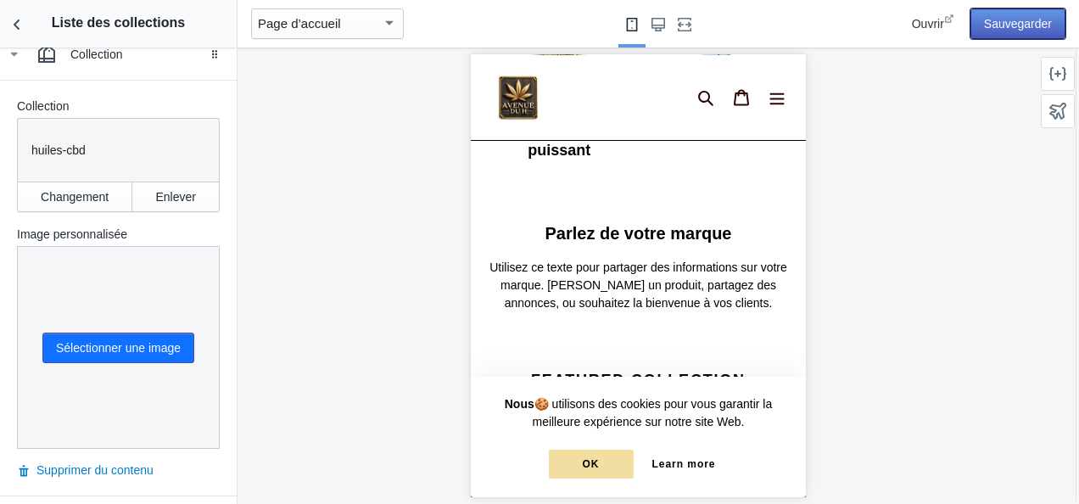
click at [1021, 20] on button "Sauvegarder" at bounding box center [1018, 23] width 95 height 31
click at [14, 21] on icon "Retour aux sections" at bounding box center [16, 24] width 17 height 17
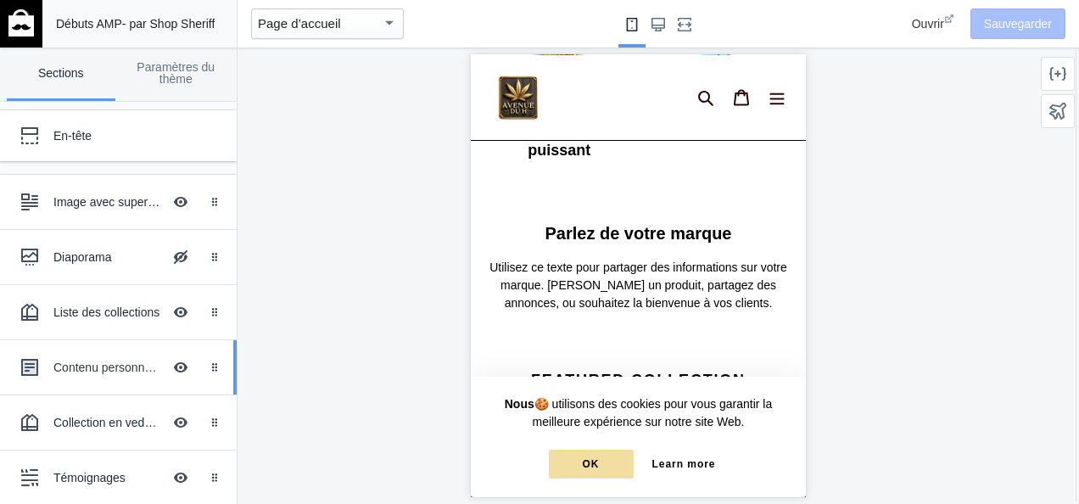
click at [104, 362] on div "Contenu personnalisé" at bounding box center [107, 367] width 109 height 17
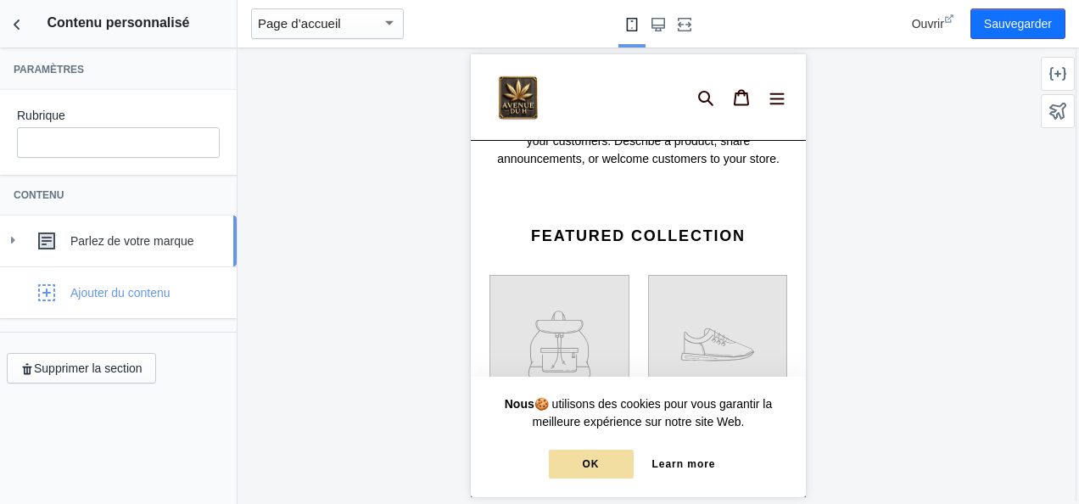
click at [200, 248] on div "Parlez de votre marque" at bounding box center [147, 240] width 154 height 17
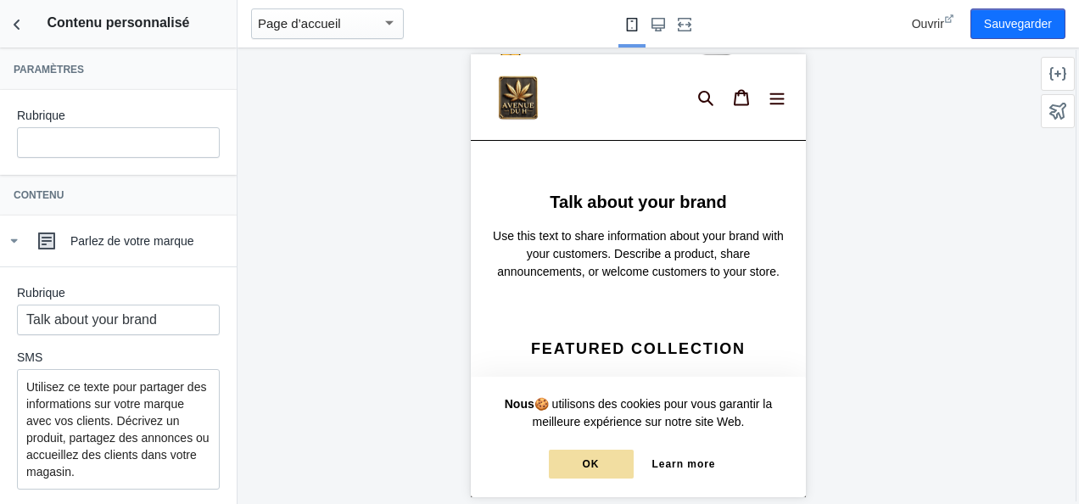
scroll to position [0, 285]
click at [177, 251] on div "Parlez de votre marque" at bounding box center [118, 241] width 211 height 34
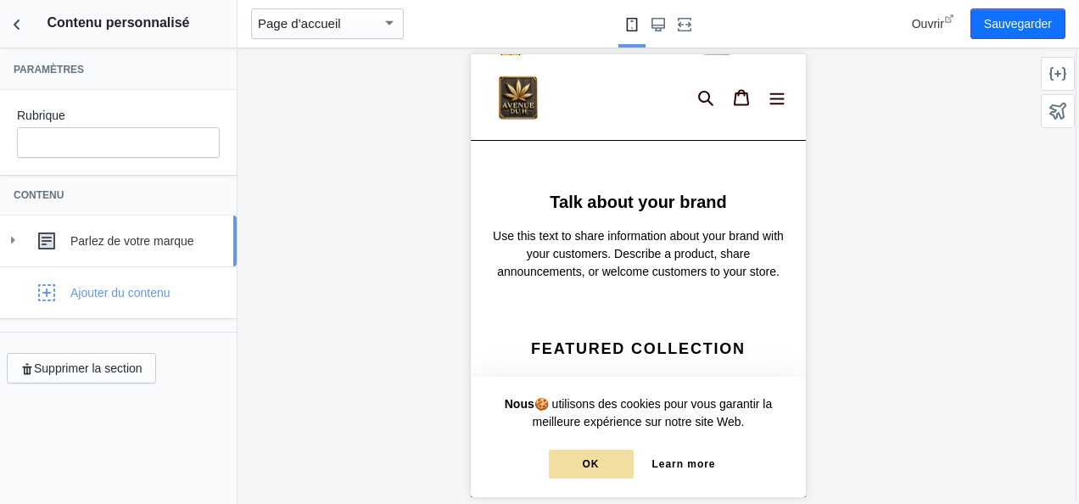
click at [177, 251] on div "Parlez de votre marque" at bounding box center [118, 241] width 211 height 34
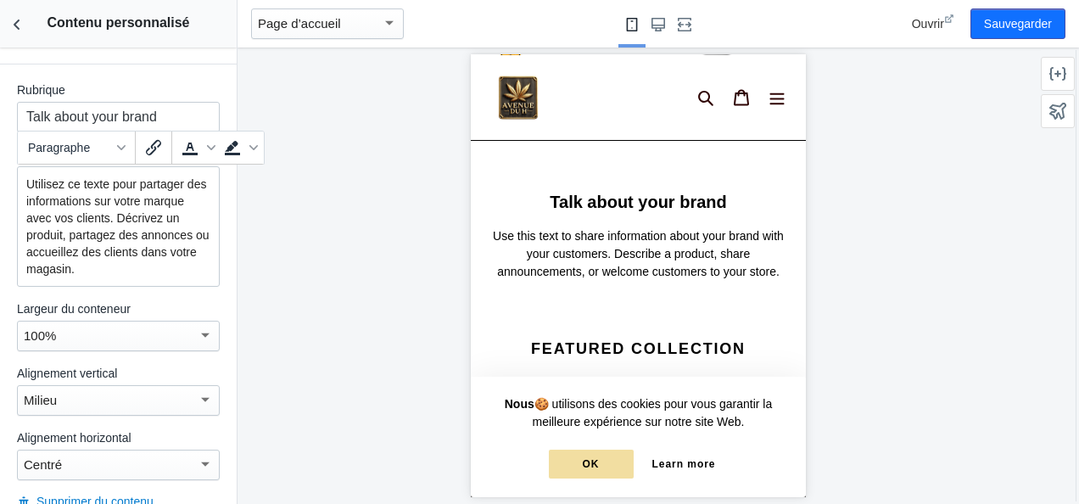
drag, startPoint x: 176, startPoint y: 278, endPoint x: -3, endPoint y: 153, distance: 219.3
click at [0, 153] on html "Chargement de votre thème AMP Cet éditeur génère des pages Shopify entièrement …" at bounding box center [539, 252] width 1079 height 504
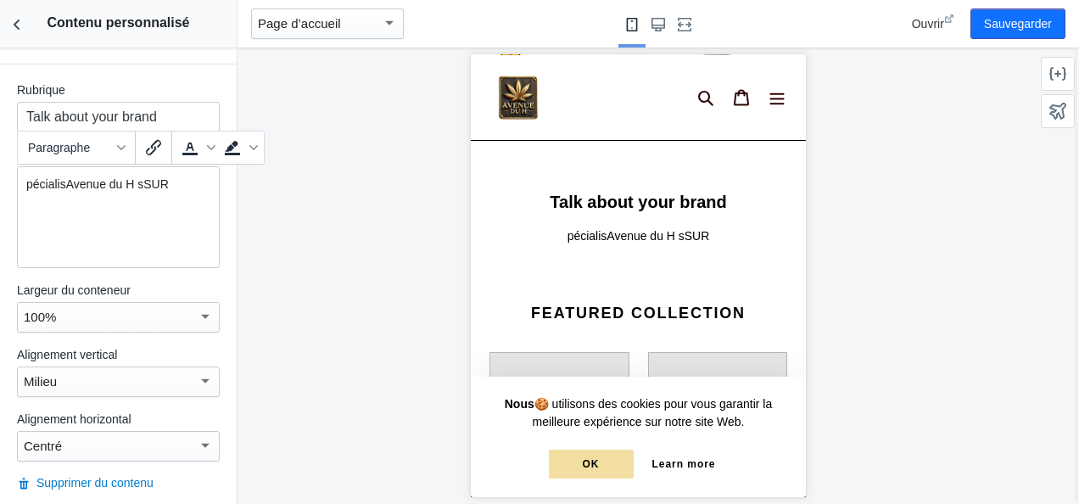
click at [172, 186] on p "pécialisAvenue du H sSUR" at bounding box center [118, 184] width 184 height 17
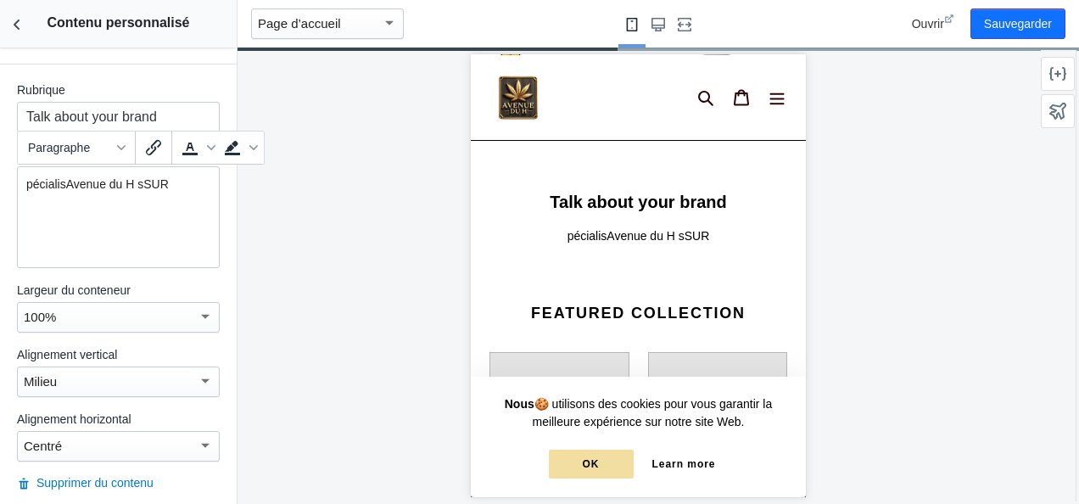
scroll to position [0, 0]
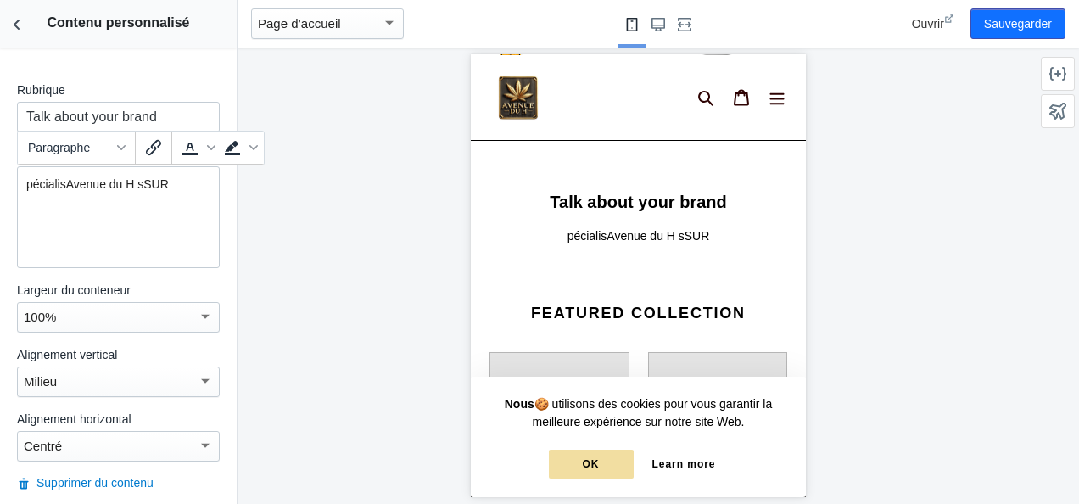
click at [63, 182] on p "pécialisAvenue du H sSUR" at bounding box center [118, 184] width 184 height 17
click at [124, 178] on p "Avenue du H sSUR" at bounding box center [118, 184] width 184 height 17
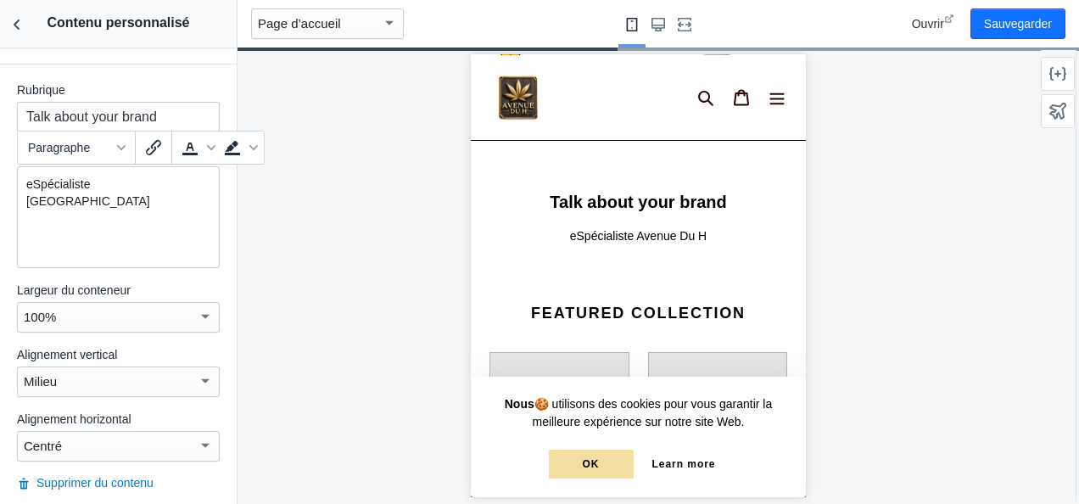
drag, startPoint x: 180, startPoint y: 184, endPoint x: 23, endPoint y: 173, distance: 157.3
click at [23, 173] on div "eSpécialiste [GEOGRAPHIC_DATA]" at bounding box center [118, 217] width 203 height 102
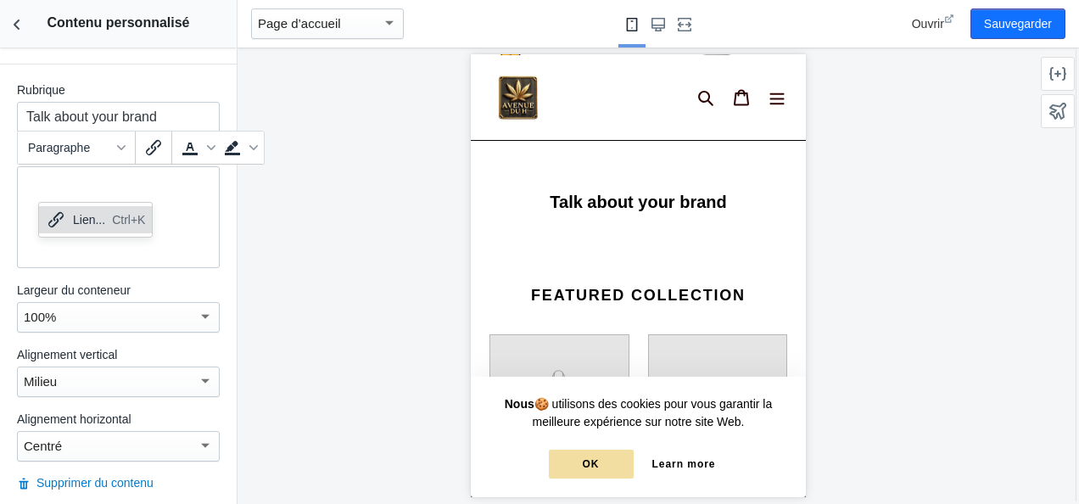
click at [168, 235] on div at bounding box center [118, 217] width 203 height 102
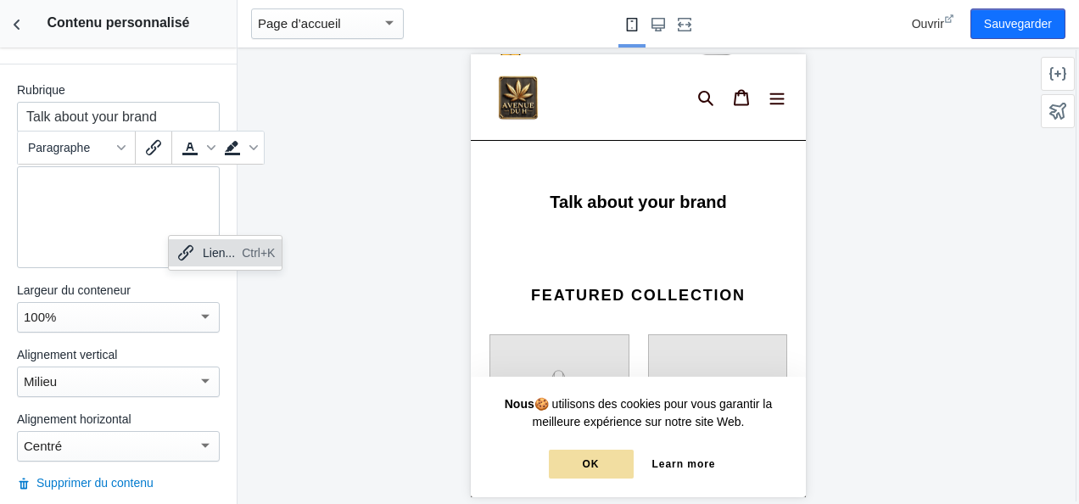
click at [95, 210] on div at bounding box center [118, 217] width 203 height 102
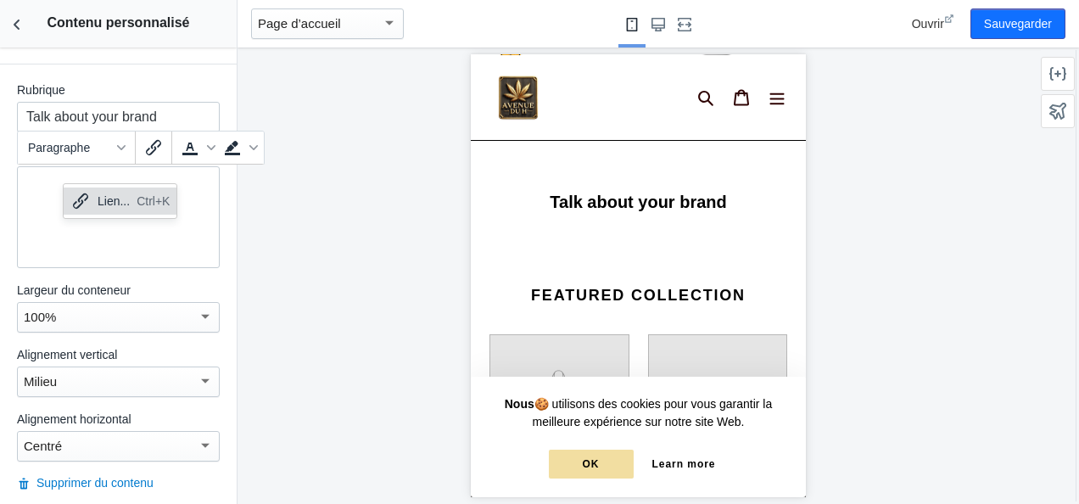
click at [93, 195] on div "Lien... Ctrl+K" at bounding box center [120, 200] width 113 height 27
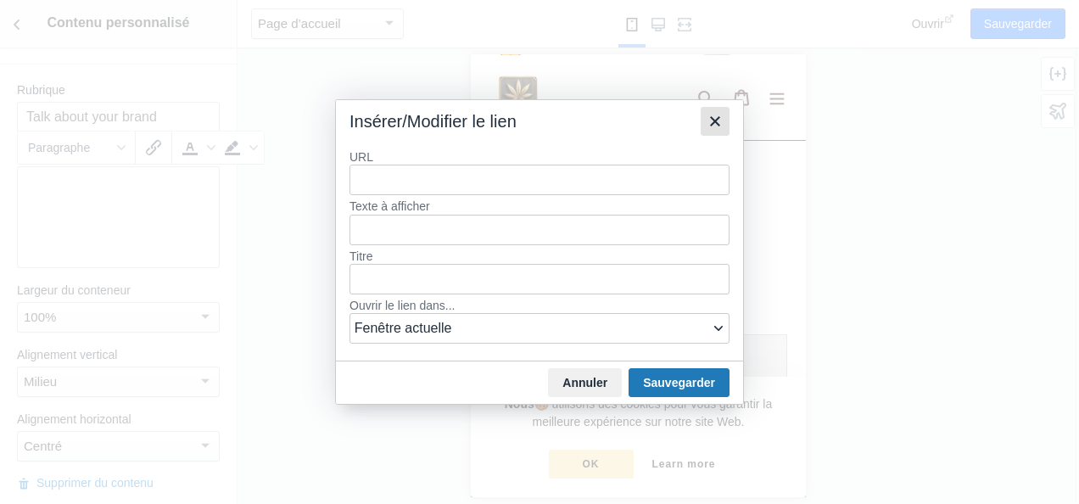
click at [724, 131] on icon "Fermer" at bounding box center [715, 121] width 20 height 20
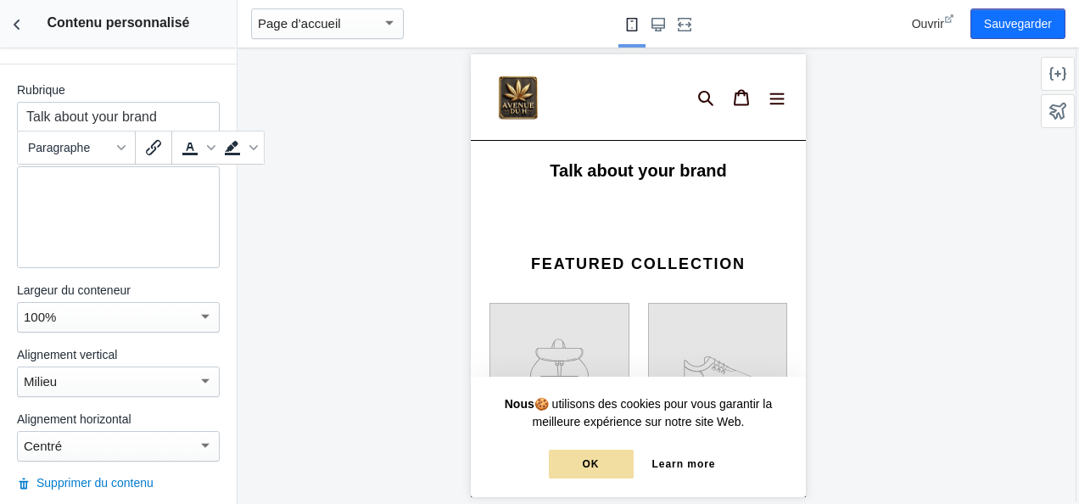
scroll to position [976, 0]
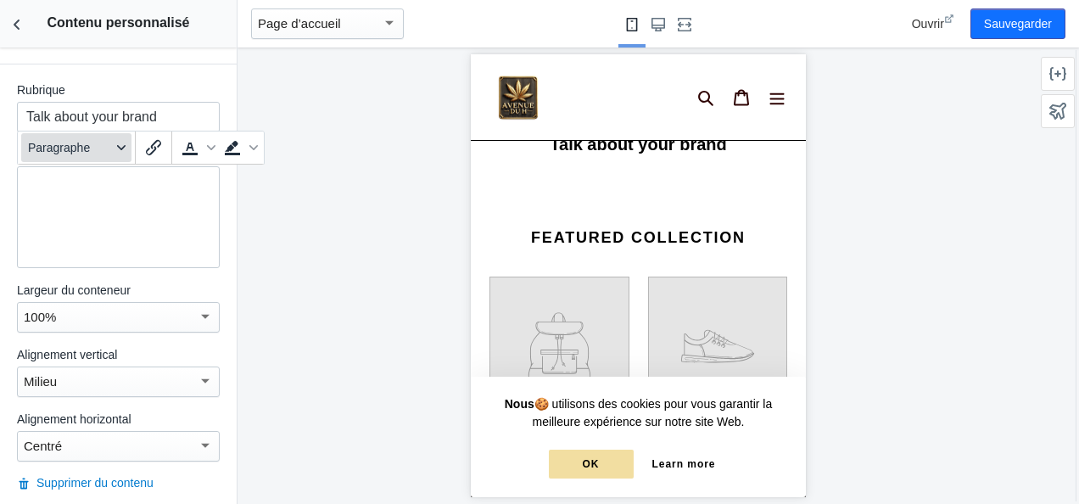
click at [120, 148] on icon "Formats" at bounding box center [121, 147] width 8 height 5
click at [260, 95] on div at bounding box center [638, 276] width 801 height 456
click at [78, 187] on p at bounding box center [118, 184] width 184 height 17
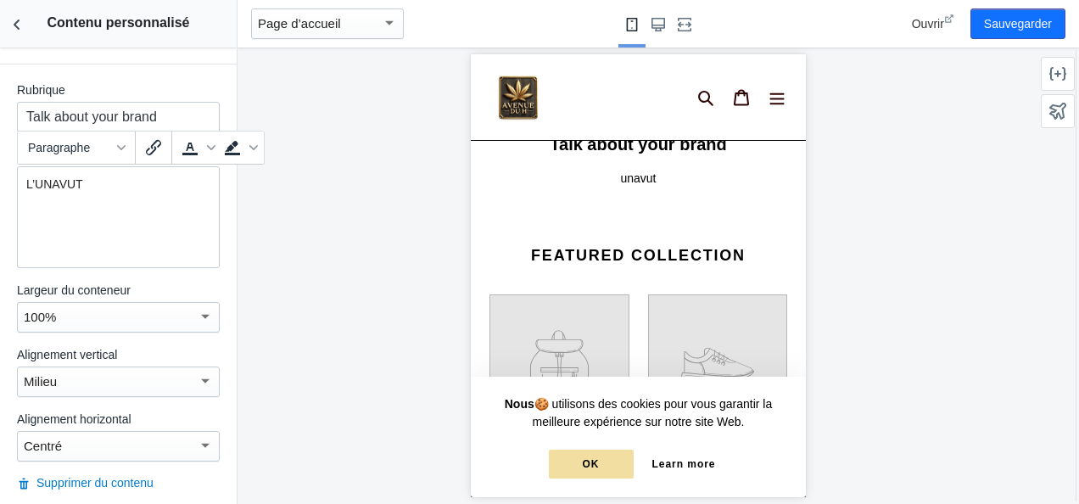
click at [78, 187] on p "L’UNAVUT" at bounding box center [118, 184] width 184 height 17
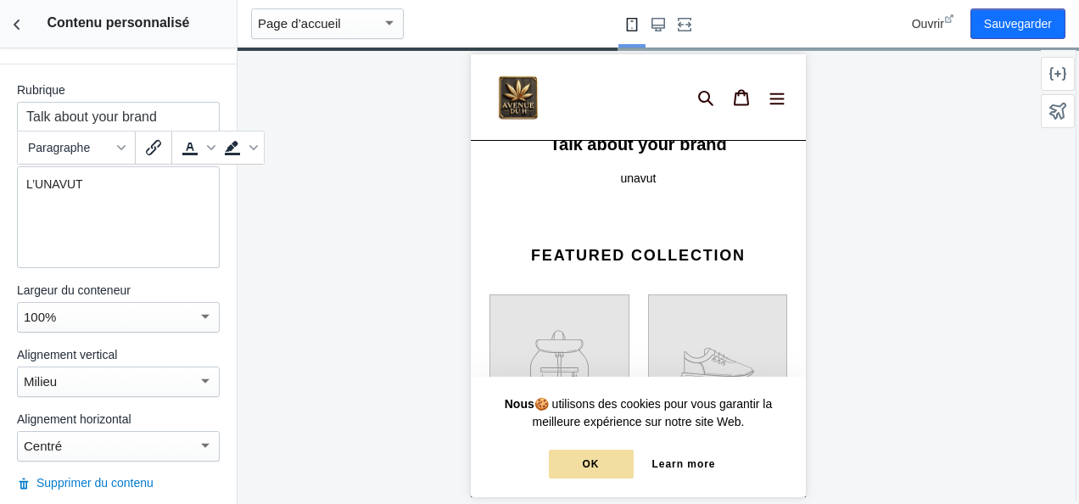
click at [78, 187] on p "L’UNAVUT" at bounding box center [118, 184] width 184 height 17
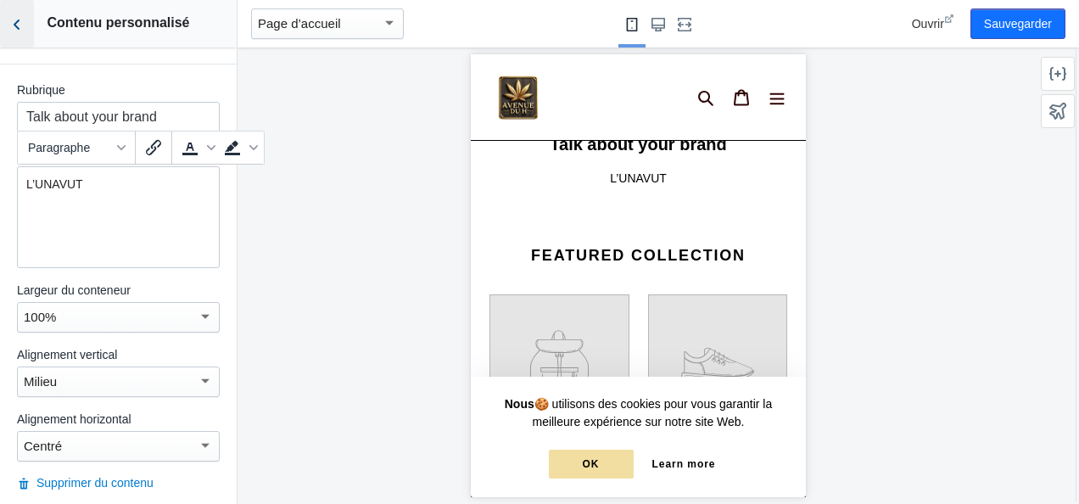
click at [17, 22] on use "Retour aux sections" at bounding box center [17, 25] width 6 height 10
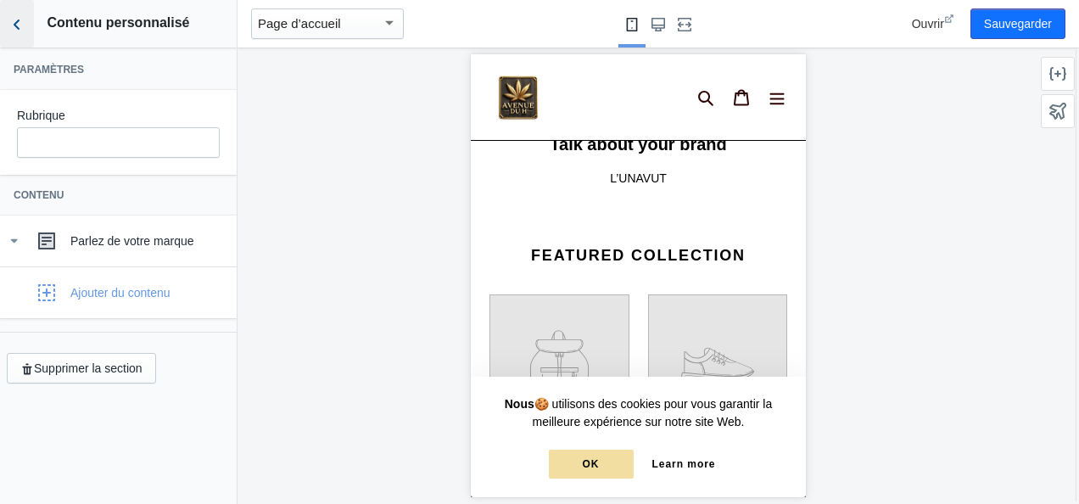
scroll to position [0, 0]
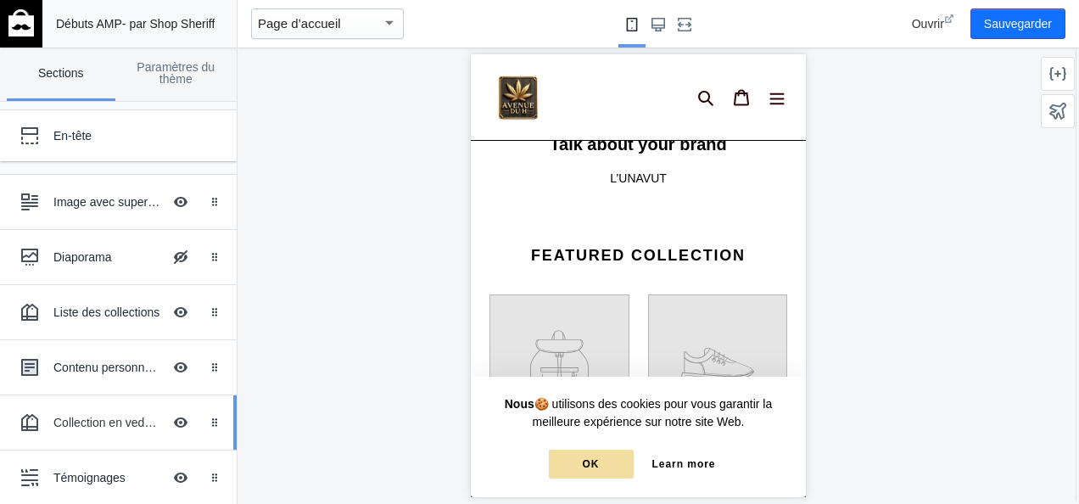
click at [103, 417] on div "Collection en vedette" at bounding box center [107, 422] width 109 height 17
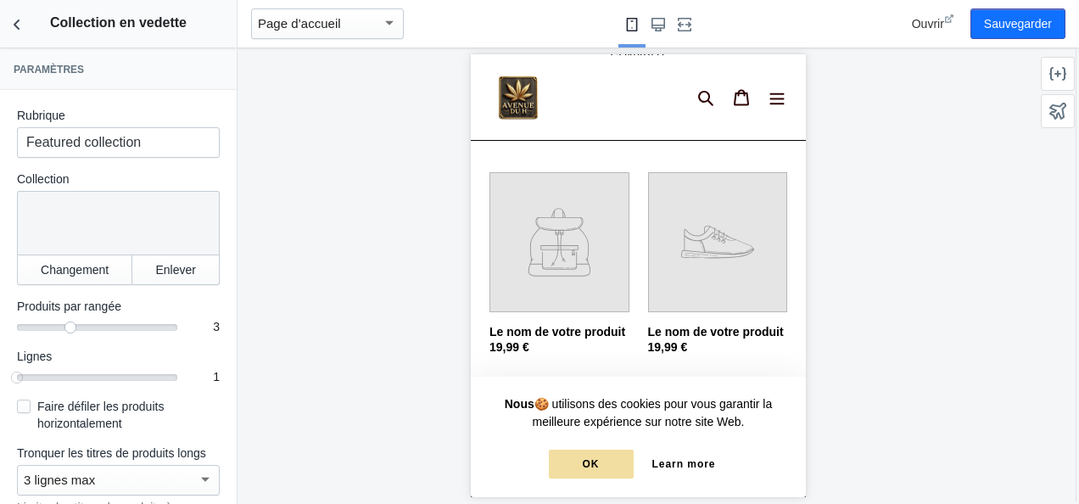
scroll to position [1144, 0]
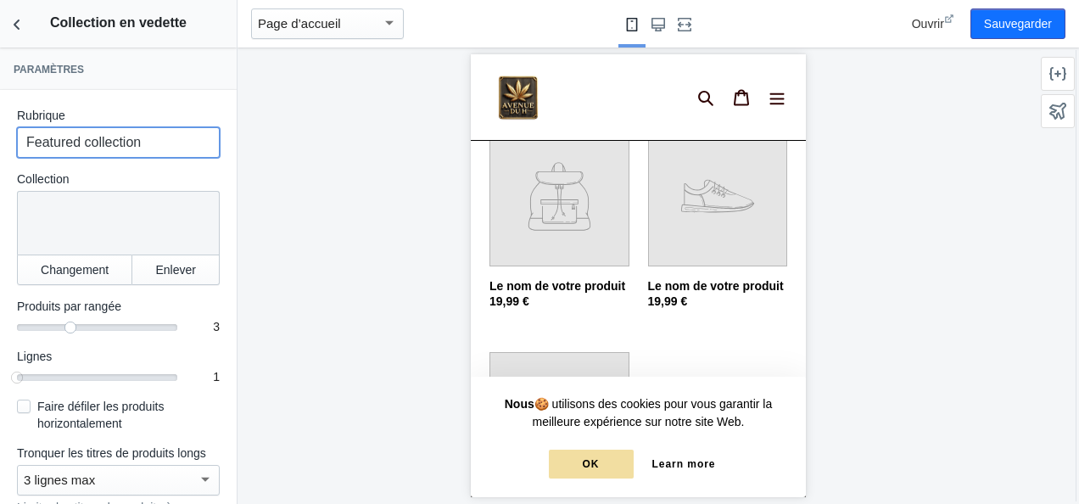
drag, startPoint x: 184, startPoint y: 145, endPoint x: -3, endPoint y: 127, distance: 188.3
click at [0, 127] on html "Chargement de votre thème AMP Cet éditeur génère des pages Shopify entièrement …" at bounding box center [539, 252] width 1079 height 504
type input "B"
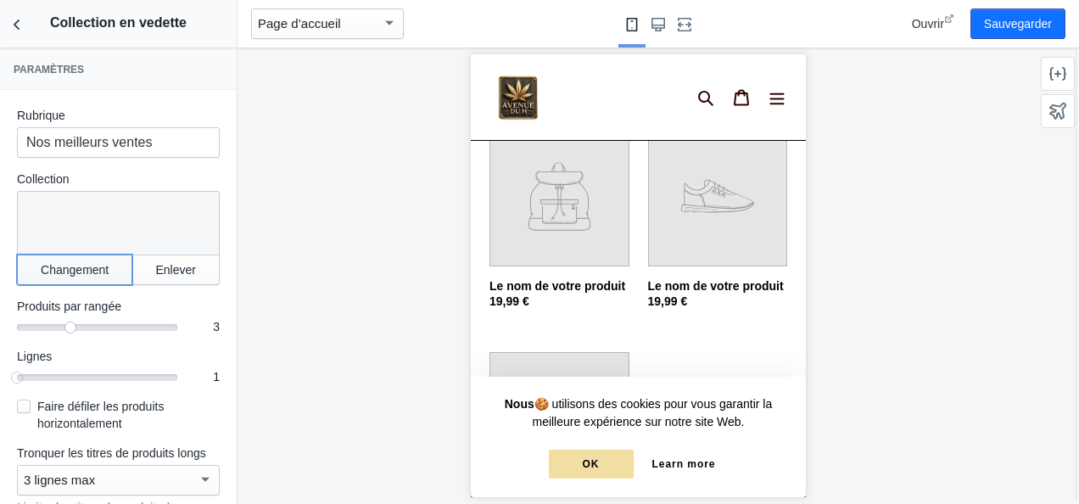
click at [95, 260] on button "Changement" at bounding box center [74, 270] width 115 height 31
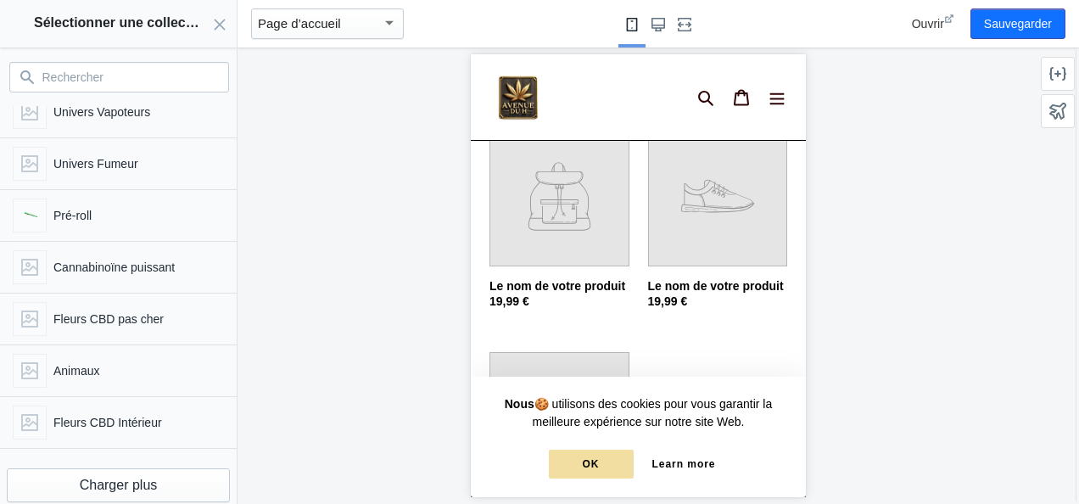
scroll to position [249, 0]
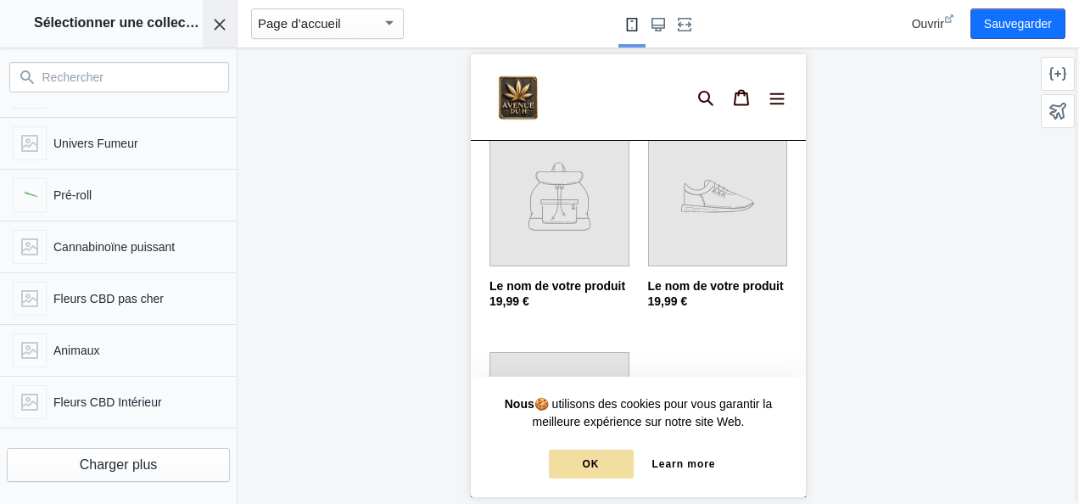
click at [224, 20] on use "Fermer le panneau" at bounding box center [220, 24] width 11 height 11
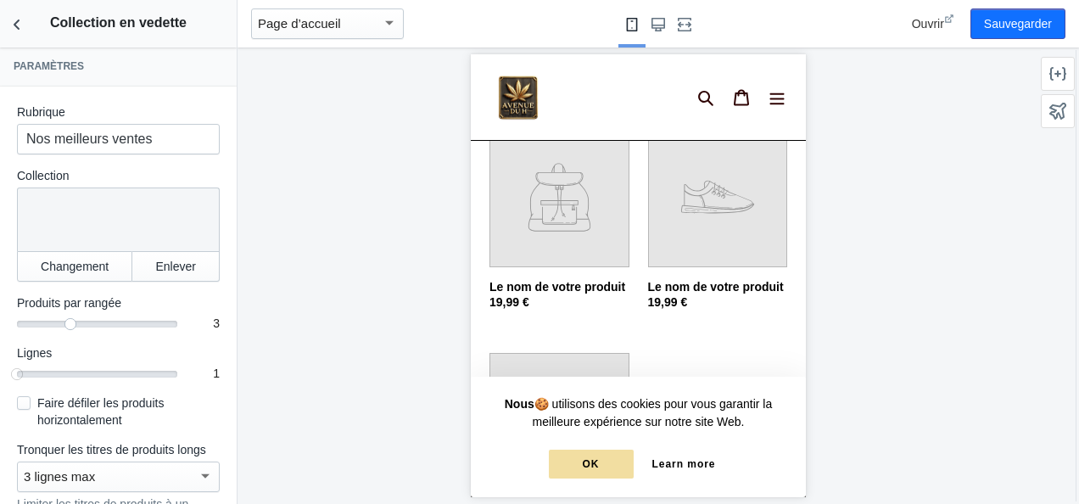
scroll to position [1159, 0]
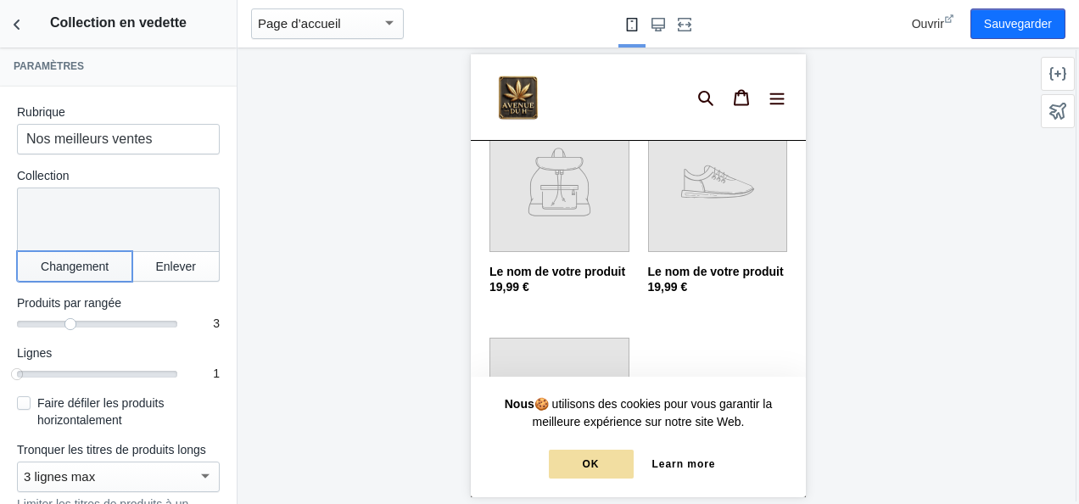
click at [97, 273] on button "Changement" at bounding box center [74, 266] width 115 height 31
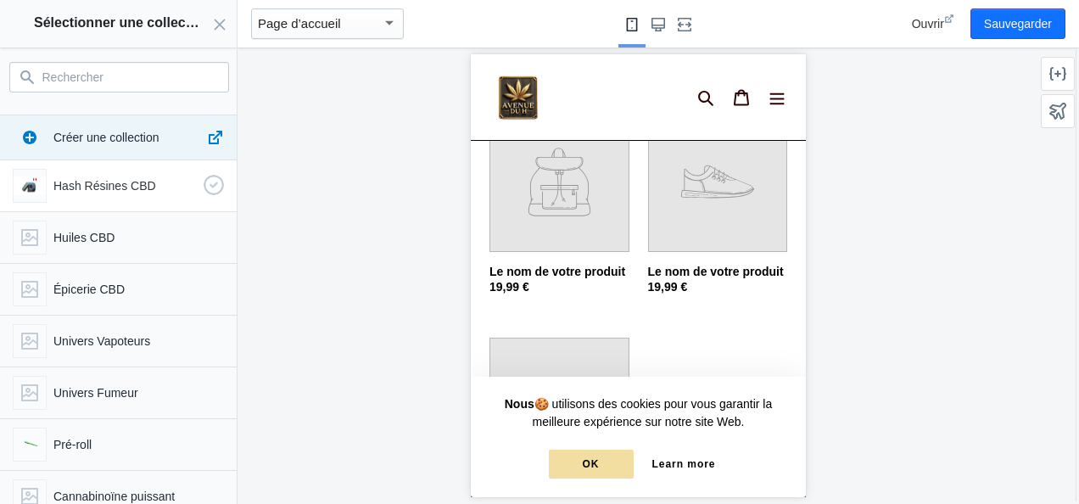
click at [107, 185] on p "Hash Résines CBD" at bounding box center [124, 185] width 143 height 17
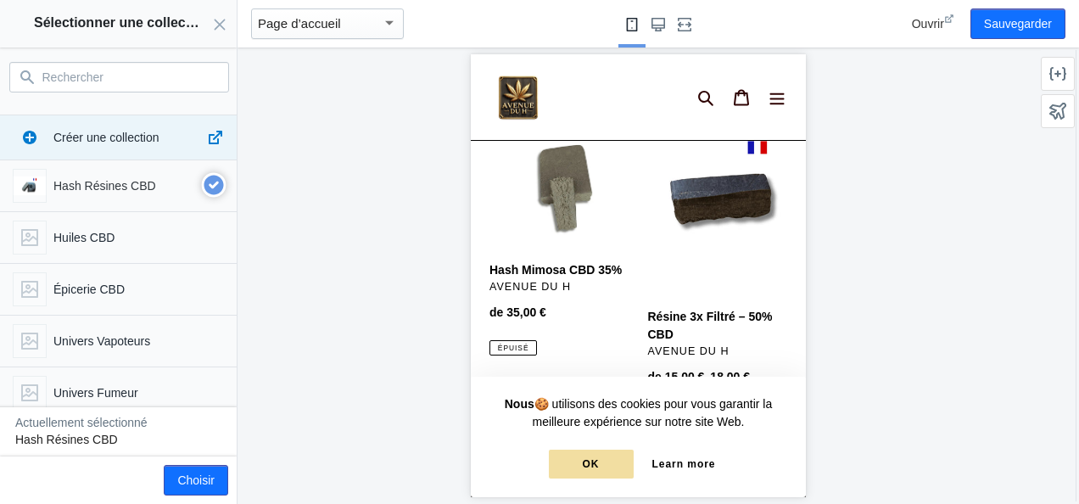
scroll to position [1134, 0]
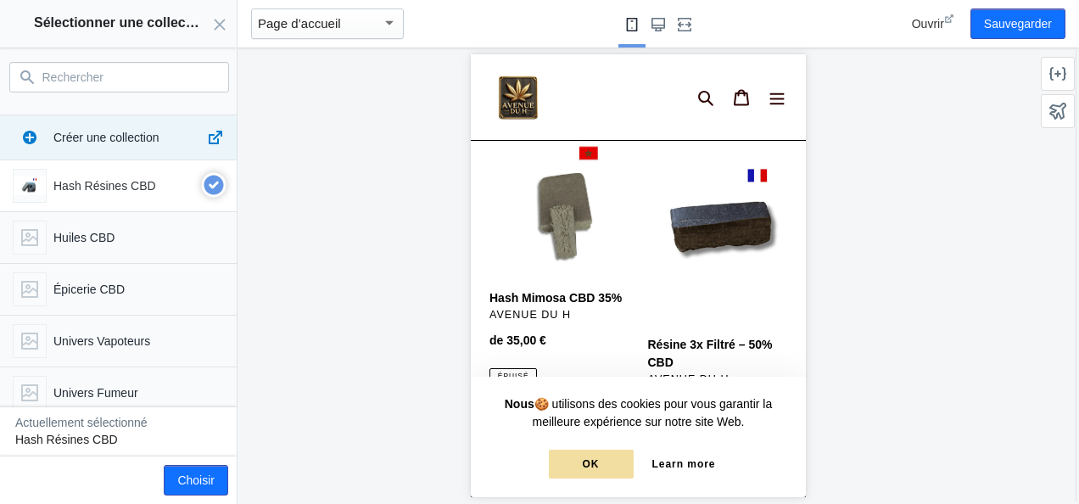
click at [210, 181] on use "button" at bounding box center [214, 185] width 25 height 25
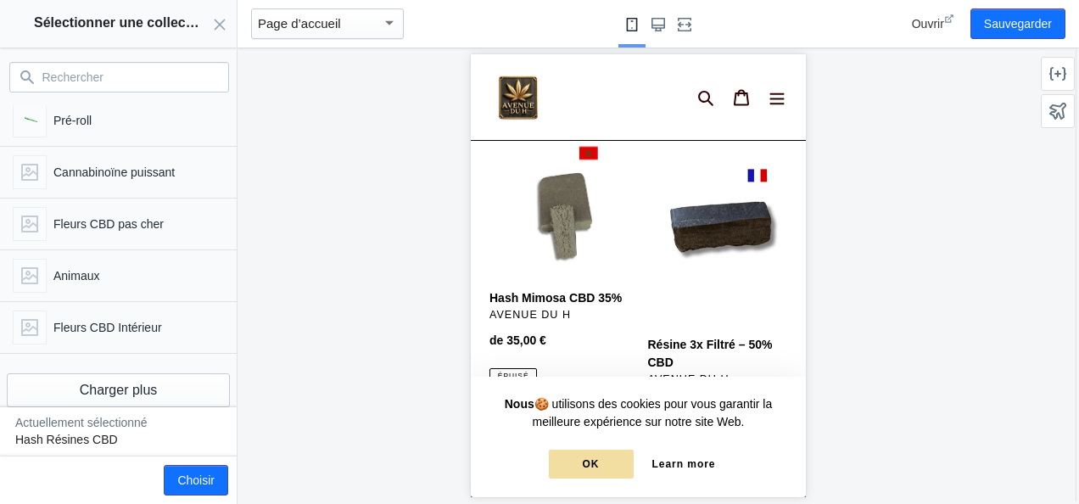
scroll to position [340, 0]
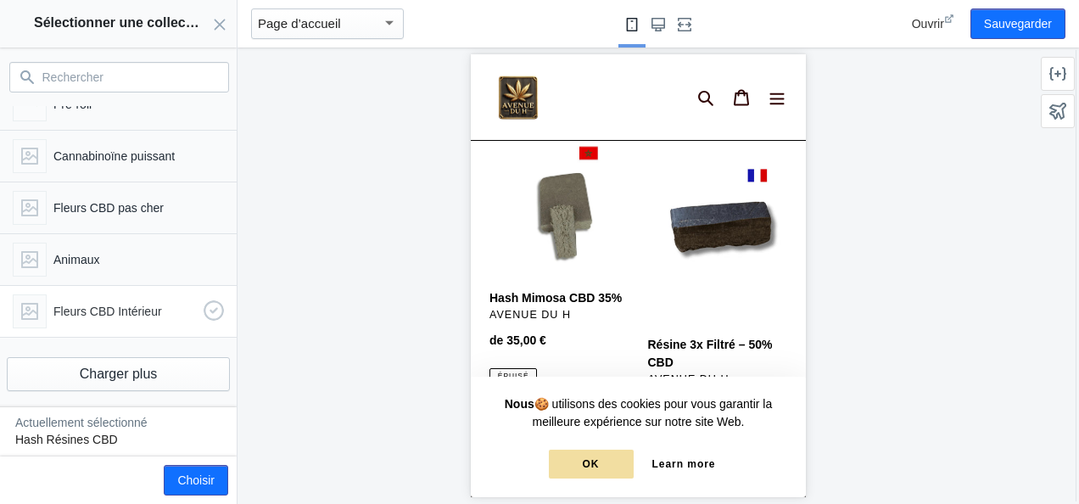
click at [126, 309] on p "Fleurs CBD Intérieur" at bounding box center [124, 311] width 143 height 17
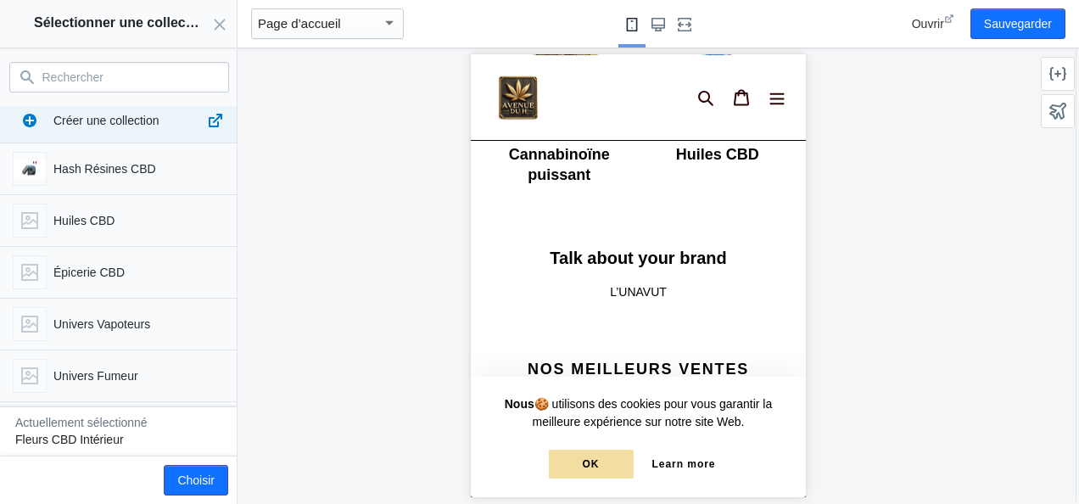
scroll to position [0, 0]
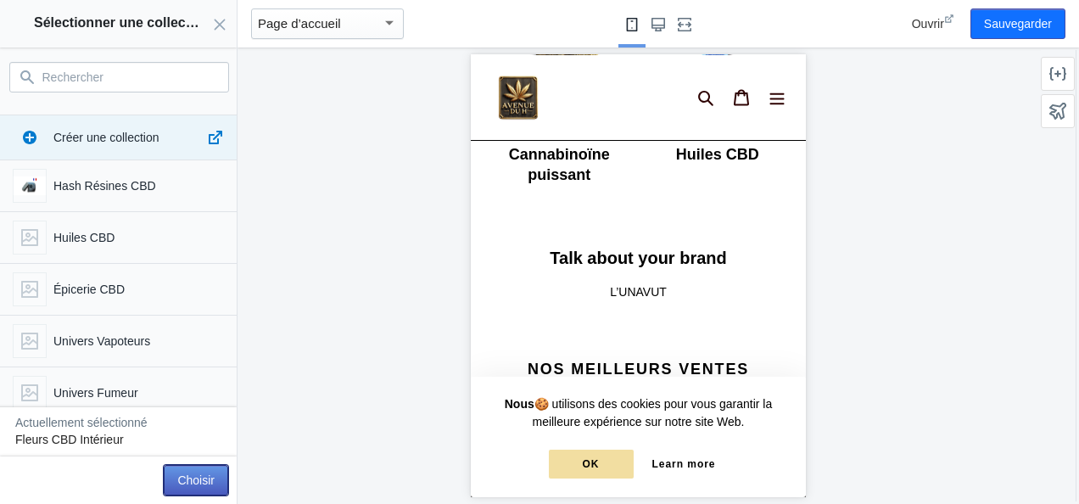
click at [186, 489] on button "Choisir" at bounding box center [196, 480] width 64 height 31
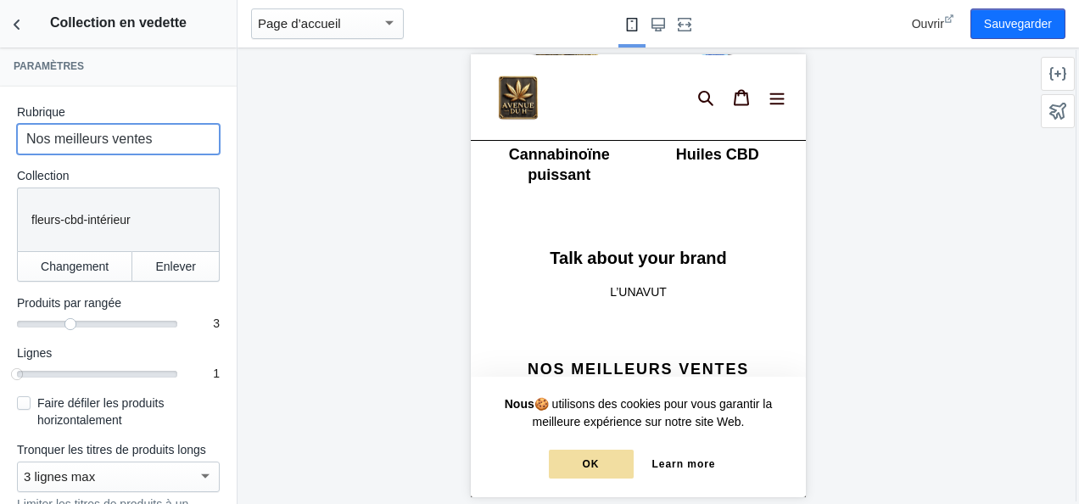
drag, startPoint x: 191, startPoint y: 137, endPoint x: 57, endPoint y: 145, distance: 134.3
click at [57, 145] on input "Nos meilleurs ventes" at bounding box center [118, 139] width 203 height 31
type input "Nos Fleurs Indoor"
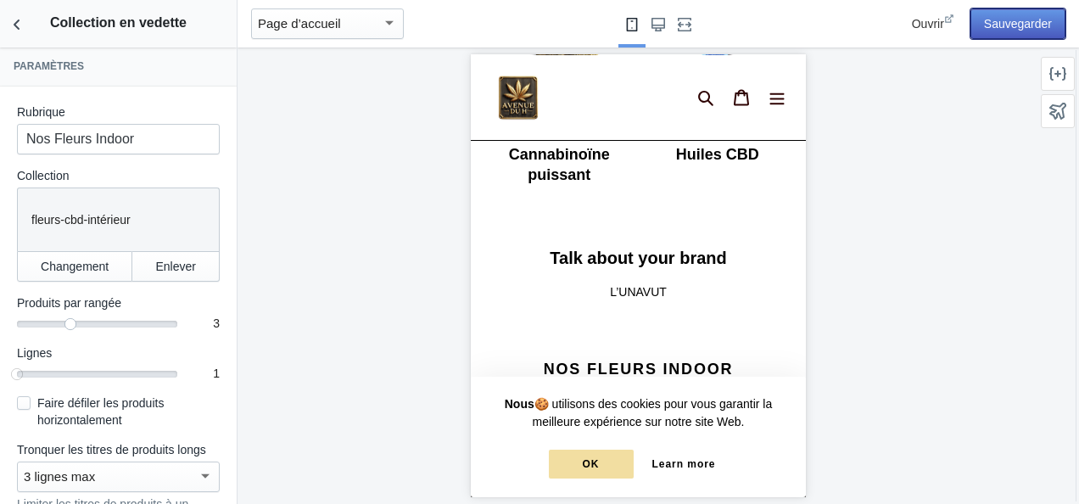
click at [1023, 22] on button "Sauvegarder" at bounding box center [1018, 23] width 95 height 31
click at [17, 28] on icon "Retour aux sections" at bounding box center [16, 24] width 17 height 17
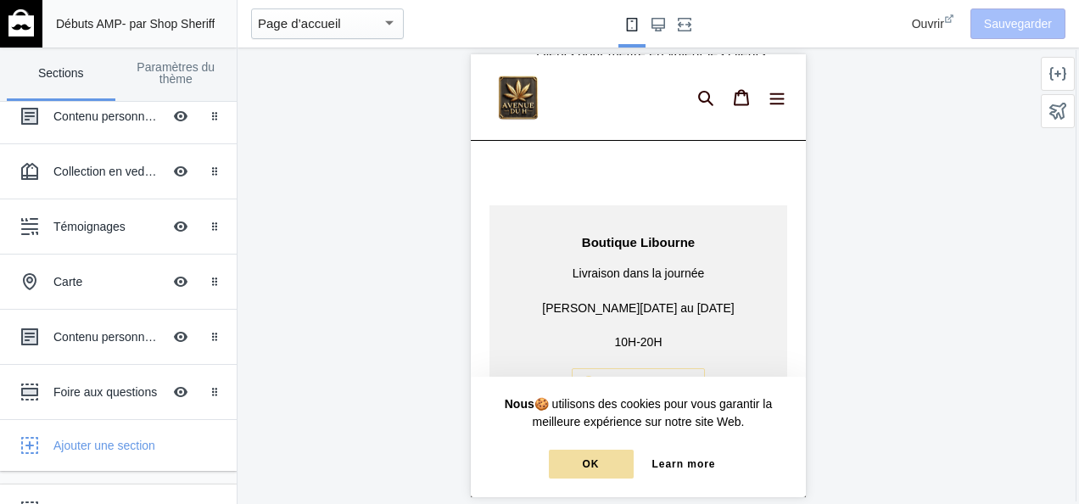
scroll to position [2072, 0]
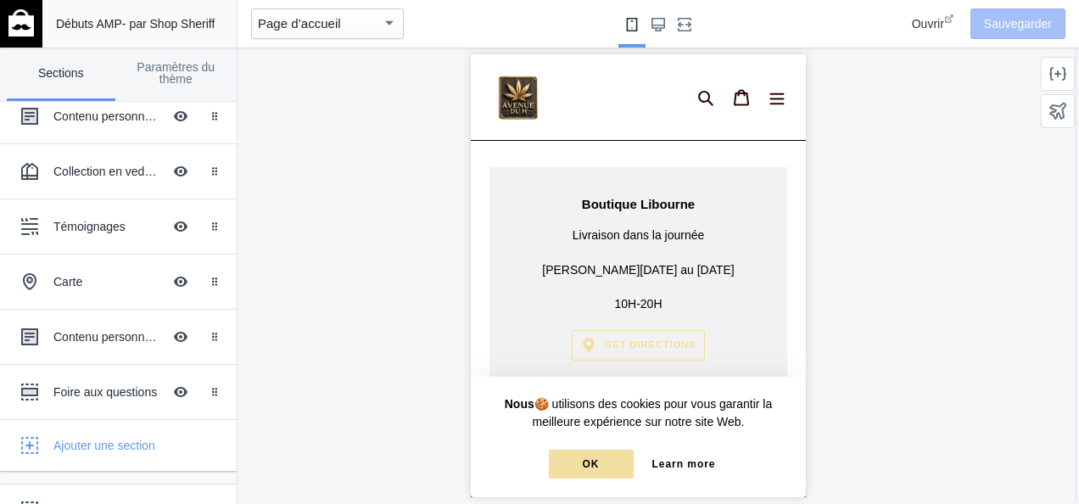
drag, startPoint x: 797, startPoint y: 168, endPoint x: 1295, endPoint y: 348, distance: 529.5
click at [107, 281] on div "Carte" at bounding box center [107, 281] width 109 height 17
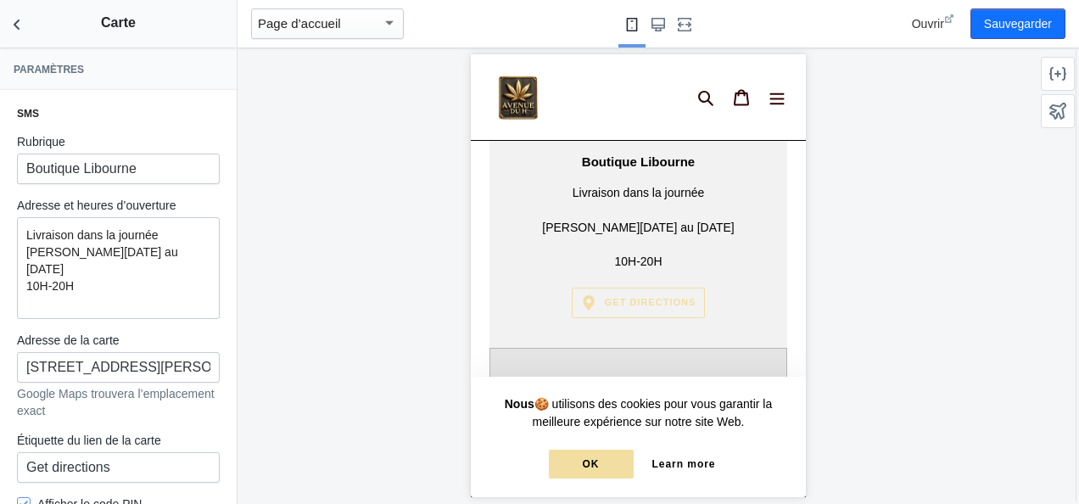
scroll to position [2121, 0]
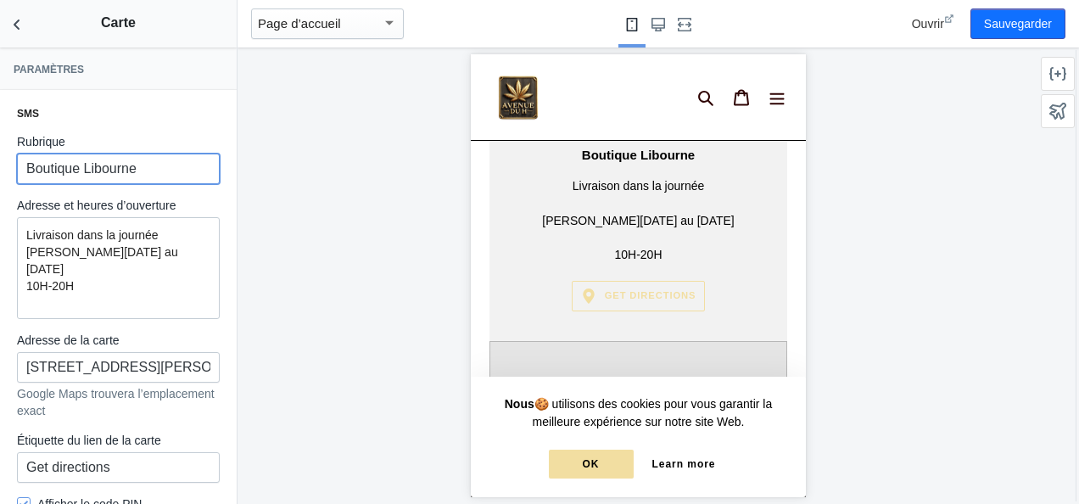
click at [148, 163] on input "Boutique Libourne" at bounding box center [118, 169] width 203 height 31
type input "Boutique CBD Gironde"
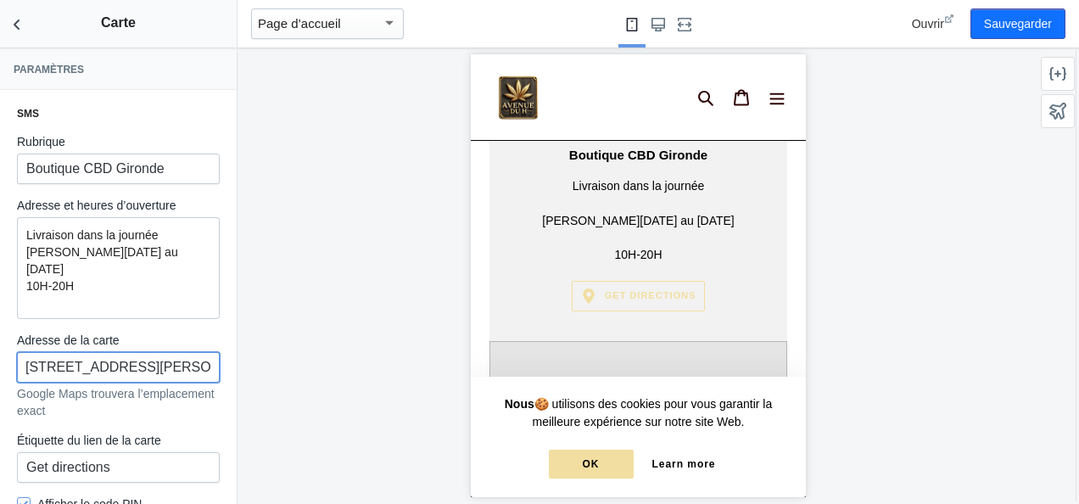
scroll to position [0, 0]
drag, startPoint x: 195, startPoint y: 365, endPoint x: -3, endPoint y: 348, distance: 199.2
click at [0, 348] on html "Chargement de votre thème AMP Cet éditeur génère des pages Shopify entièrement …" at bounding box center [539, 252] width 1079 height 504
click at [32, 361] on input "Libourne" at bounding box center [118, 367] width 203 height 31
type input "Libourne"
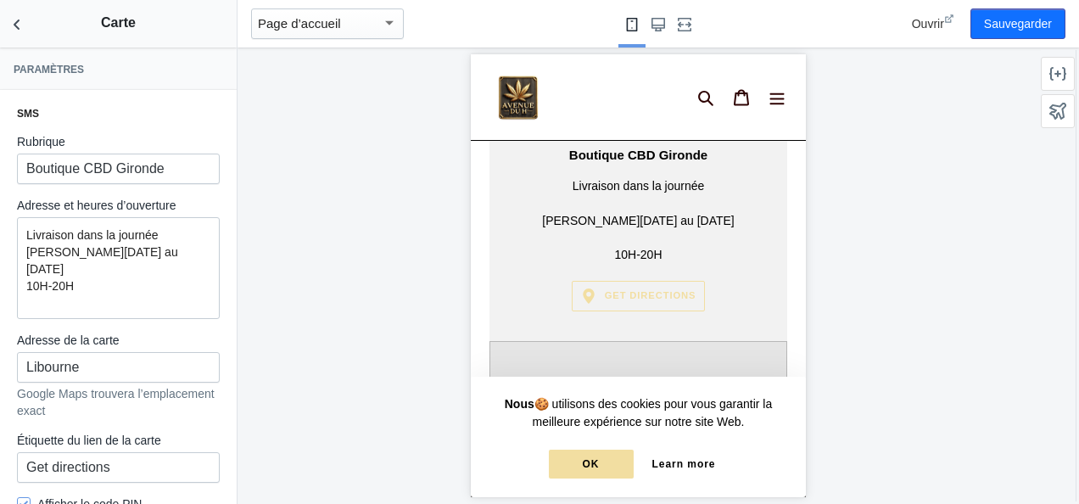
click at [275, 326] on div at bounding box center [638, 276] width 801 height 456
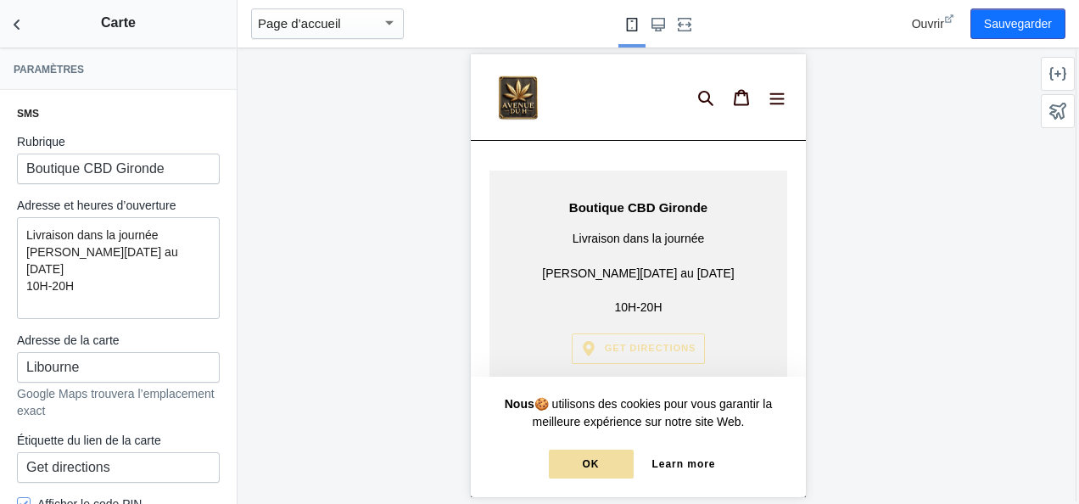
scroll to position [2053, 0]
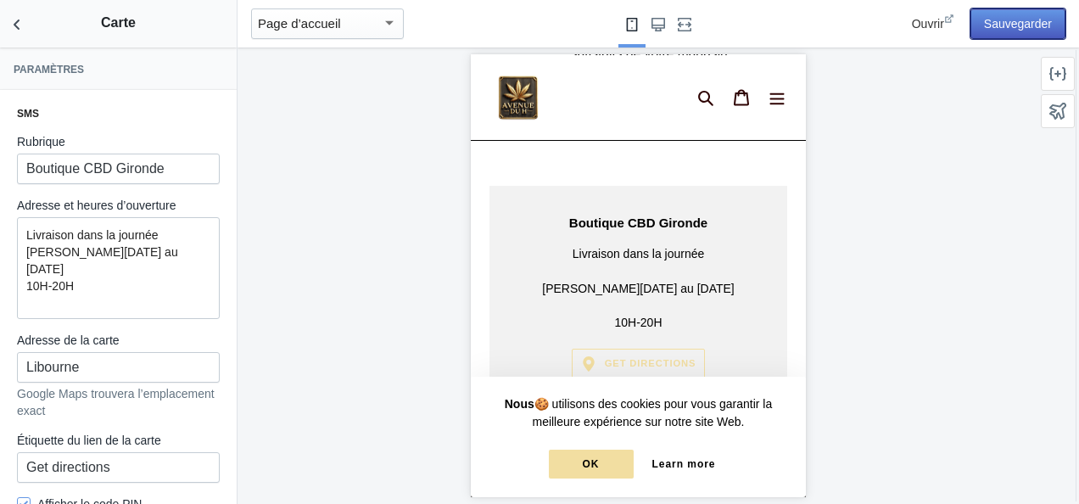
click at [1000, 15] on button "Sauvegarder" at bounding box center [1018, 23] width 95 height 31
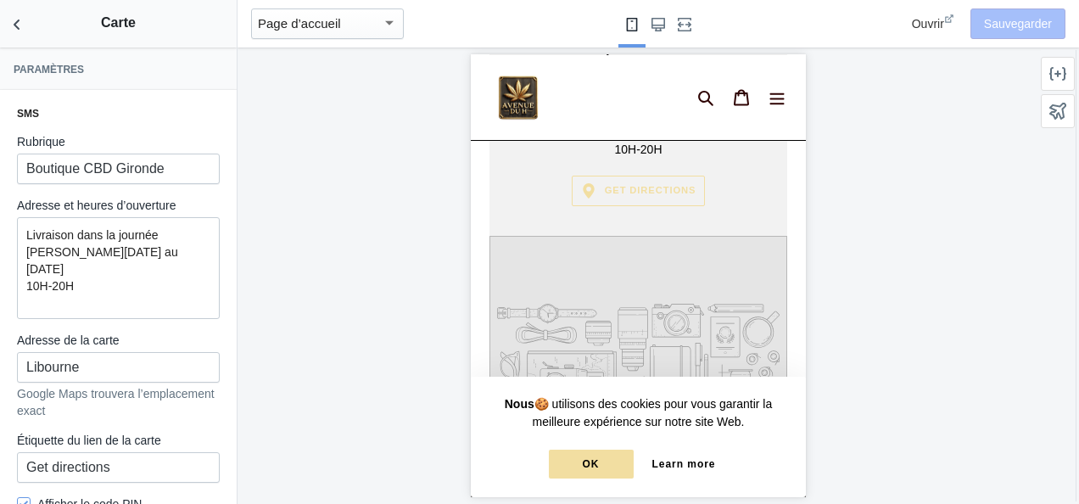
scroll to position [2193, 0]
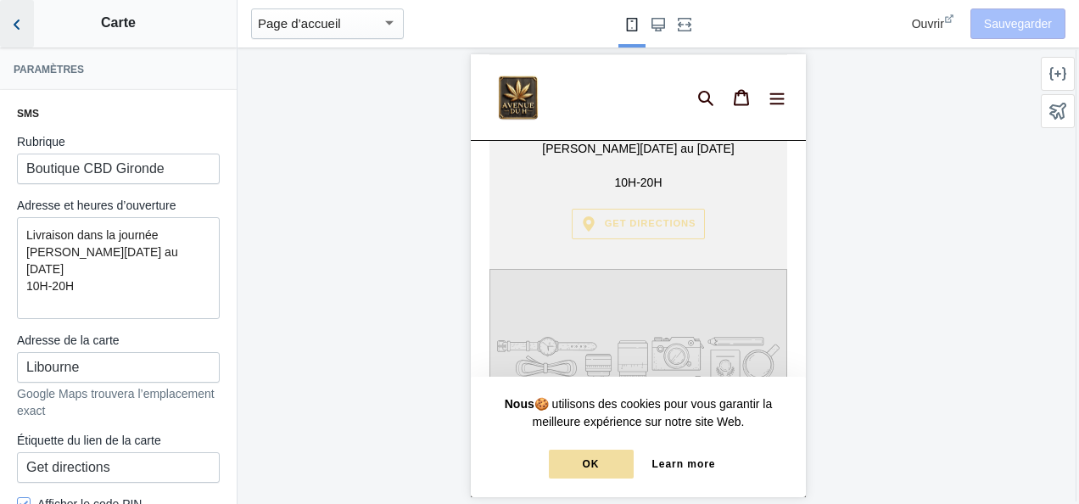
click at [12, 27] on icon "Retour aux sections" at bounding box center [16, 24] width 17 height 17
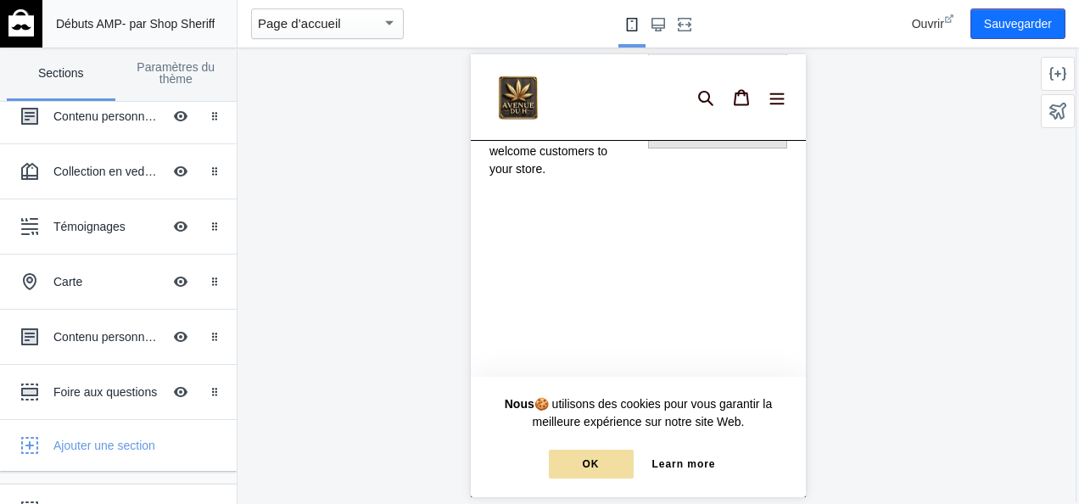
scroll to position [2849, 0]
click at [100, 329] on div "Contenu personnalisé" at bounding box center [107, 336] width 109 height 17
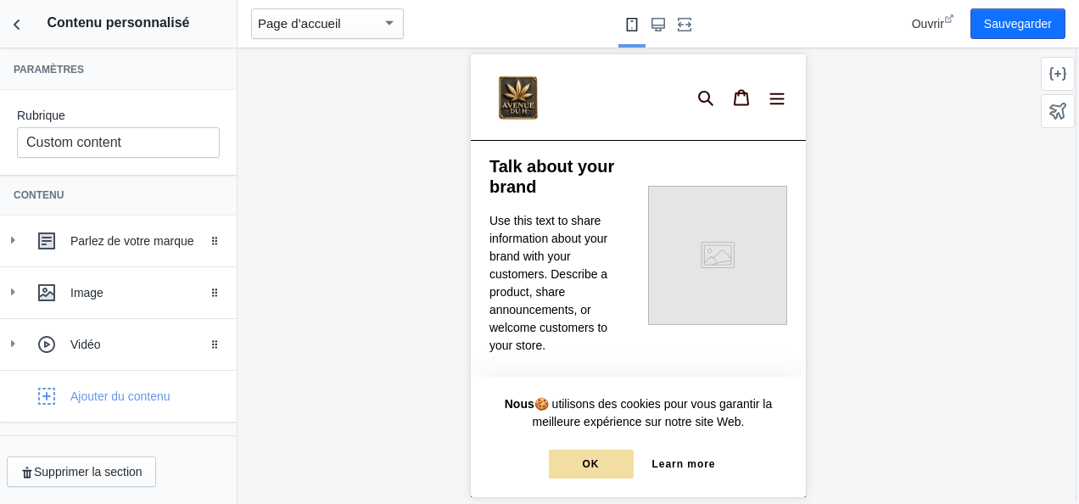
scroll to position [2647, 0]
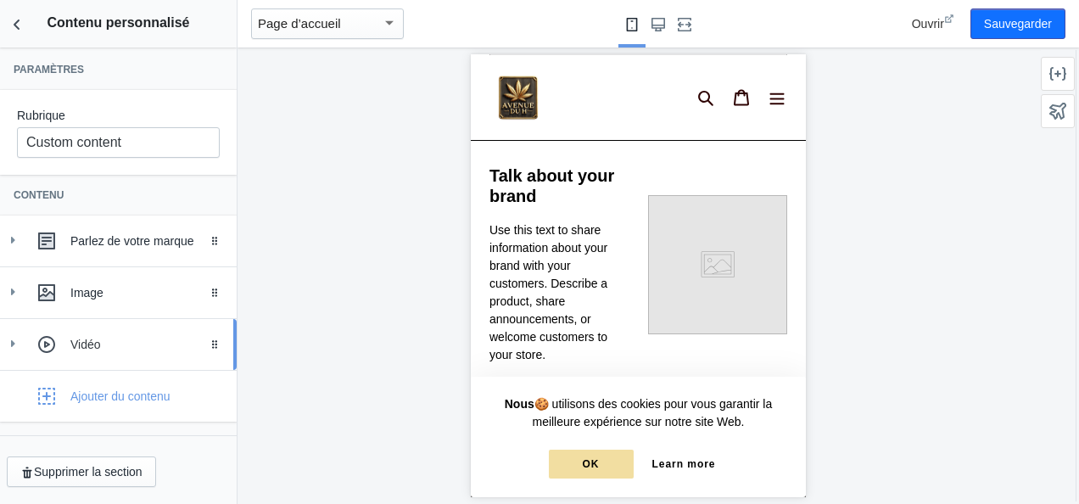
click at [128, 348] on div "Vidéo" at bounding box center [147, 344] width 154 height 17
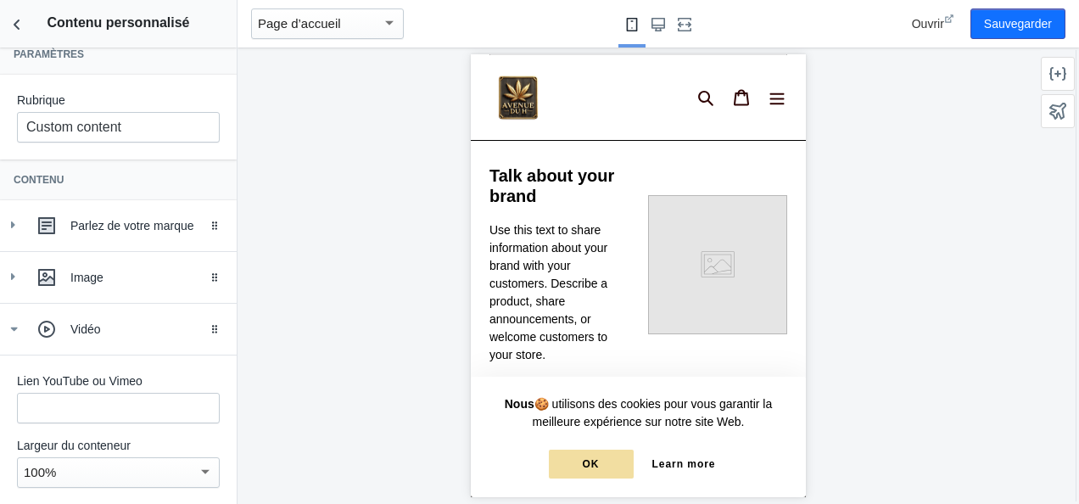
scroll to position [0, 0]
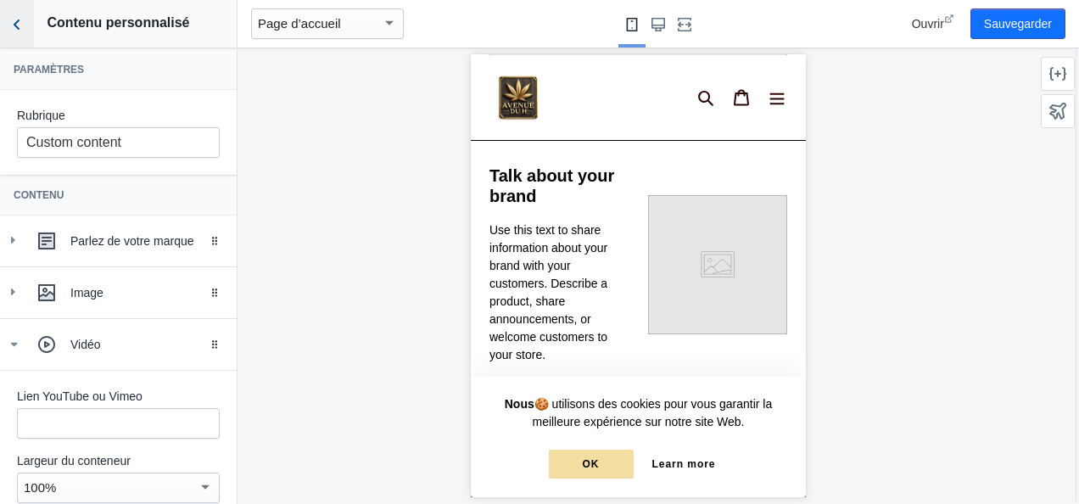
click at [19, 27] on icon "Retour aux sections" at bounding box center [16, 24] width 17 height 17
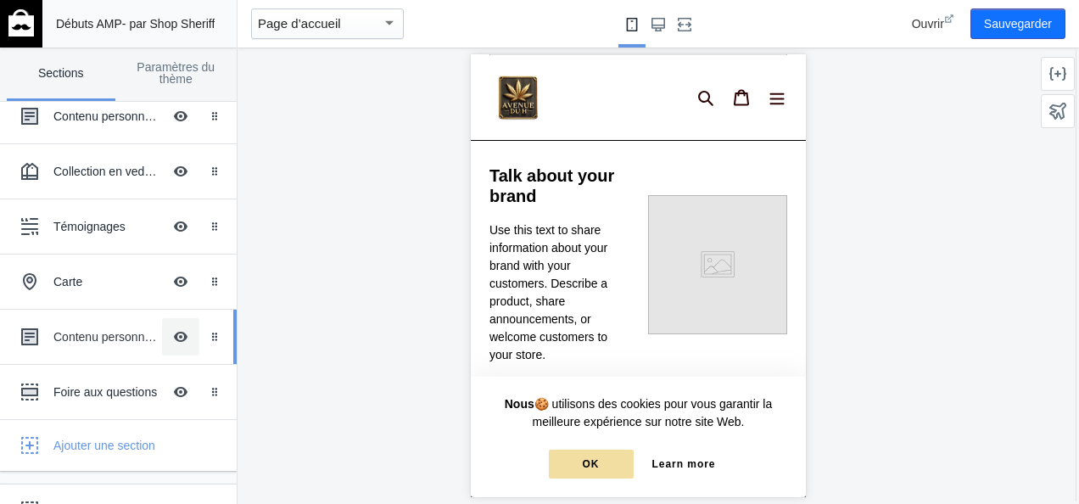
click at [171, 343] on button "Masquer l’image avec superposition de texte" at bounding box center [180, 336] width 37 height 37
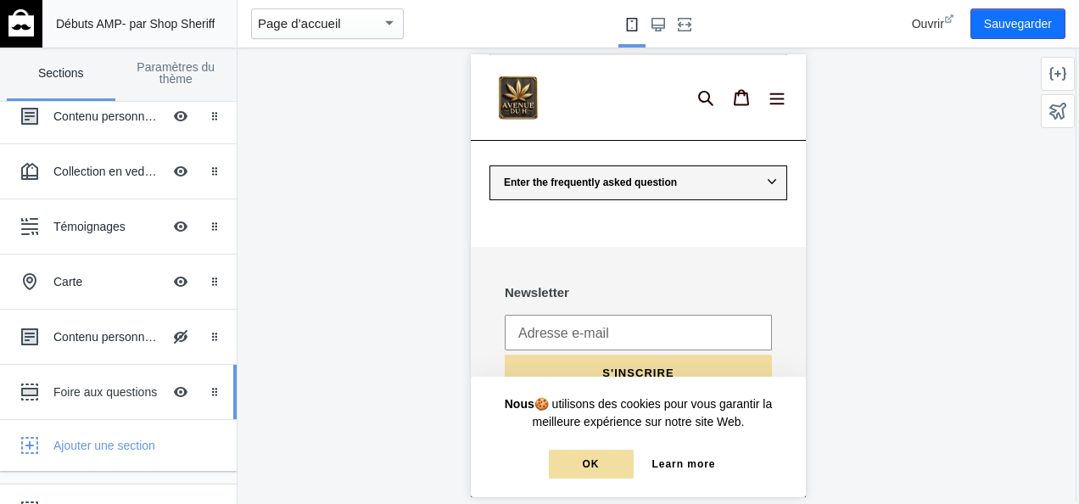
click at [105, 399] on div "Foire aux questions Masquer l’image avec superposition de texte" at bounding box center [106, 391] width 187 height 37
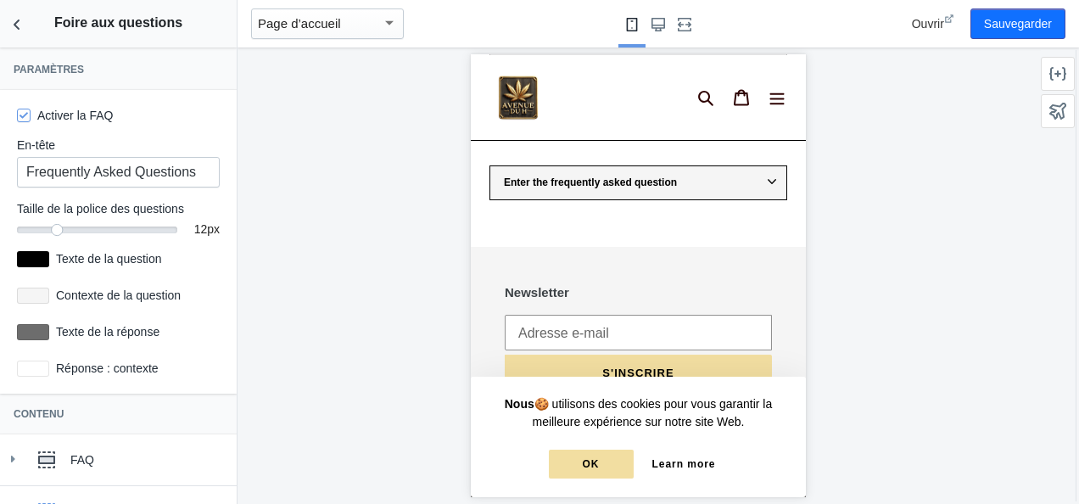
click at [767, 177] on icon at bounding box center [771, 181] width 8 height 8
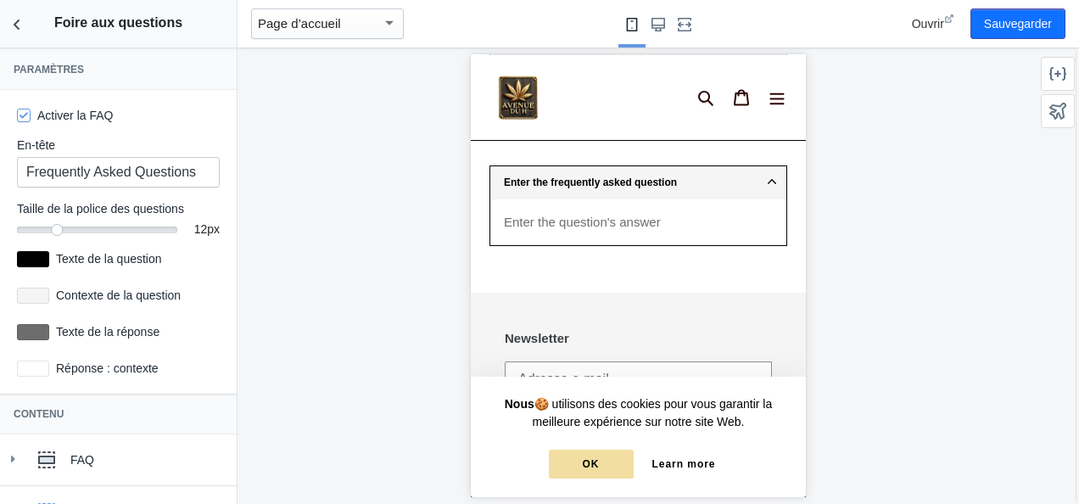
click at [767, 177] on icon at bounding box center [771, 181] width 8 height 8
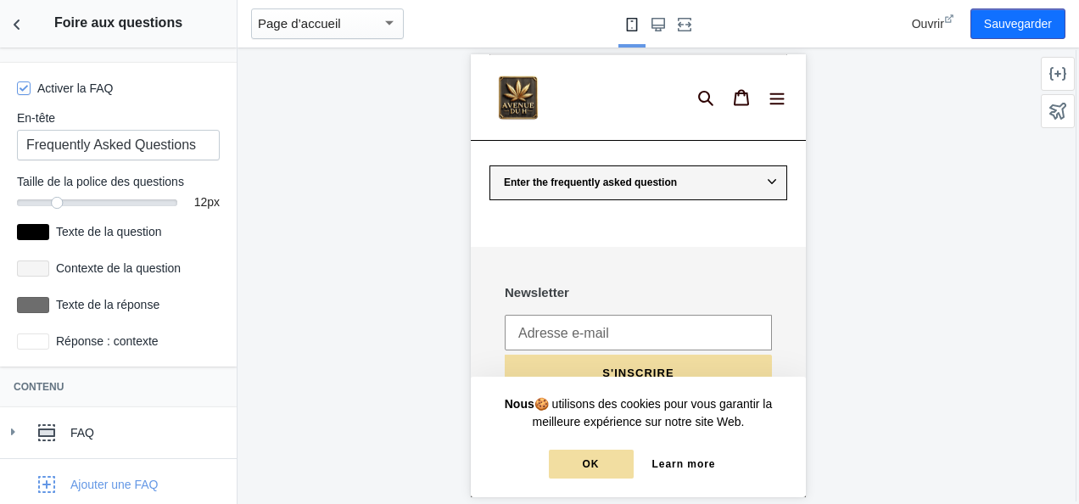
scroll to position [25, 0]
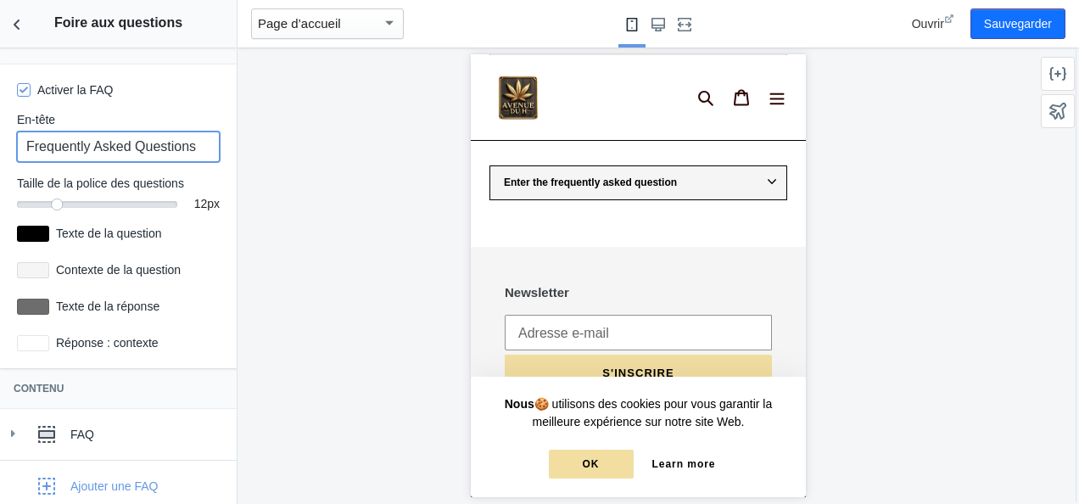
drag, startPoint x: 134, startPoint y: 144, endPoint x: 5, endPoint y: 144, distance: 129.0
click at [5, 144] on div "Activer la FAQ En-tête Frequently Asked Questions Taille de la police des quest…" at bounding box center [118, 216] width 237 height 304
type input "Foire aux questions"
click at [176, 95] on div "Activer la FAQ" at bounding box center [118, 89] width 203 height 17
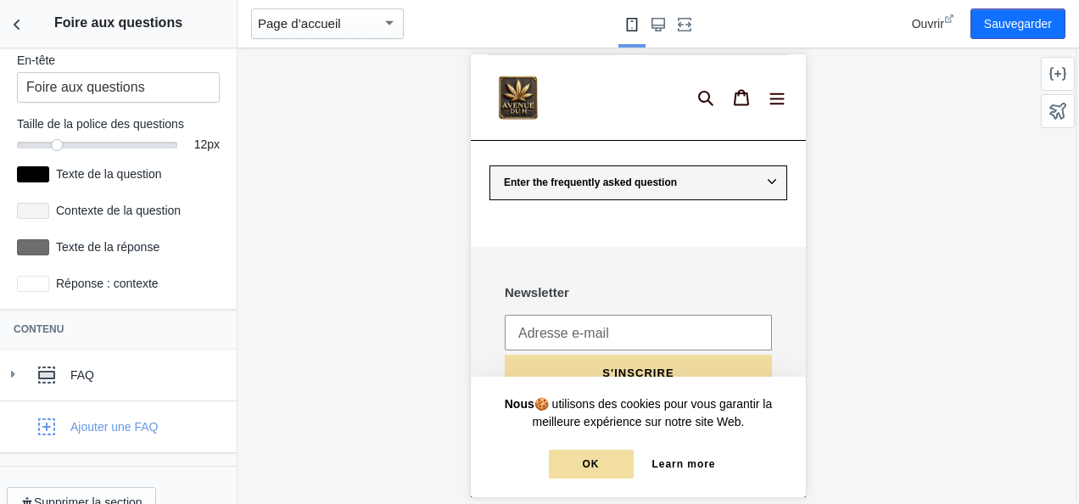
scroll to position [112, 0]
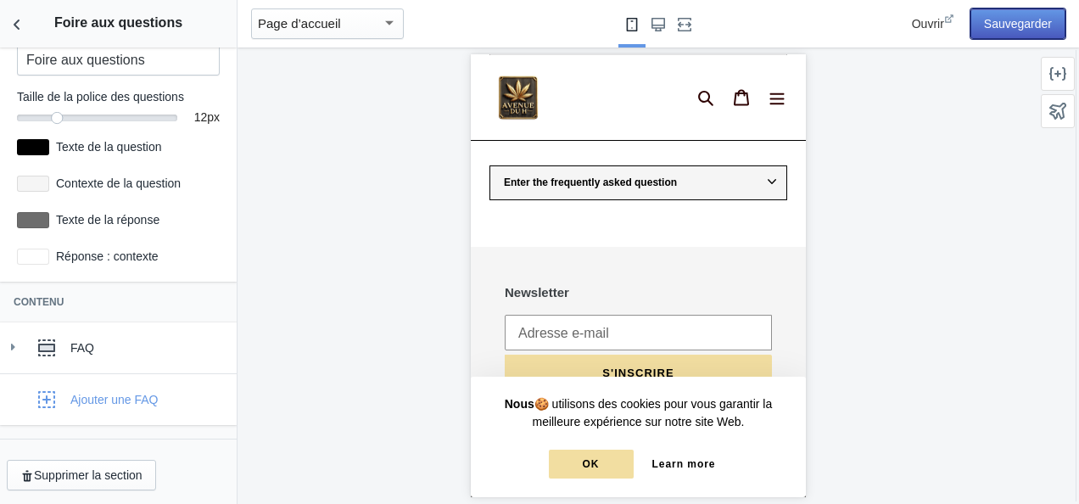
click at [1038, 22] on button "Sauvegarder" at bounding box center [1018, 23] width 95 height 31
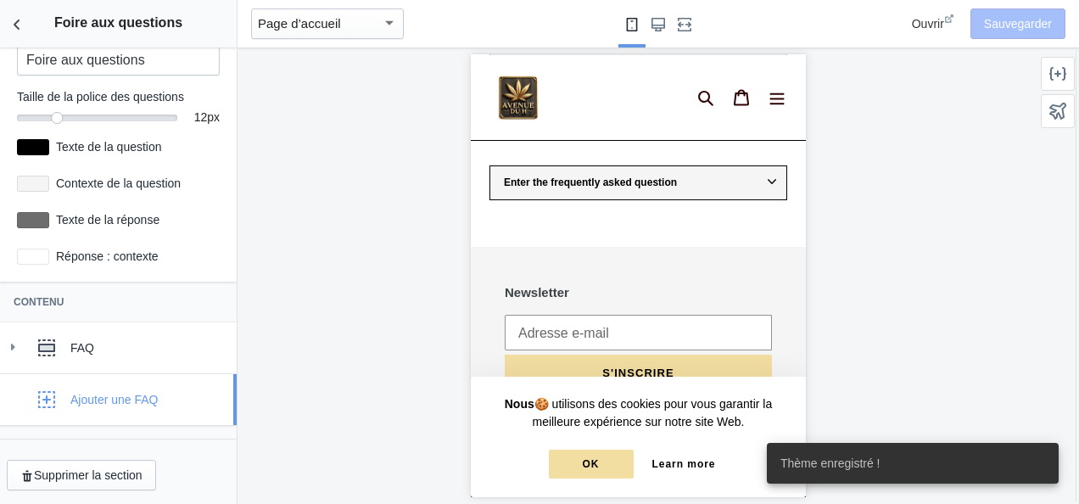
click at [120, 400] on div "Ajouter une FAQ" at bounding box center [114, 399] width 88 height 17
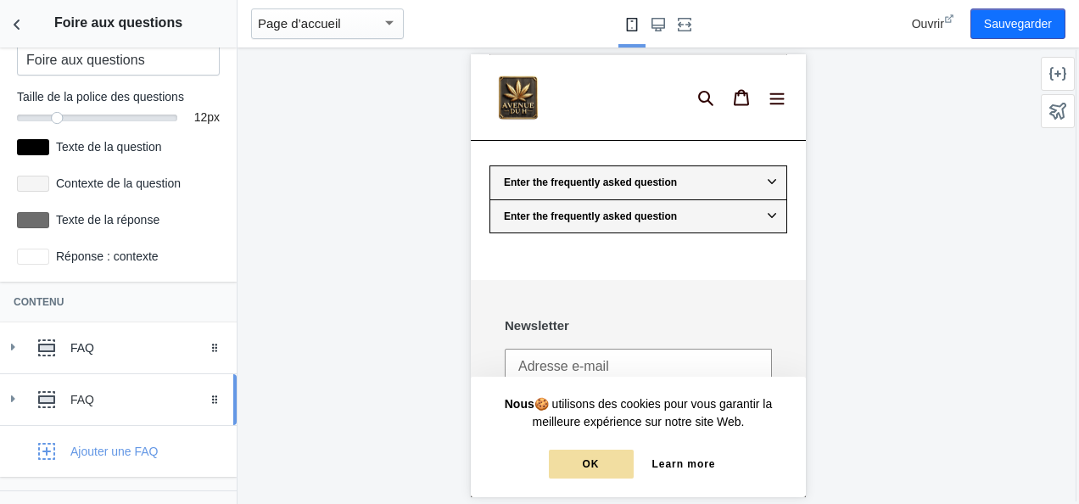
click at [14, 394] on icon at bounding box center [12, 398] width 17 height 17
click at [14, 394] on icon at bounding box center [13, 399] width 17 height 17
drag, startPoint x: 14, startPoint y: 394, endPoint x: 156, endPoint y: 421, distance: 145.1
click at [156, 421] on link "FAQ Faites glisser pour réorganiser" at bounding box center [118, 399] width 237 height 51
click at [203, 409] on div "Faites glisser pour réorganiser" at bounding box center [217, 399] width 37 height 51
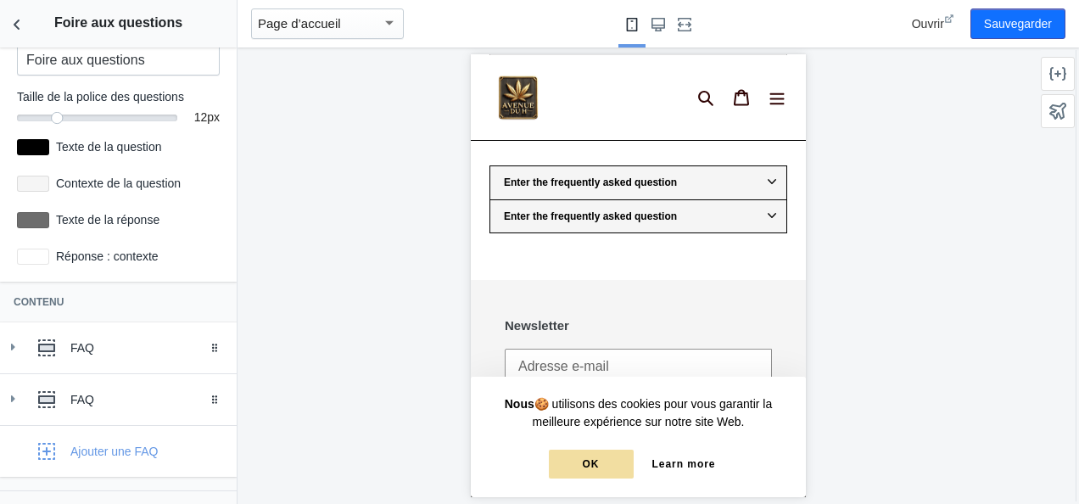
scroll to position [164, 0]
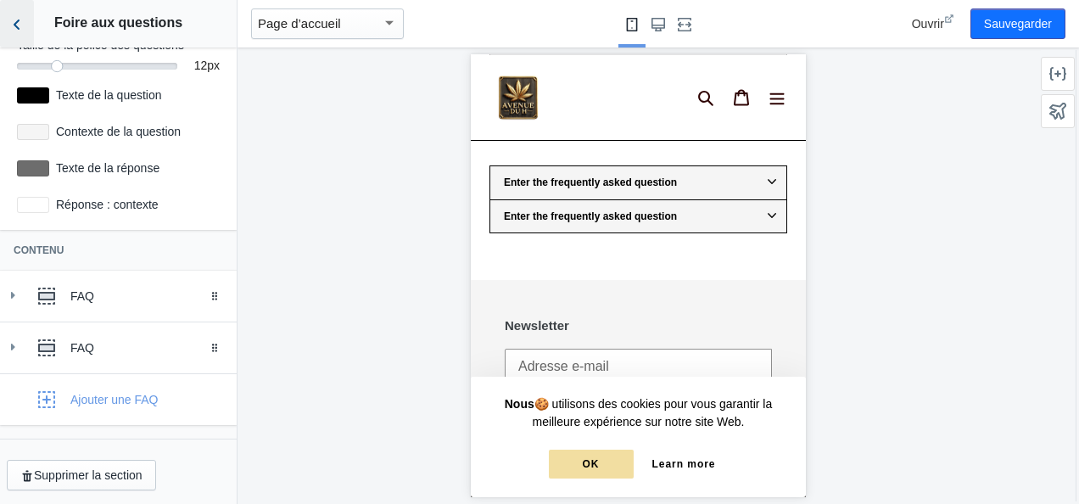
click at [13, 30] on icon "Retour aux sections" at bounding box center [16, 24] width 17 height 17
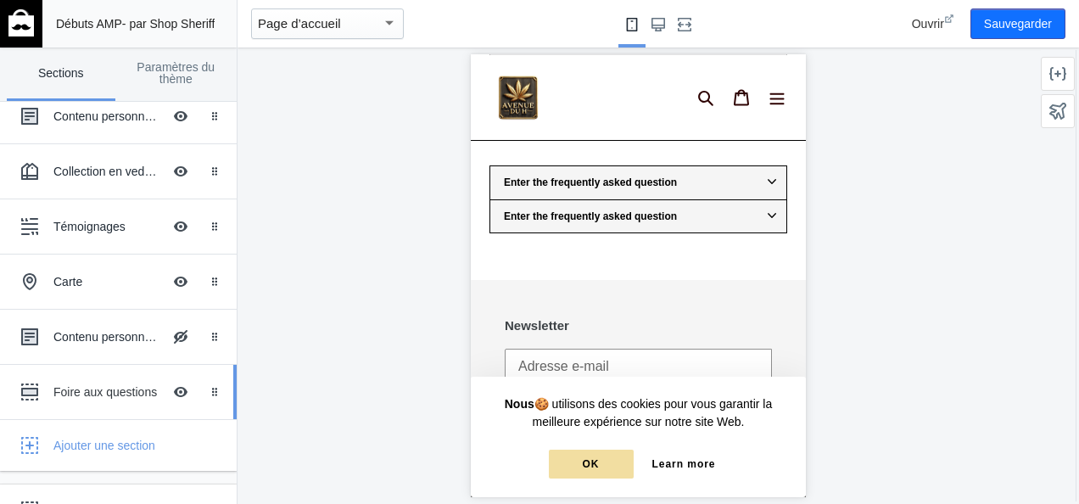
click at [109, 400] on div "Foire aux questions Masquer l’image avec superposition de texte" at bounding box center [106, 391] width 187 height 37
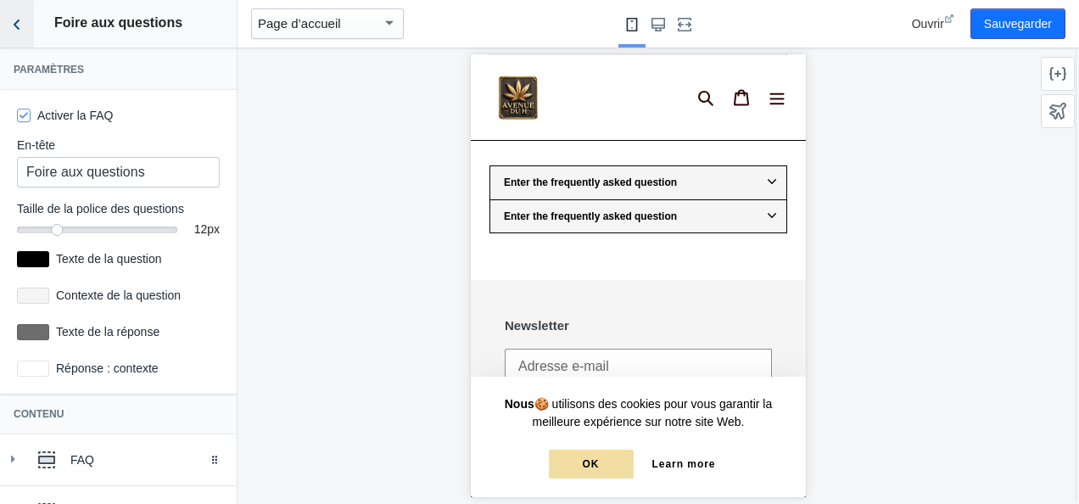
click at [8, 19] on icon "Retour aux sections" at bounding box center [16, 24] width 17 height 17
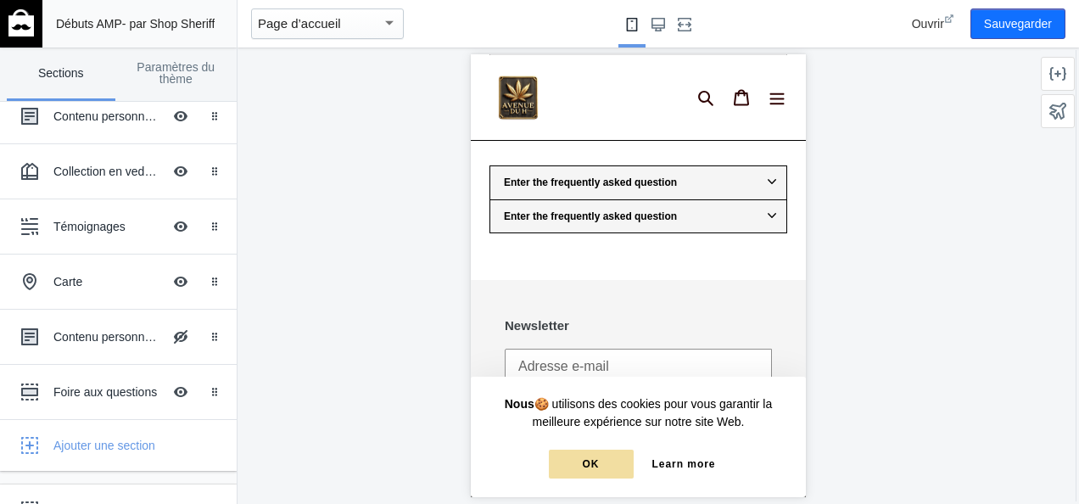
click at [8, 19] on img at bounding box center [20, 22] width 25 height 27
click at [88, 389] on div "Foire aux questions" at bounding box center [107, 391] width 109 height 17
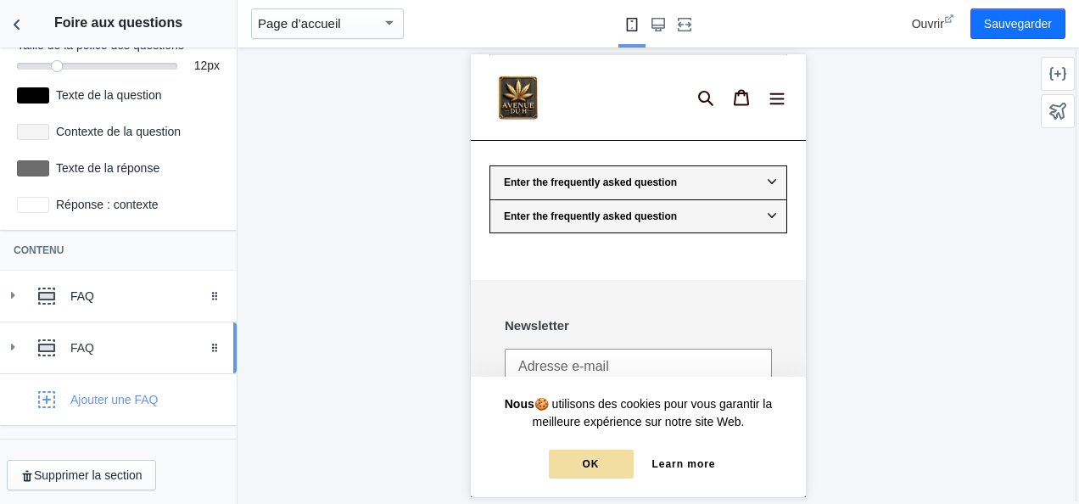
drag, startPoint x: 76, startPoint y: 344, endPoint x: 1, endPoint y: 343, distance: 75.5
click at [1, 343] on link "FAQ Faites glisser pour réorganiser" at bounding box center [118, 347] width 237 height 51
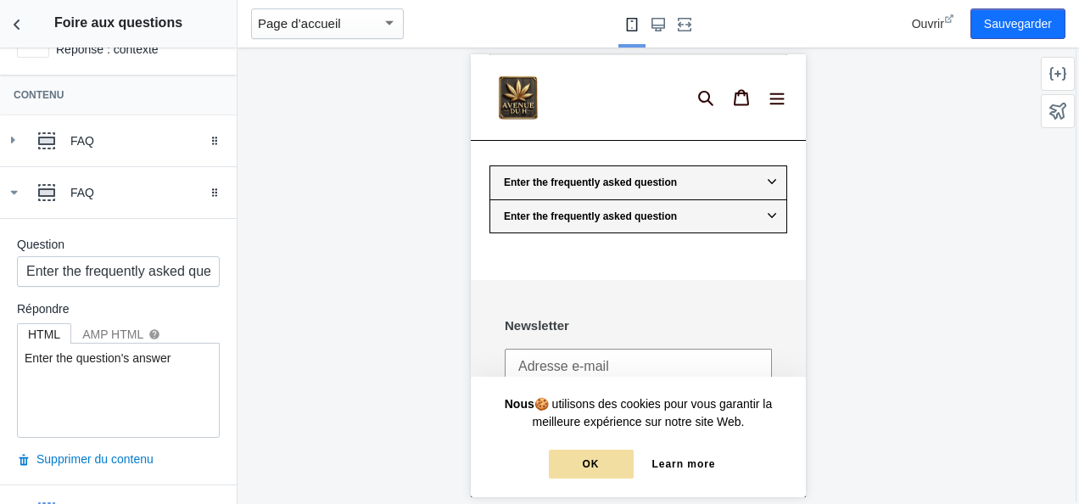
scroll to position [428, 0]
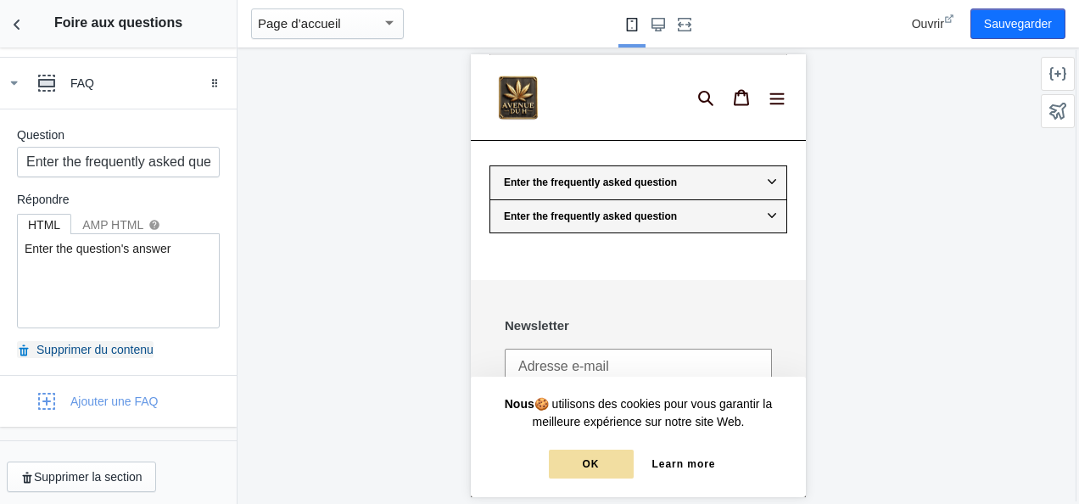
click at [127, 350] on font "Supprimer du contenu" at bounding box center [94, 350] width 117 height 14
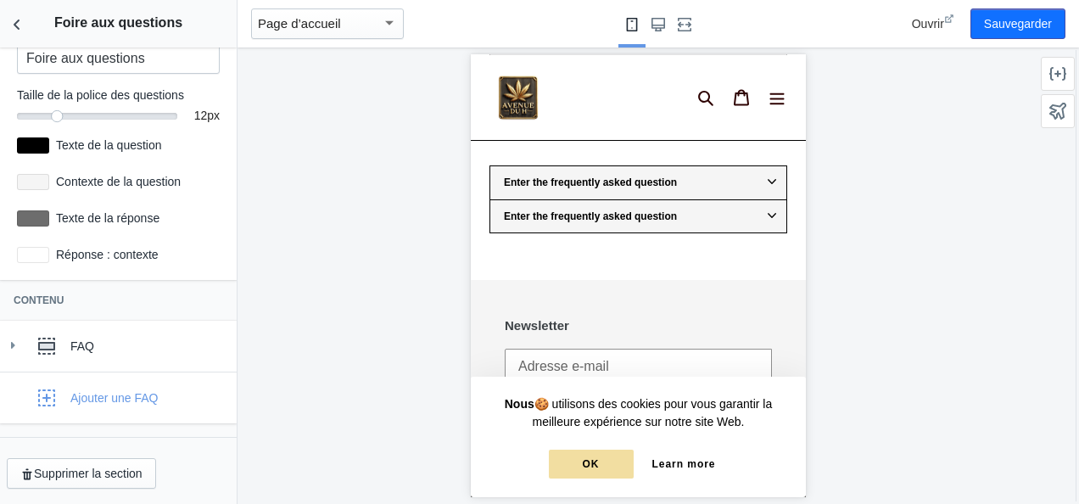
scroll to position [112, 0]
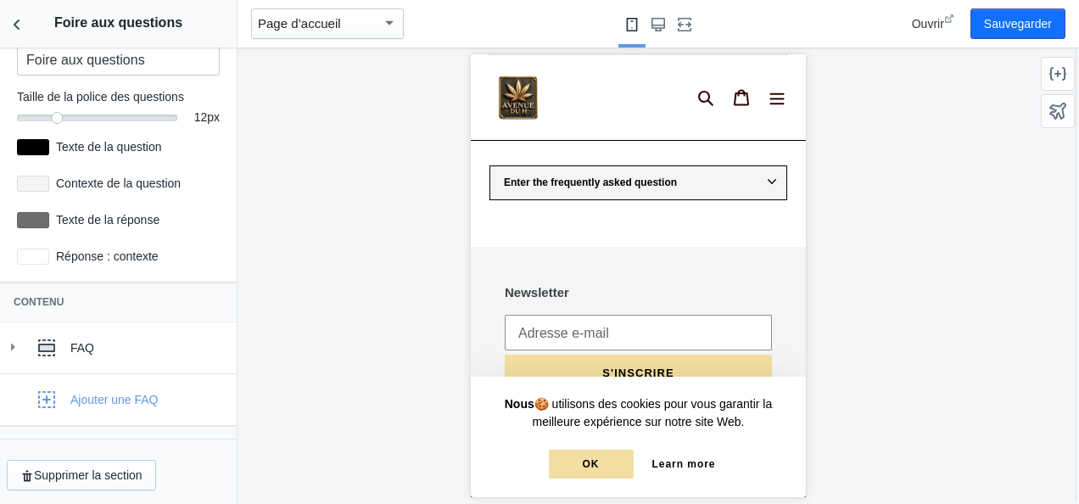
click at [127, 350] on div "FAQ" at bounding box center [147, 347] width 154 height 17
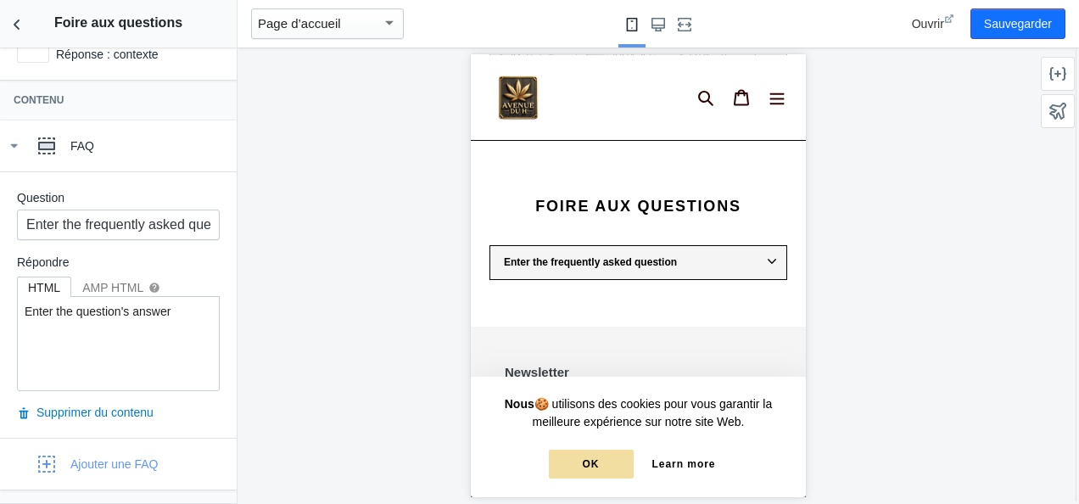
scroll to position [317, 0]
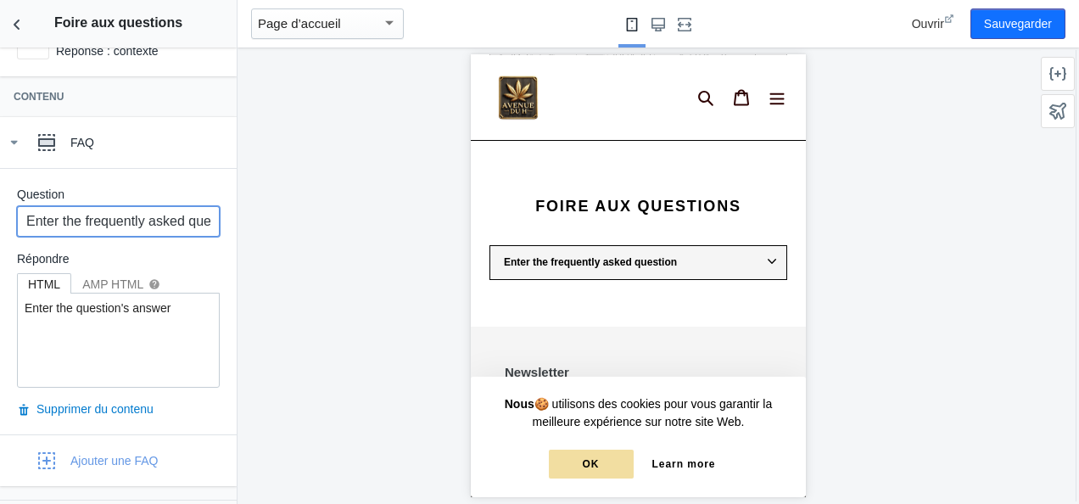
drag, startPoint x: 199, startPoint y: 227, endPoint x: -3, endPoint y: 209, distance: 202.7
click at [0, 209] on html "Chargement de votre thème AMP Cet éditeur génère des pages Shopify entièrement …" at bounding box center [539, 252] width 1079 height 504
click at [90, 208] on input "estion" at bounding box center [118, 221] width 203 height 31
type input "Question Fréquente"
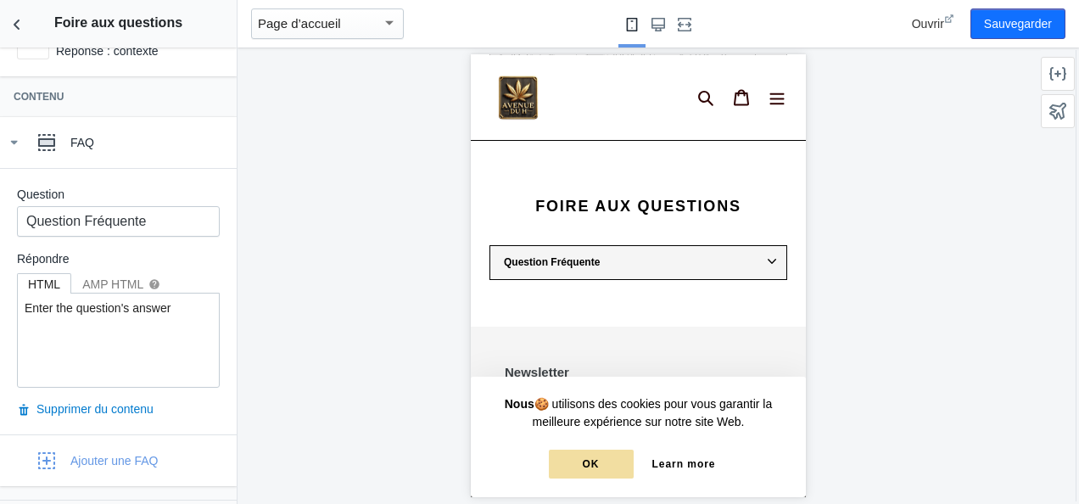
click at [359, 221] on div at bounding box center [638, 276] width 801 height 456
click at [171, 299] on textarea "Enter the question's answer" at bounding box center [118, 340] width 201 height 93
drag, startPoint x: 176, startPoint y: 306, endPoint x: -3, endPoint y: 300, distance: 180.0
click at [0, 300] on html "Chargement de votre thème AMP Cet éditeur génère des pages Shopify entièrement …" at bounding box center [539, 252] width 1079 height 504
click at [76, 307] on textarea "Enter the question's answer" at bounding box center [118, 340] width 201 height 93
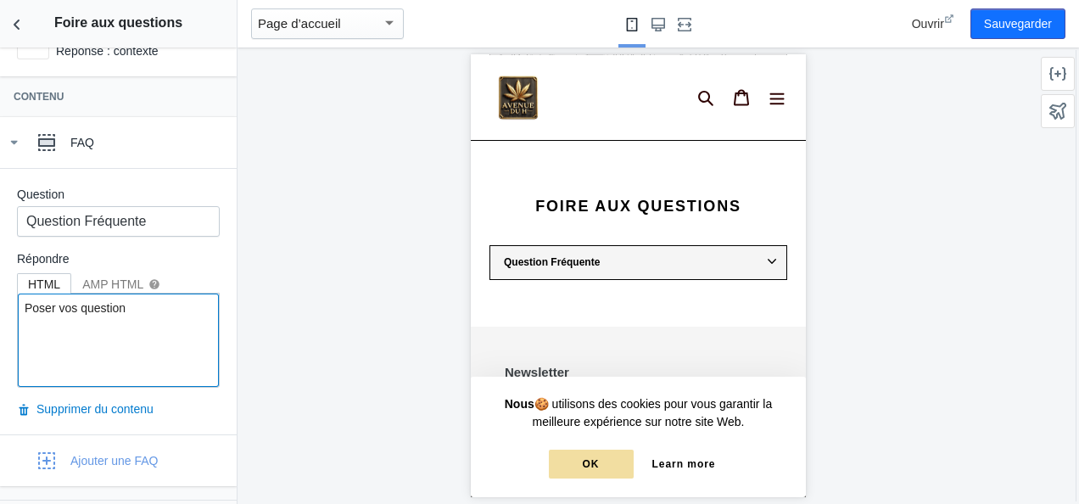
click at [54, 302] on textarea "Poser vos question" at bounding box center [118, 340] width 201 height 93
type textarea "Posez vos question"
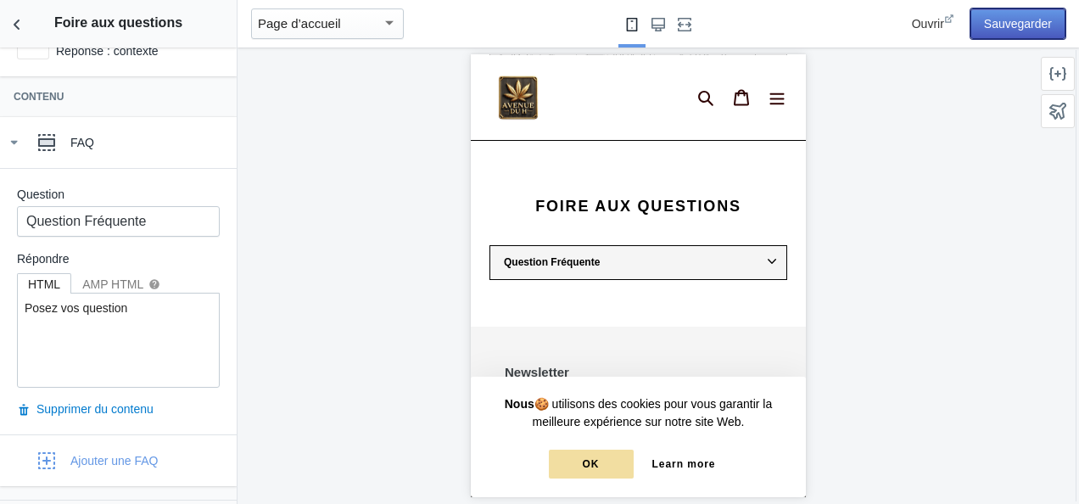
click at [1043, 19] on button "Sauvegarder" at bounding box center [1018, 23] width 95 height 31
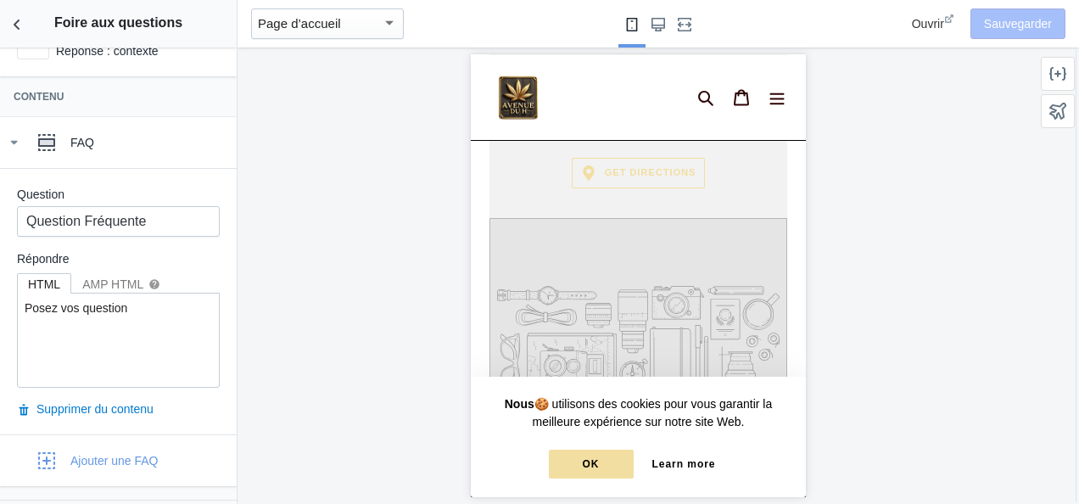
scroll to position [2248, 0]
drag, startPoint x: 796, startPoint y: 385, endPoint x: 1331, endPoint y: 402, distance: 535.6
click at [14, 17] on icon "Retour aux sections" at bounding box center [16, 24] width 17 height 17
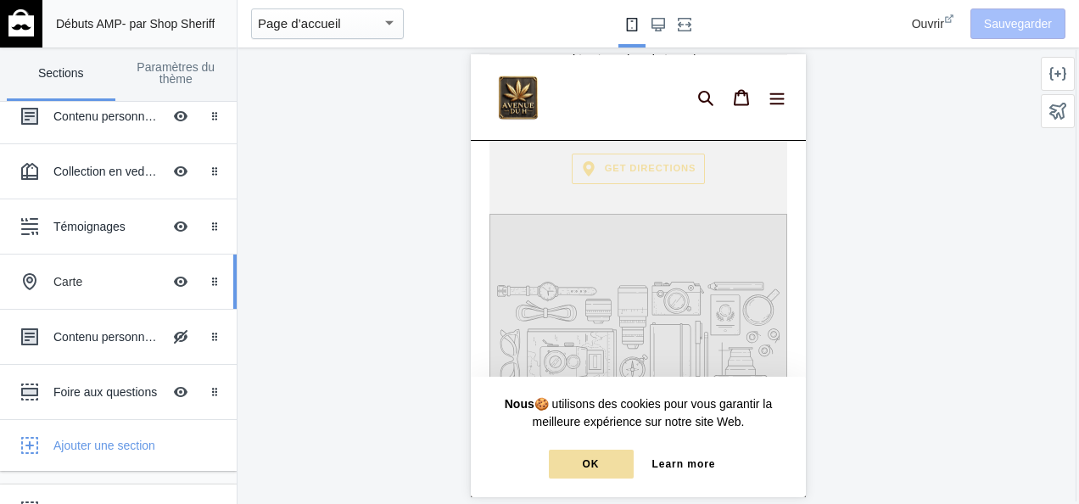
click at [77, 273] on div "Carte" at bounding box center [107, 281] width 109 height 17
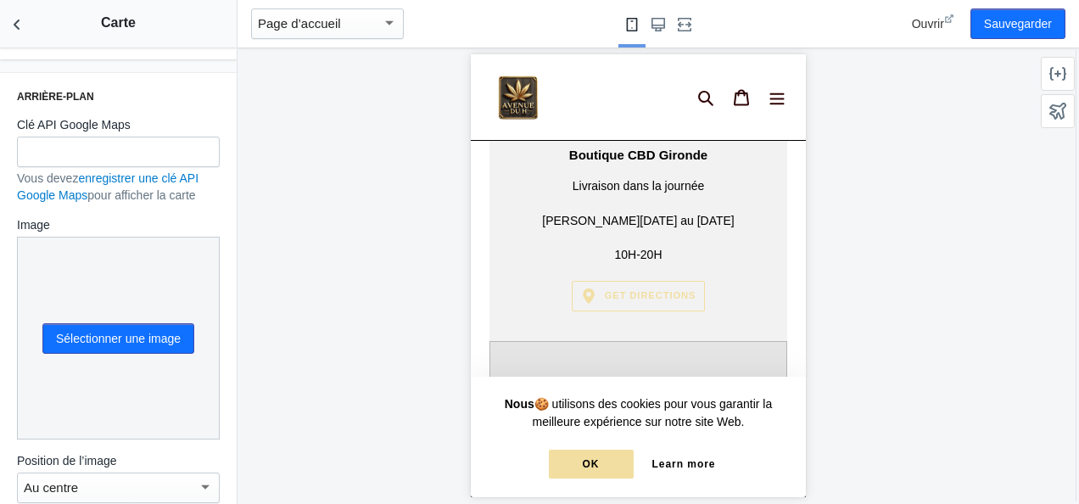
scroll to position [485, 0]
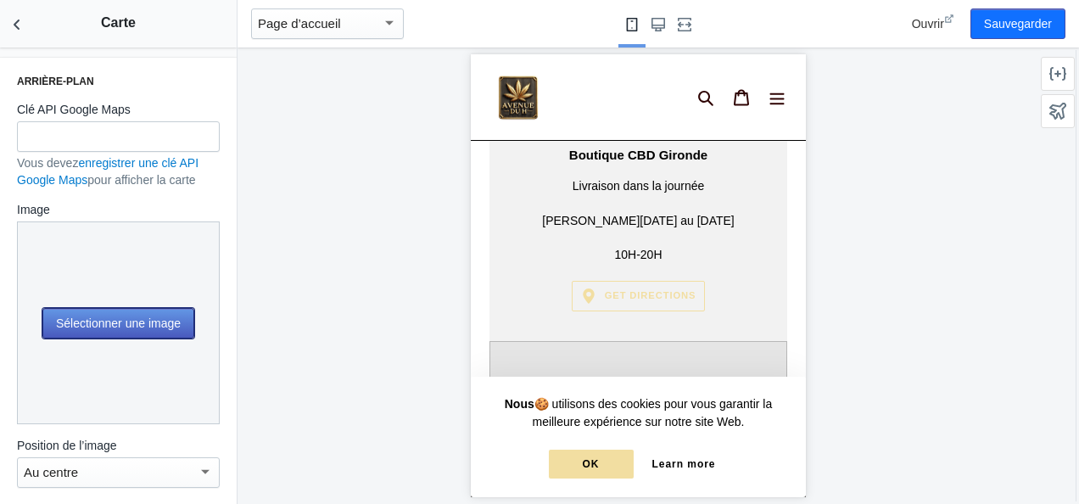
click at [165, 312] on button "Sélectionner une image" at bounding box center [118, 323] width 152 height 31
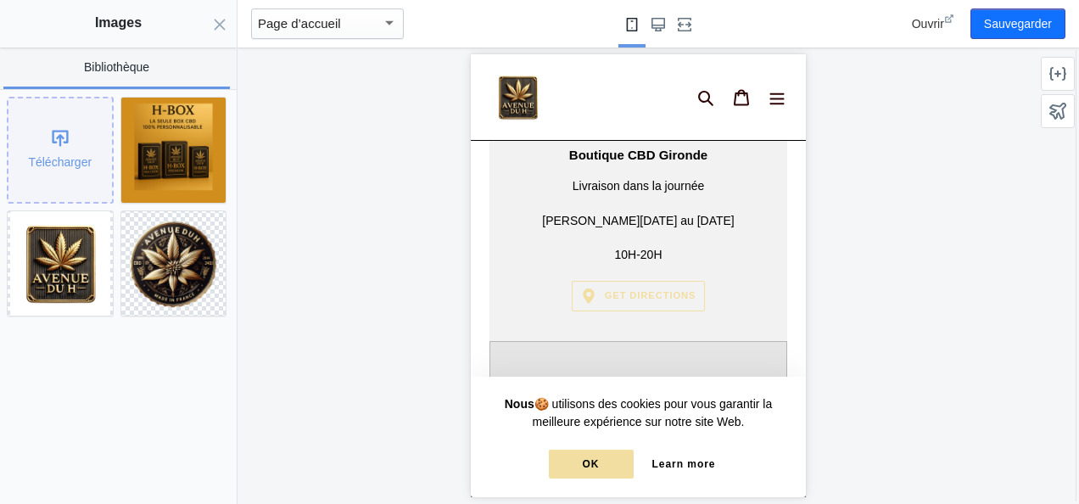
click at [63, 154] on div "Télécharger" at bounding box center [59, 149] width 103 height 103
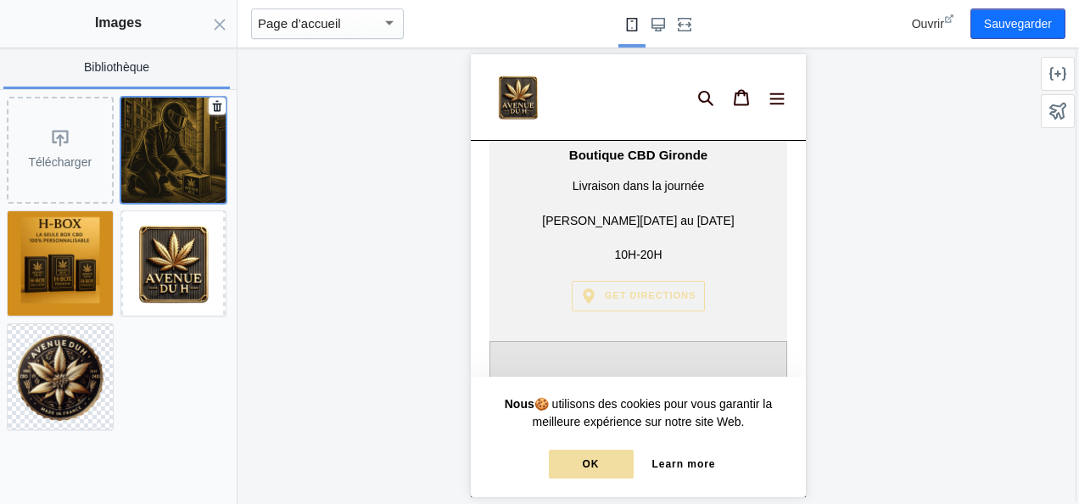
click at [199, 168] on img at bounding box center [173, 150] width 105 height 105
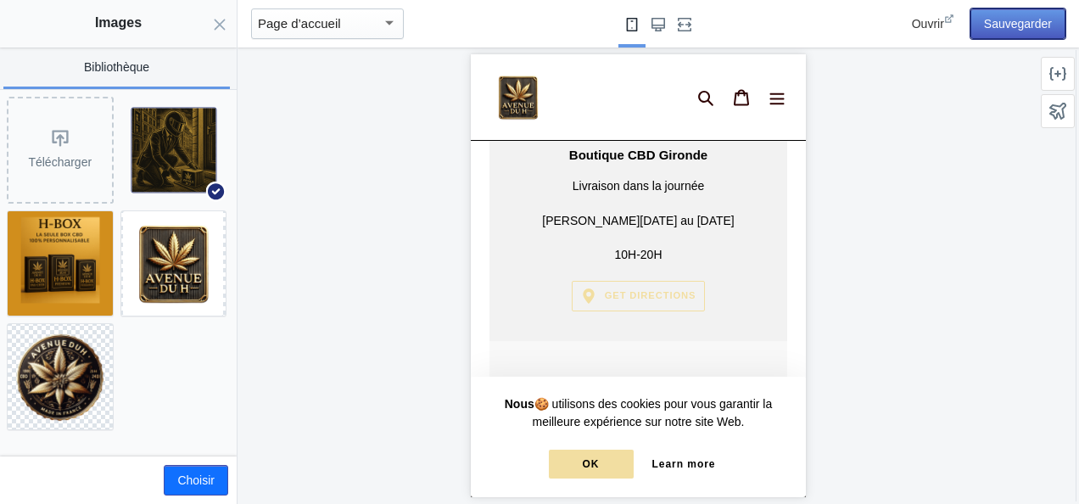
click at [1007, 20] on button "Sauvegarder" at bounding box center [1018, 23] width 95 height 31
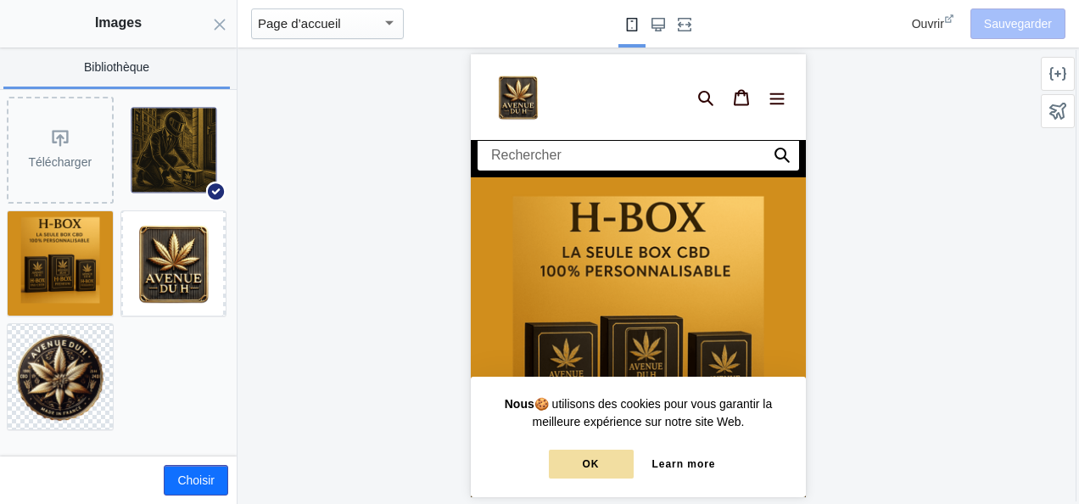
scroll to position [0, 0]
